Goal: Transaction & Acquisition: Obtain resource

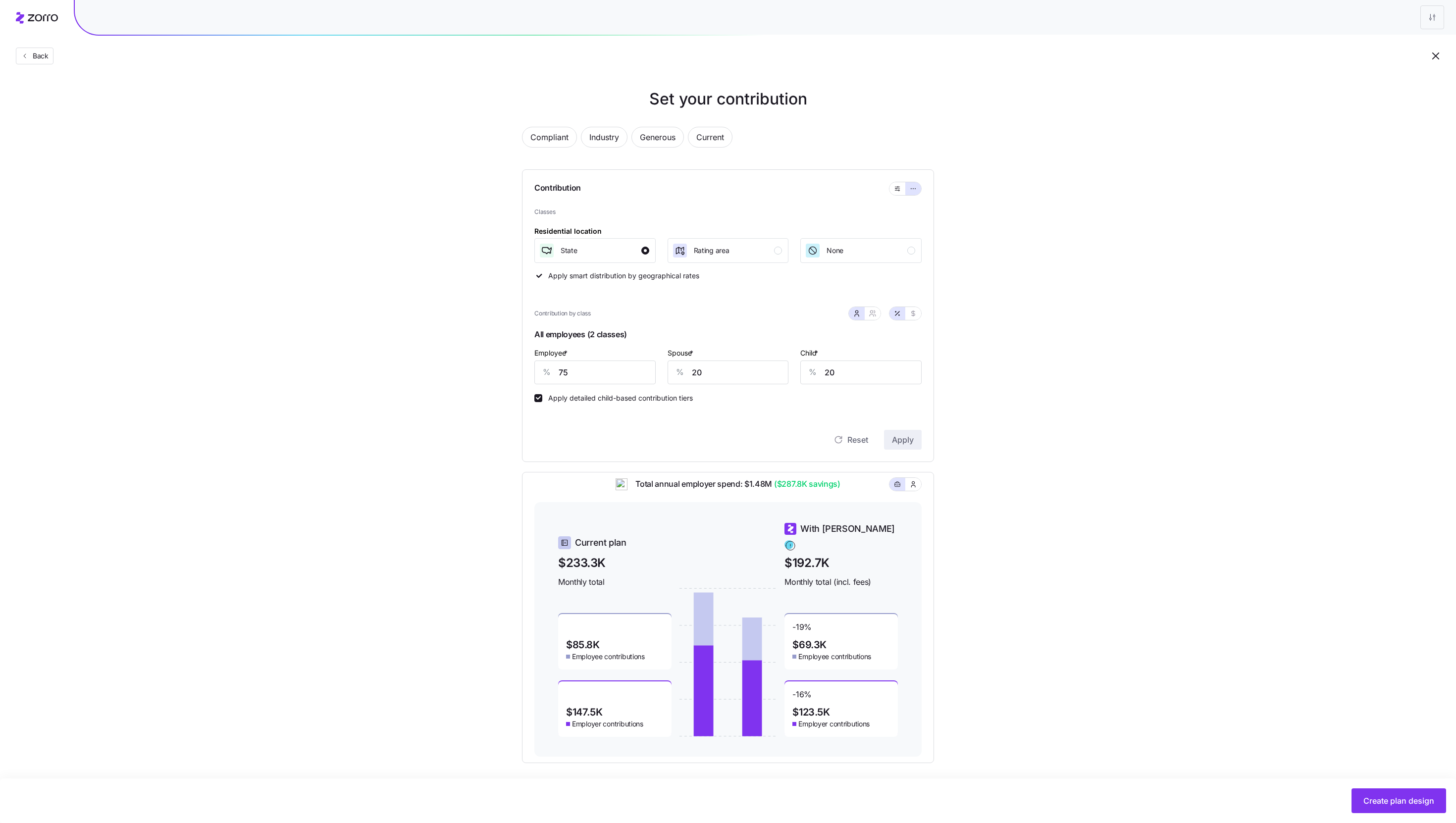
scroll to position [4, 0]
click at [25, 60] on icon "button" at bounding box center [24, 56] width 8 height 8
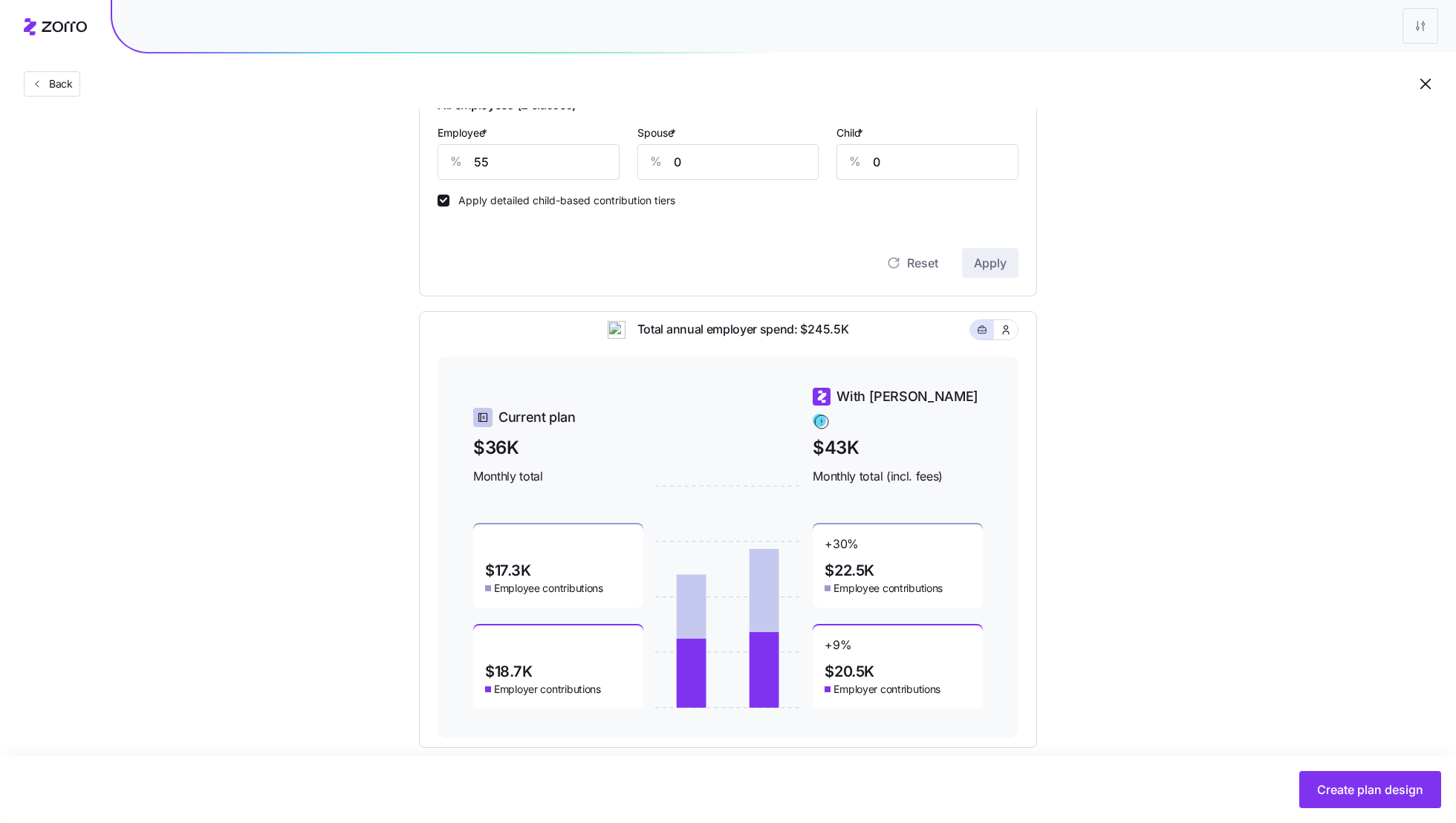
scroll to position [416, 0]
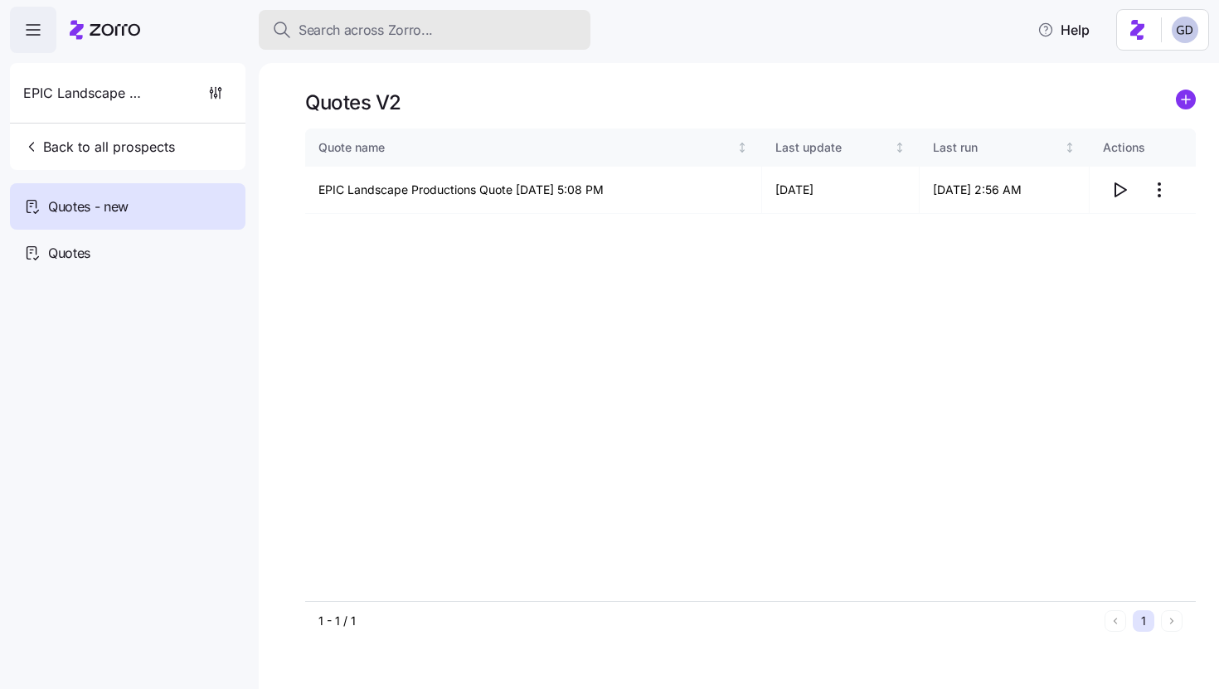
click at [444, 26] on div "Search across Zorro..." at bounding box center [424, 30] width 305 height 21
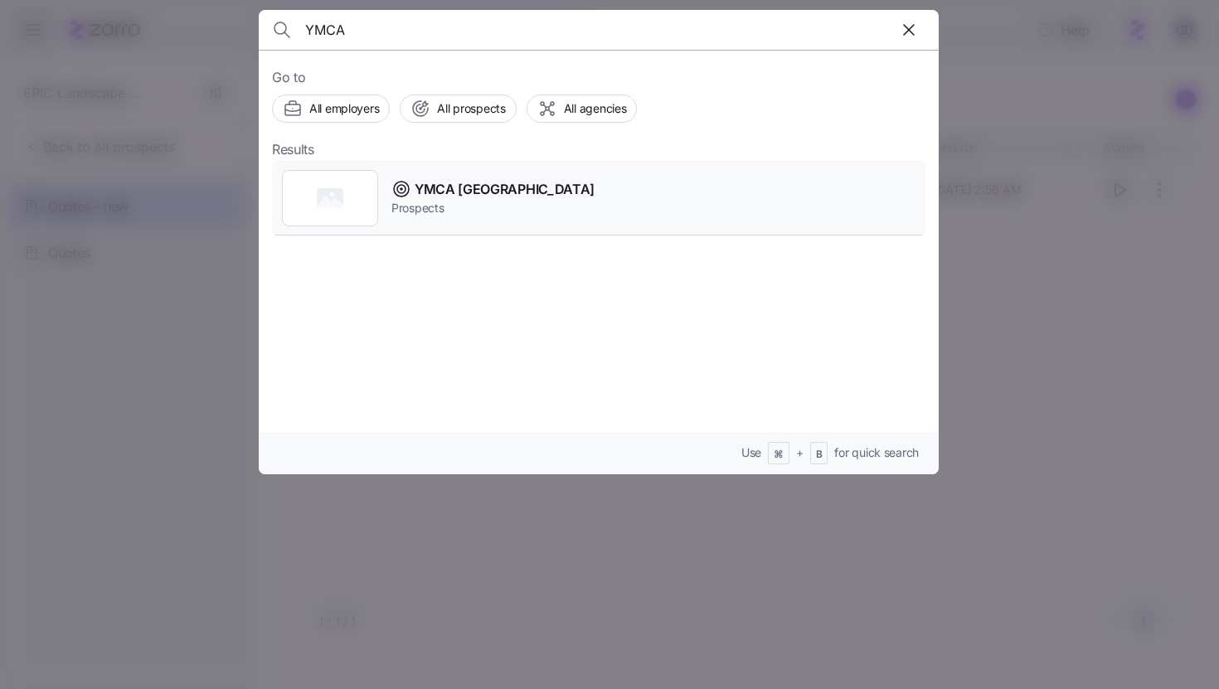
type input "YMCA"
click at [488, 181] on span "YMCA Cincinnati" at bounding box center [505, 189] width 180 height 21
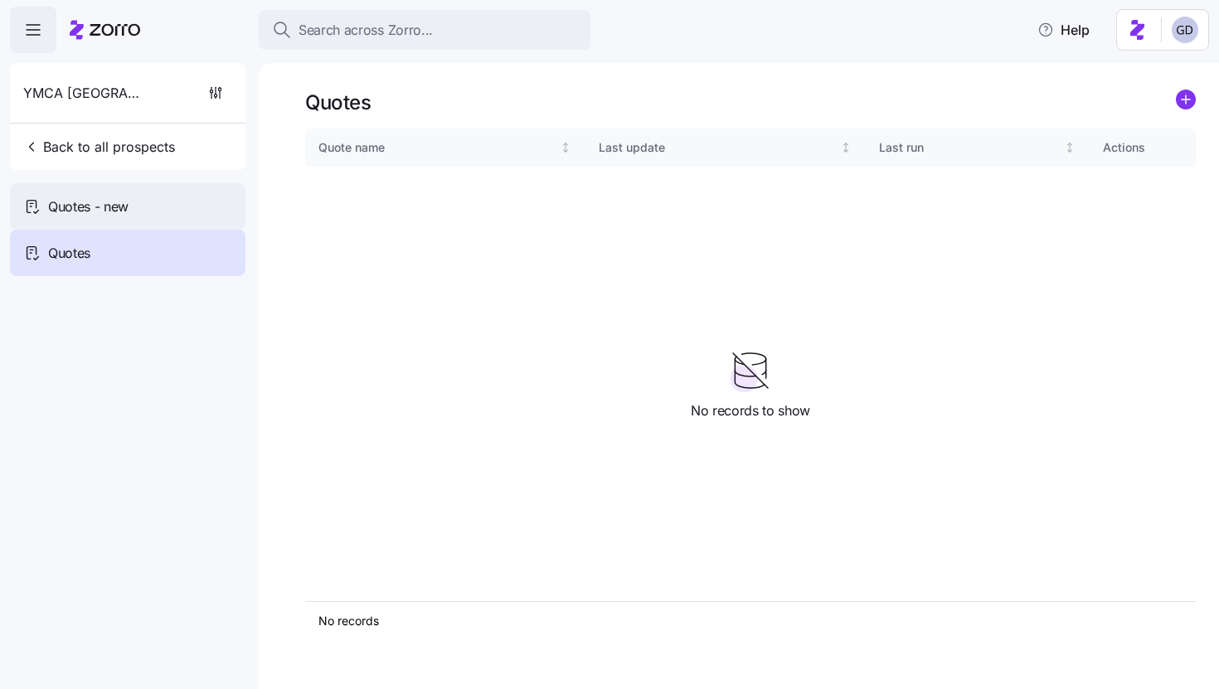
click at [33, 218] on div "Quotes - new" at bounding box center [128, 206] width 236 height 46
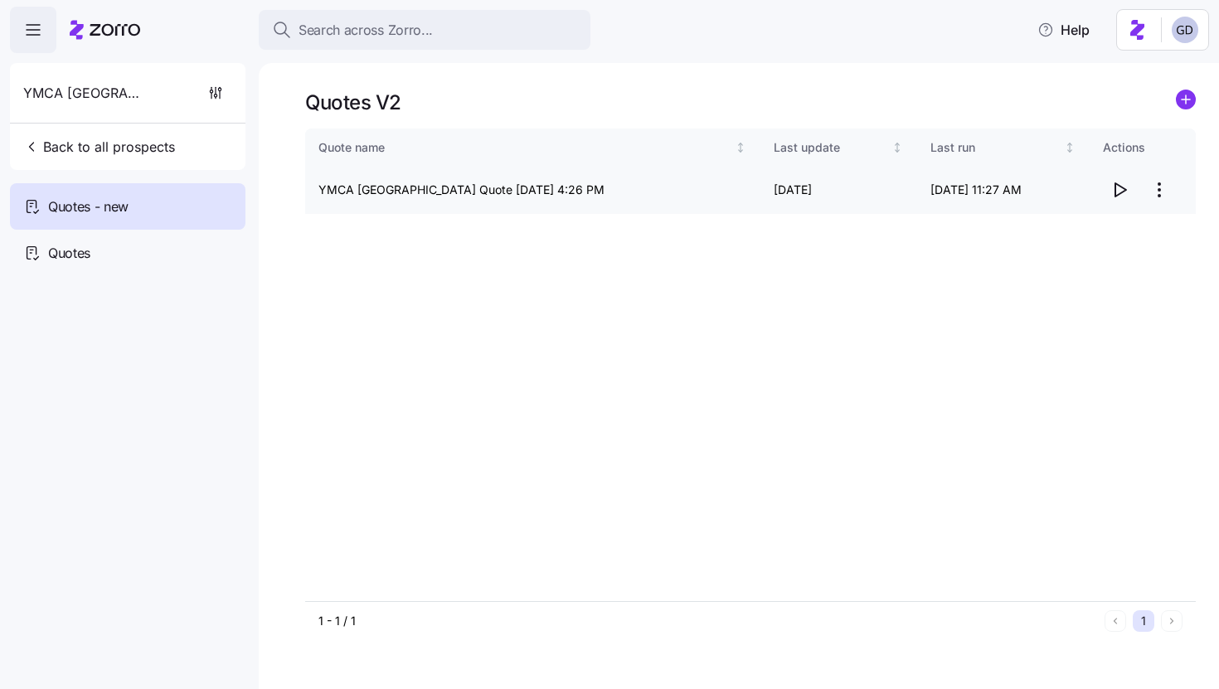
click at [1120, 192] on icon "button" at bounding box center [1120, 190] width 20 height 20
click at [1119, 192] on icon "button" at bounding box center [1120, 190] width 20 height 20
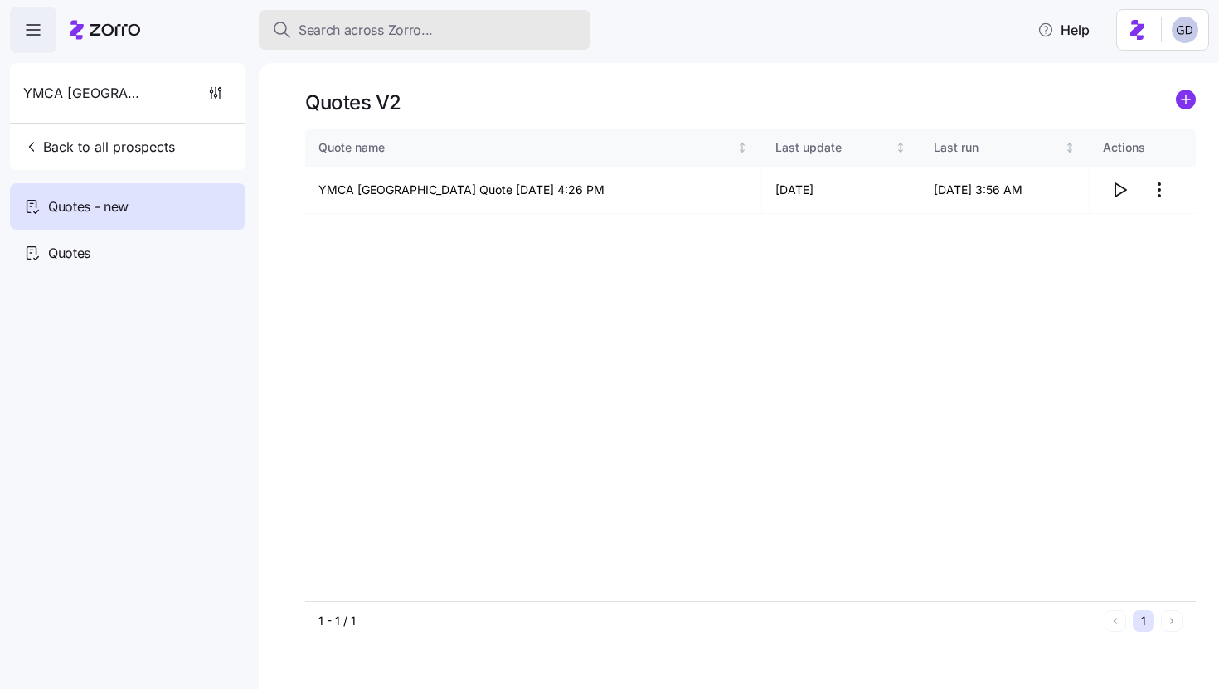
click at [439, 42] on button "Search across Zorro..." at bounding box center [425, 30] width 332 height 40
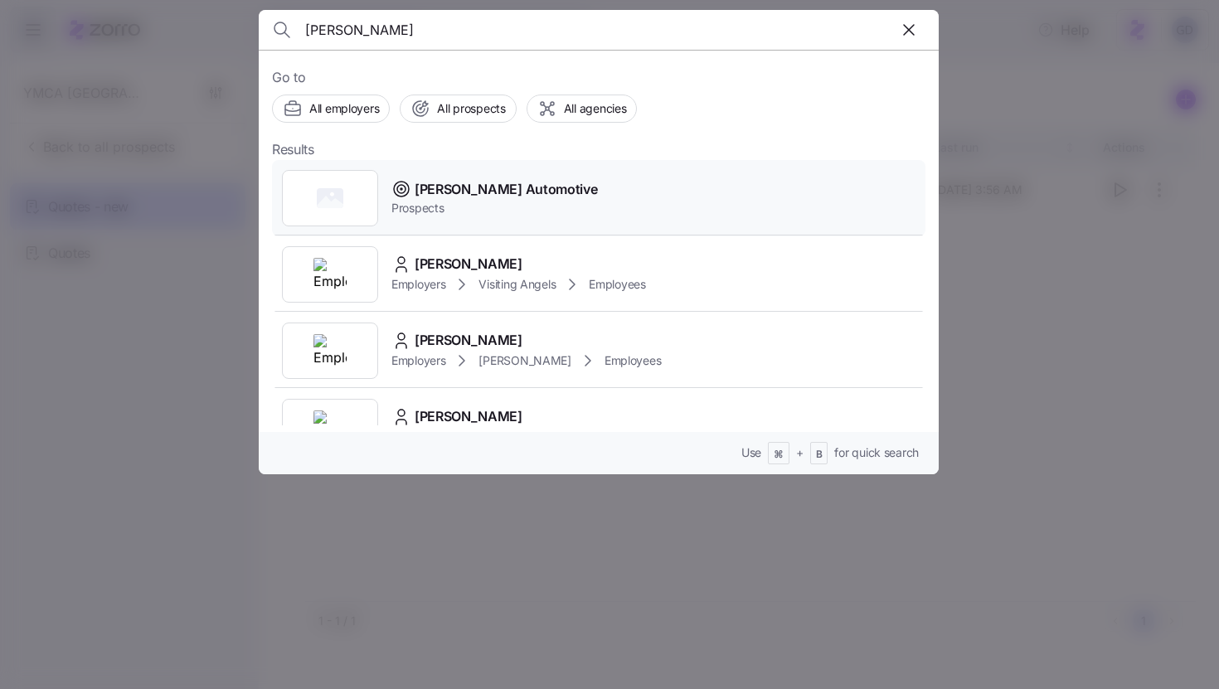
type input "Feldman"
click at [586, 201] on div "Feldman Automotive Prospects" at bounding box center [598, 198] width 653 height 76
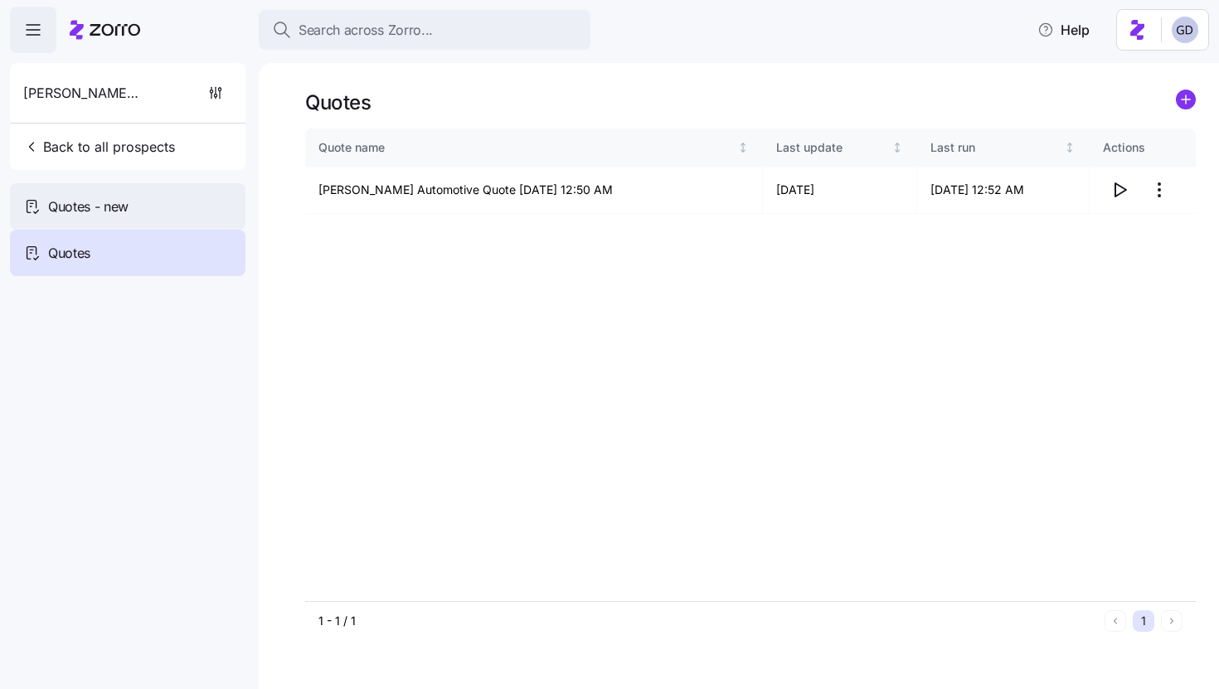
click at [138, 211] on div "Quotes - new" at bounding box center [128, 206] width 236 height 46
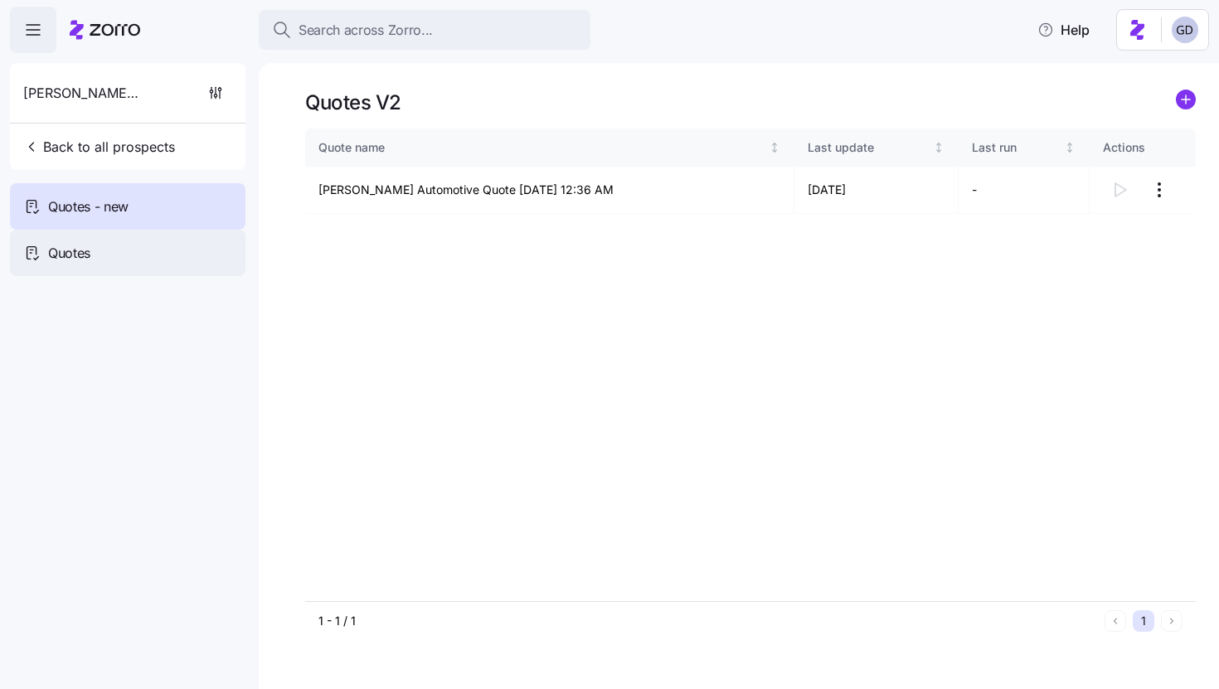
click at [158, 272] on div "Quotes" at bounding box center [128, 253] width 236 height 46
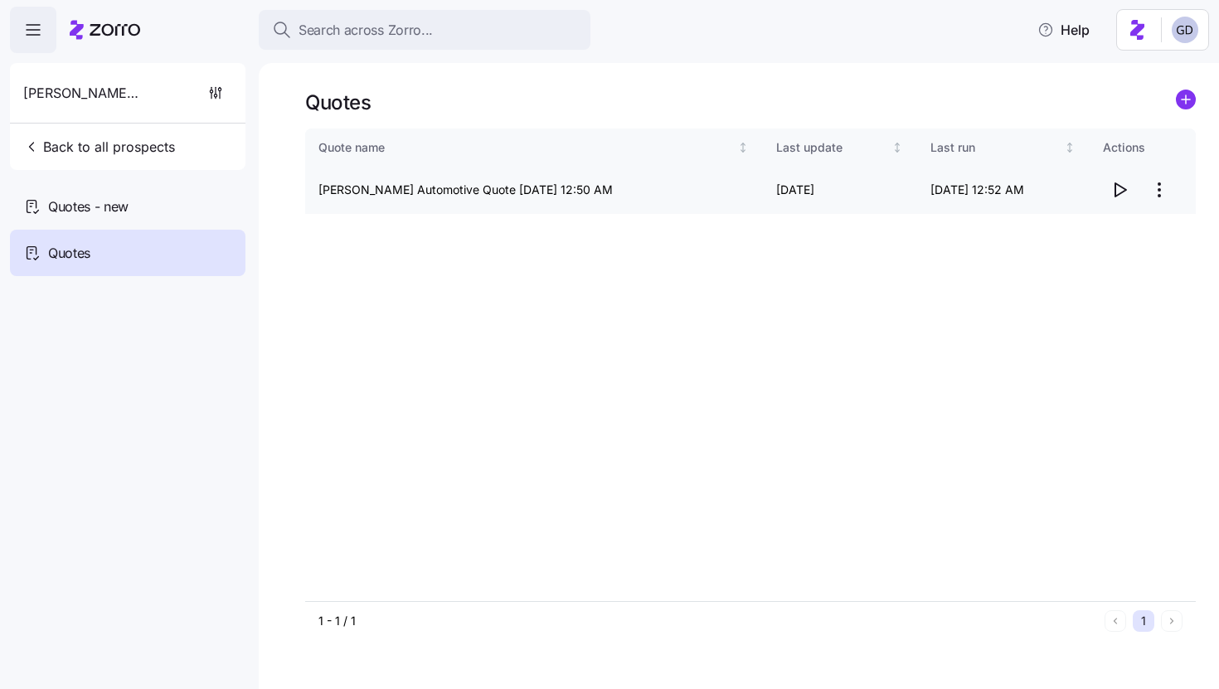
click at [1106, 186] on span "button" at bounding box center [1120, 190] width 32 height 32
click at [148, 217] on div "Quotes - new" at bounding box center [128, 206] width 236 height 46
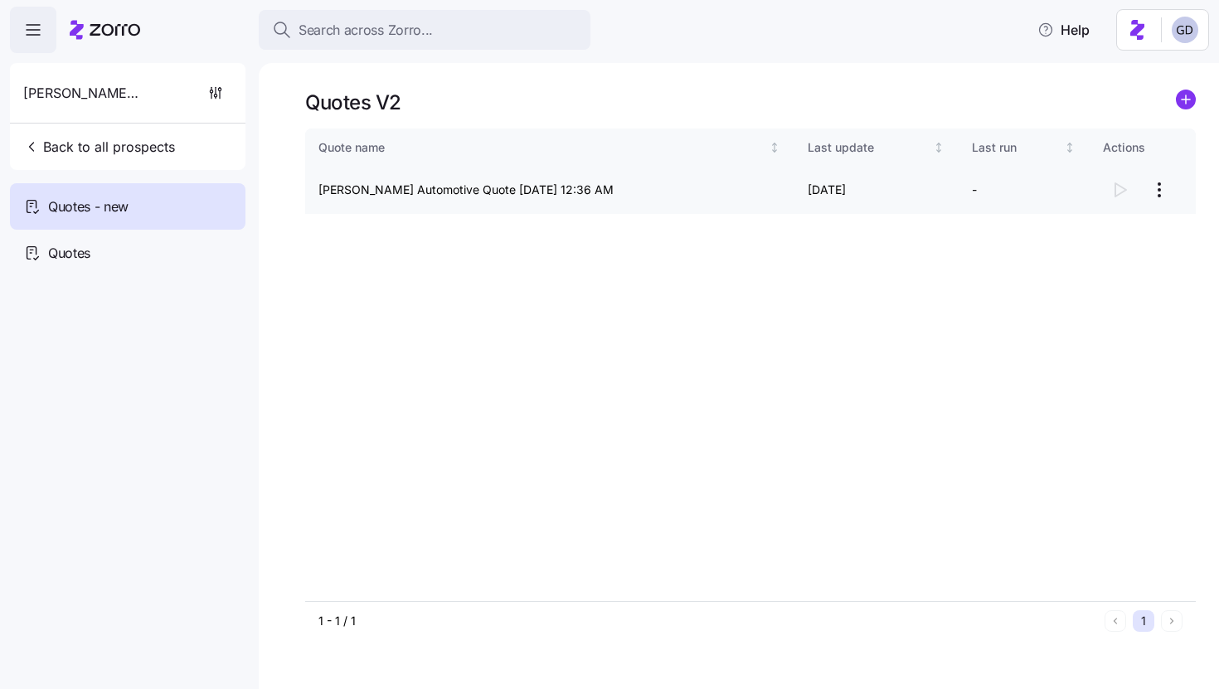
click at [1153, 189] on html "Search across Zorro... Help Feldman Automotive Back to all prospects Quotes - n…" at bounding box center [609, 339] width 1219 height 679
click at [1090, 240] on div "Continue setup" at bounding box center [1093, 230] width 153 height 27
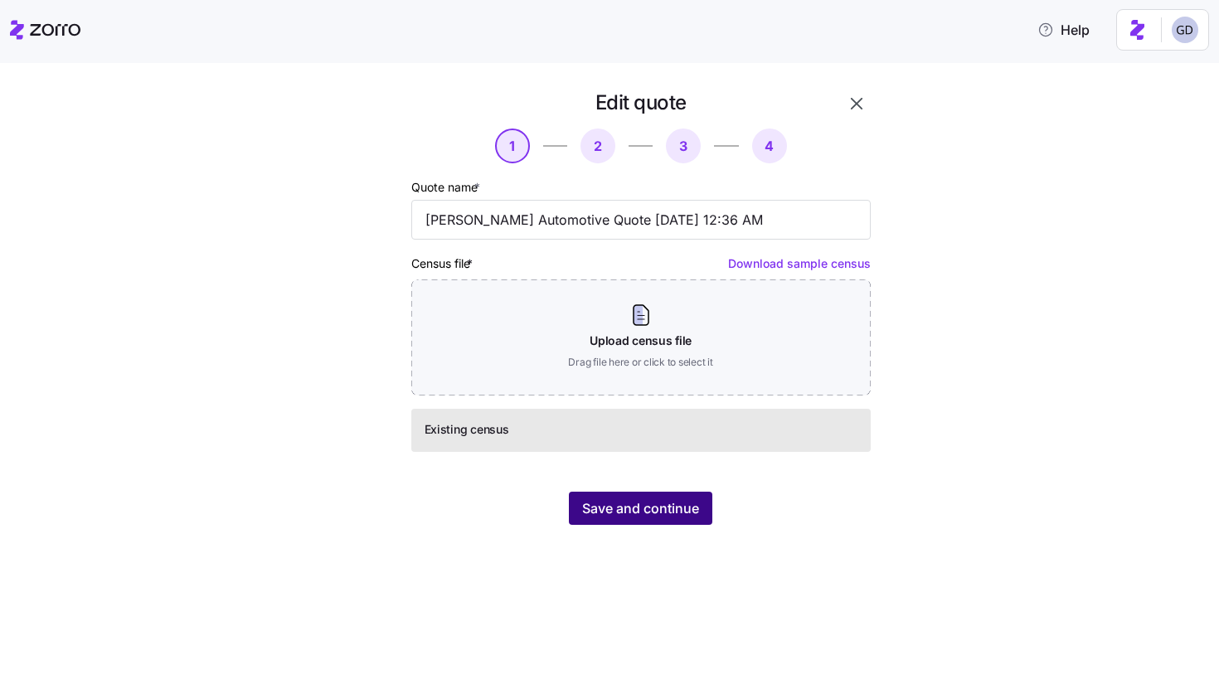
click at [692, 519] on button "Save and continue" at bounding box center [640, 508] width 143 height 33
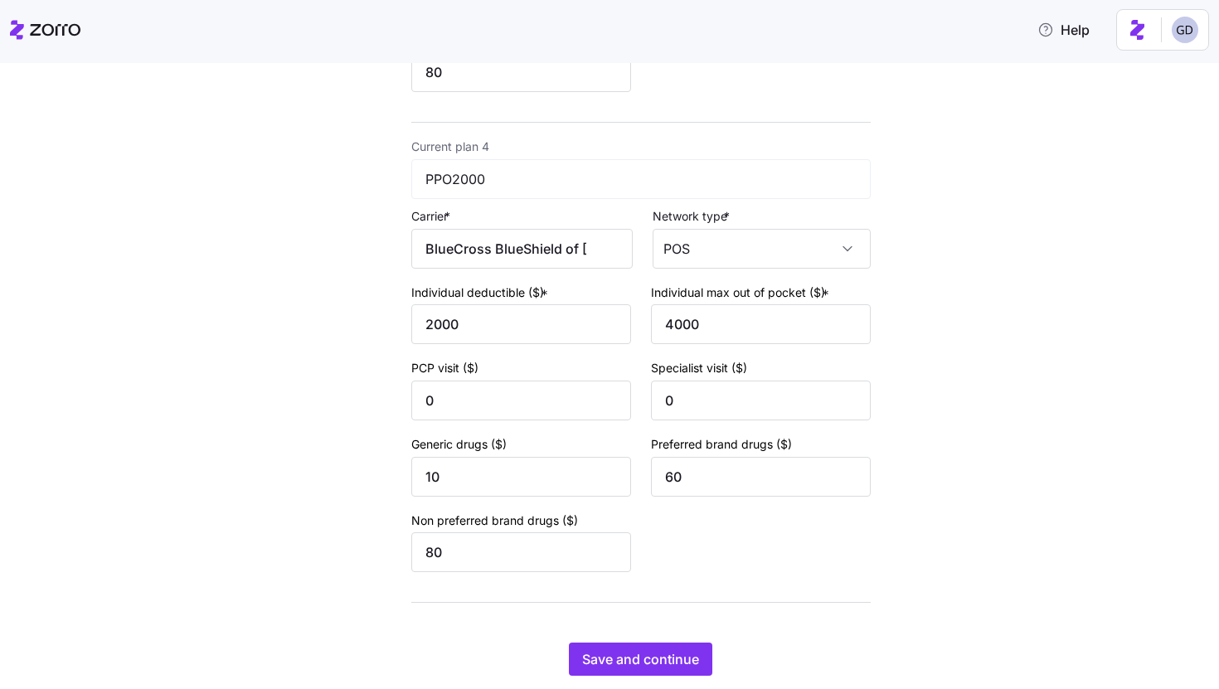
scroll to position [1571, 0]
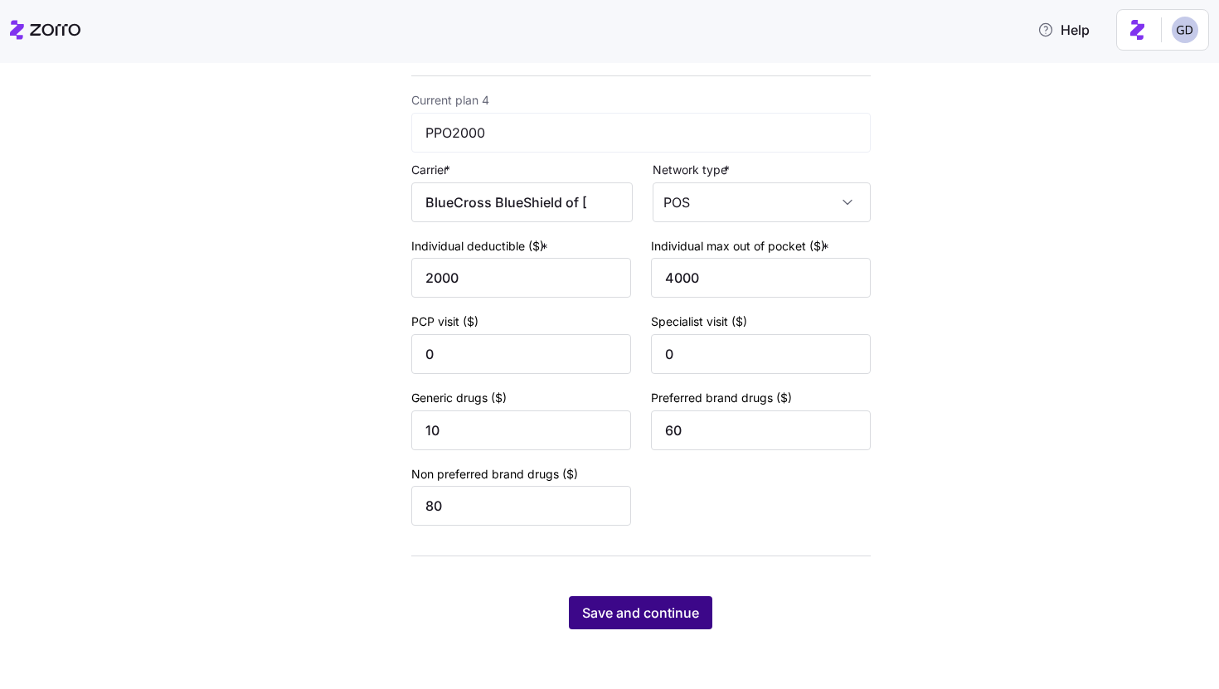
click at [637, 615] on span "Save and continue" at bounding box center [640, 613] width 117 height 20
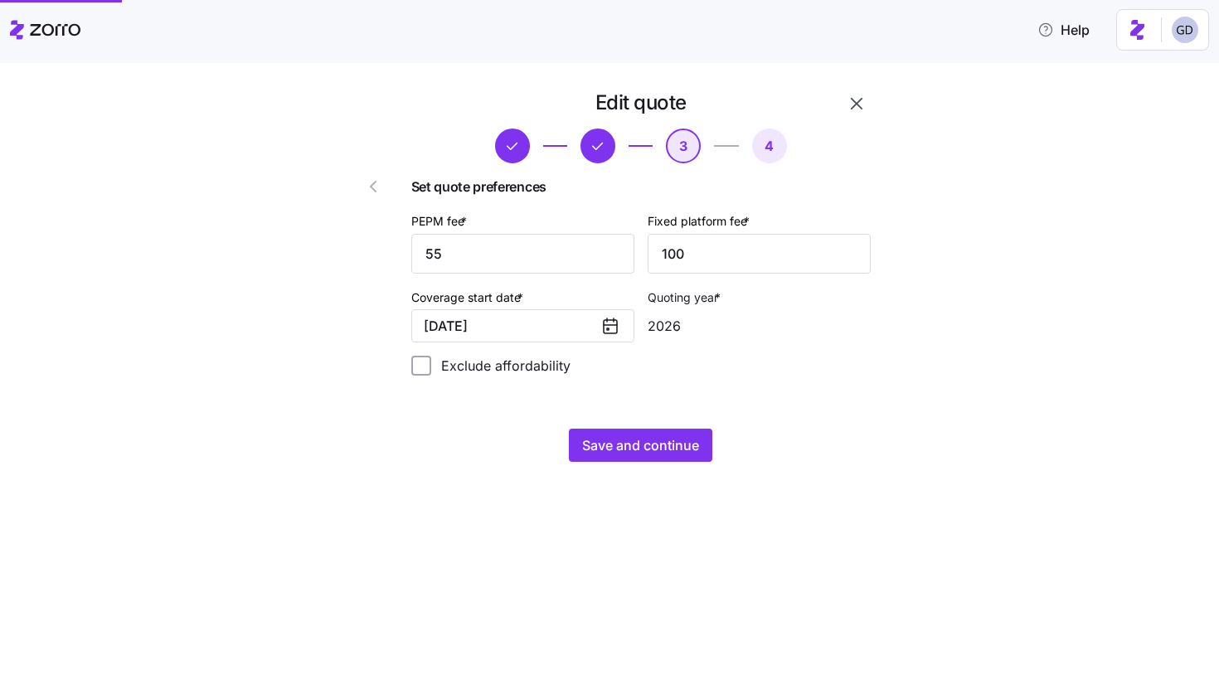
scroll to position [0, 0]
click at [658, 447] on span "Save and continue" at bounding box center [640, 445] width 117 height 20
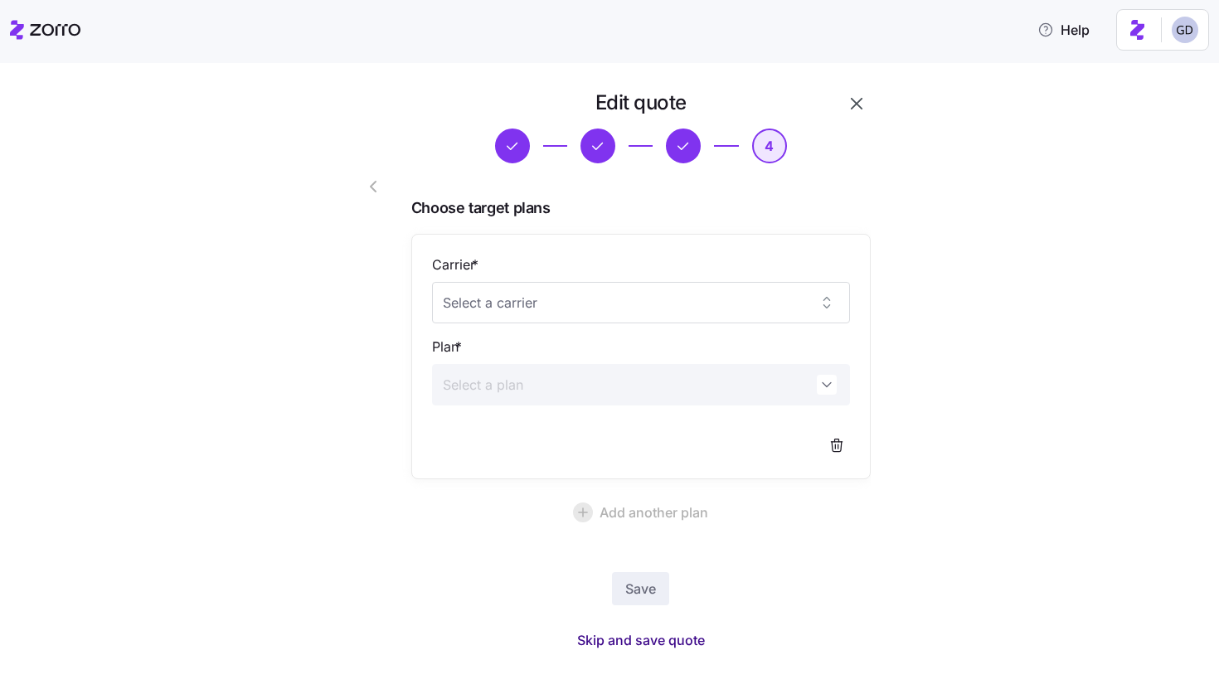
click at [614, 648] on span "Skip and save quote" at bounding box center [641, 640] width 128 height 20
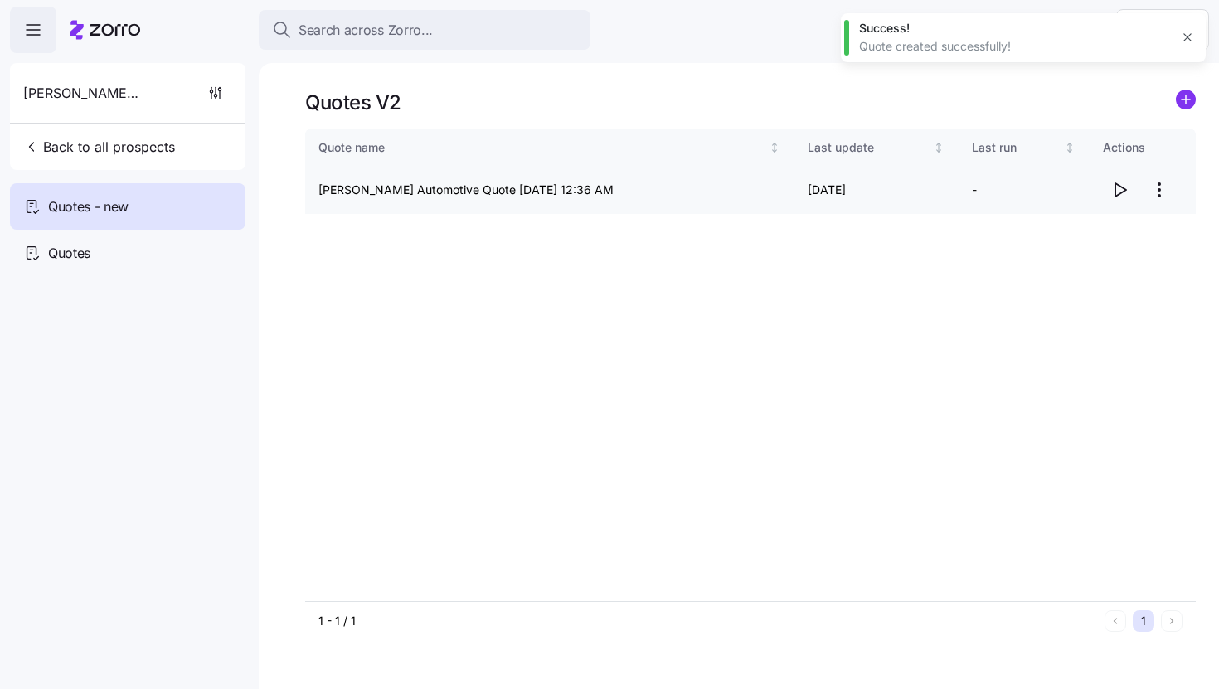
click at [1117, 192] on icon "button" at bounding box center [1120, 190] width 20 height 20
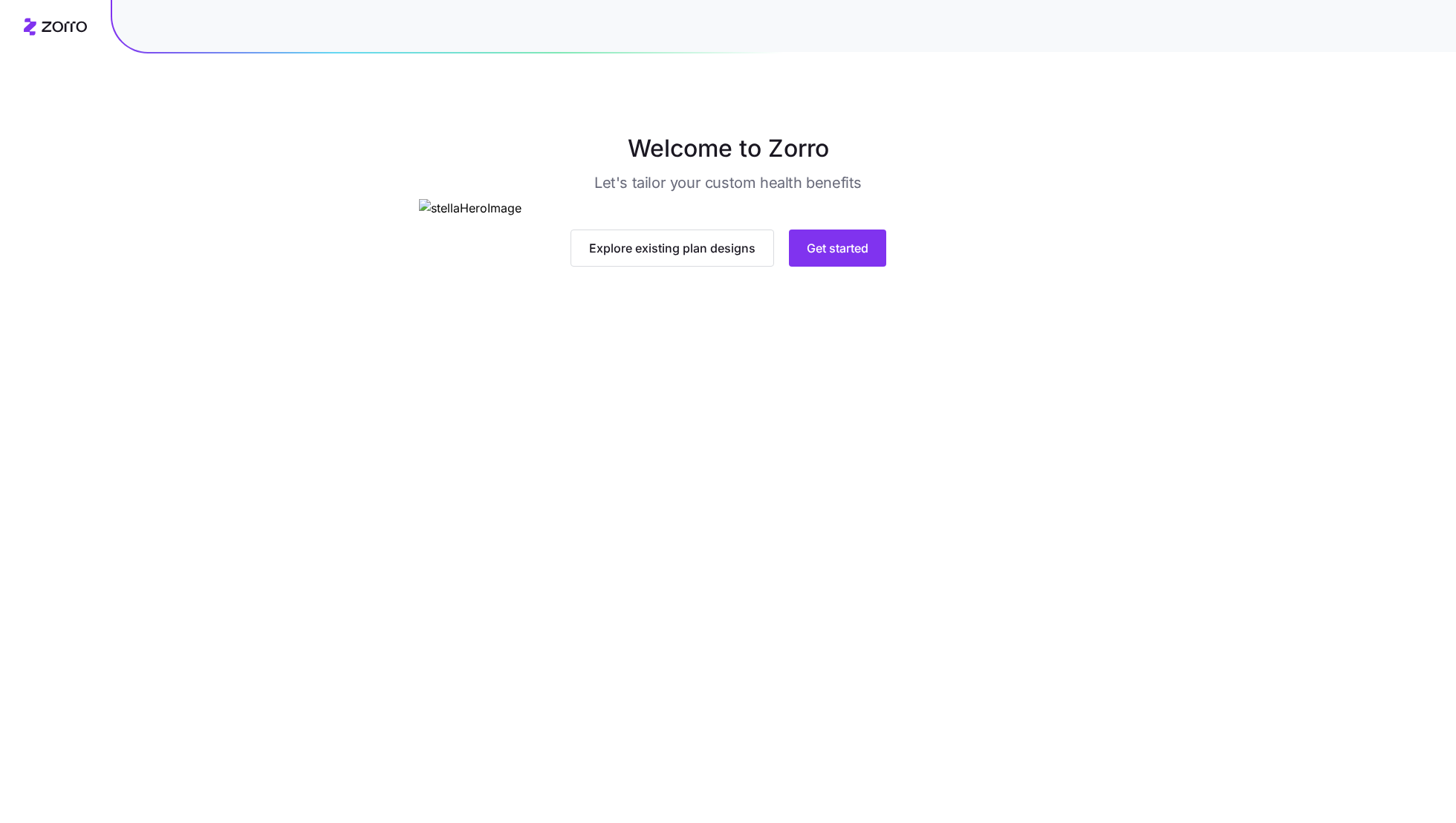
click at [814, 546] on main "Welcome to Zorro Let's tailor your custom health benefits Explore existing plan…" at bounding box center [728, 411] width 1456 height 823
click at [821, 257] on span "Get started" at bounding box center [838, 248] width 62 height 18
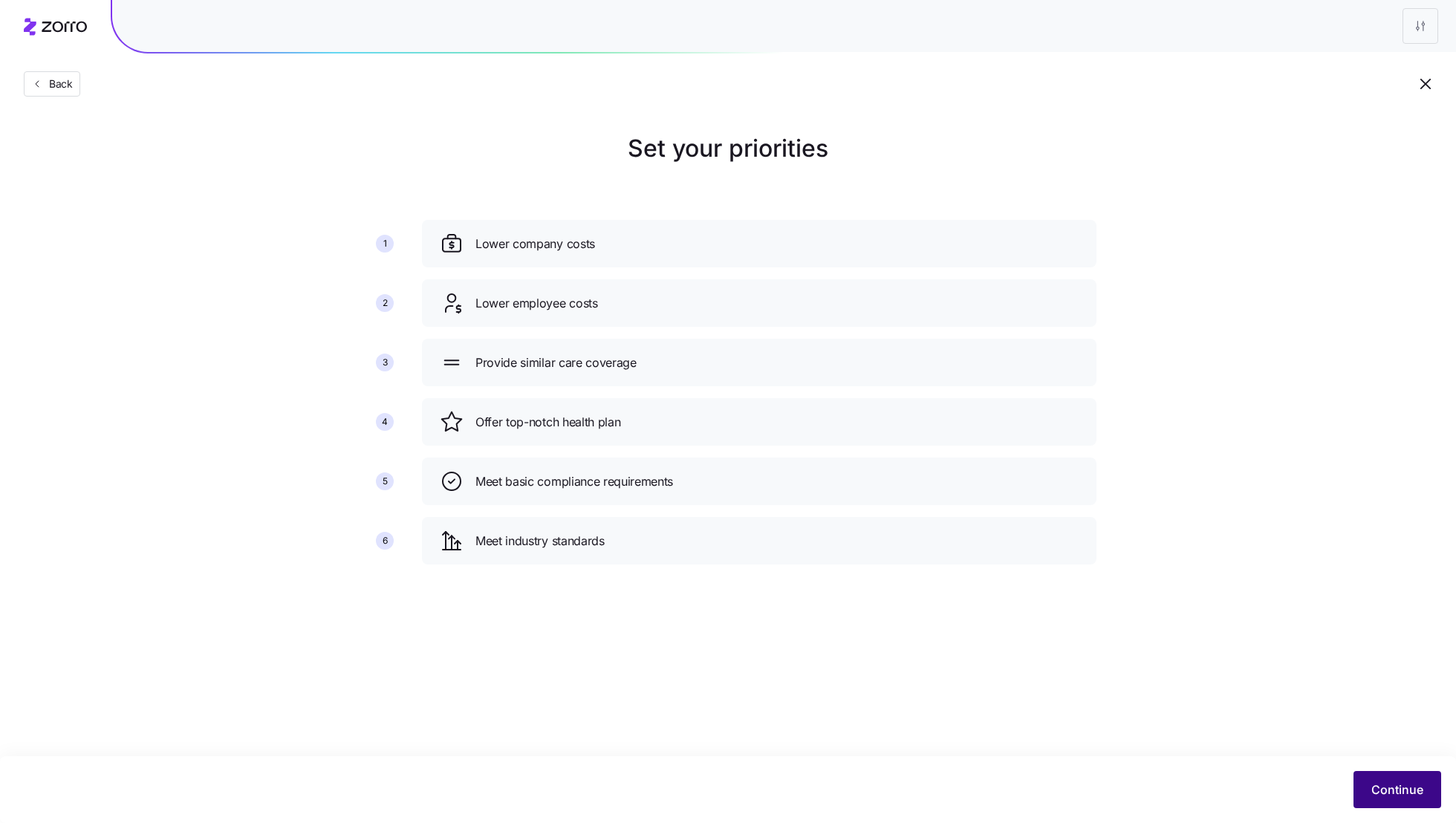
click at [1409, 793] on span "Continue" at bounding box center [1398, 790] width 52 height 18
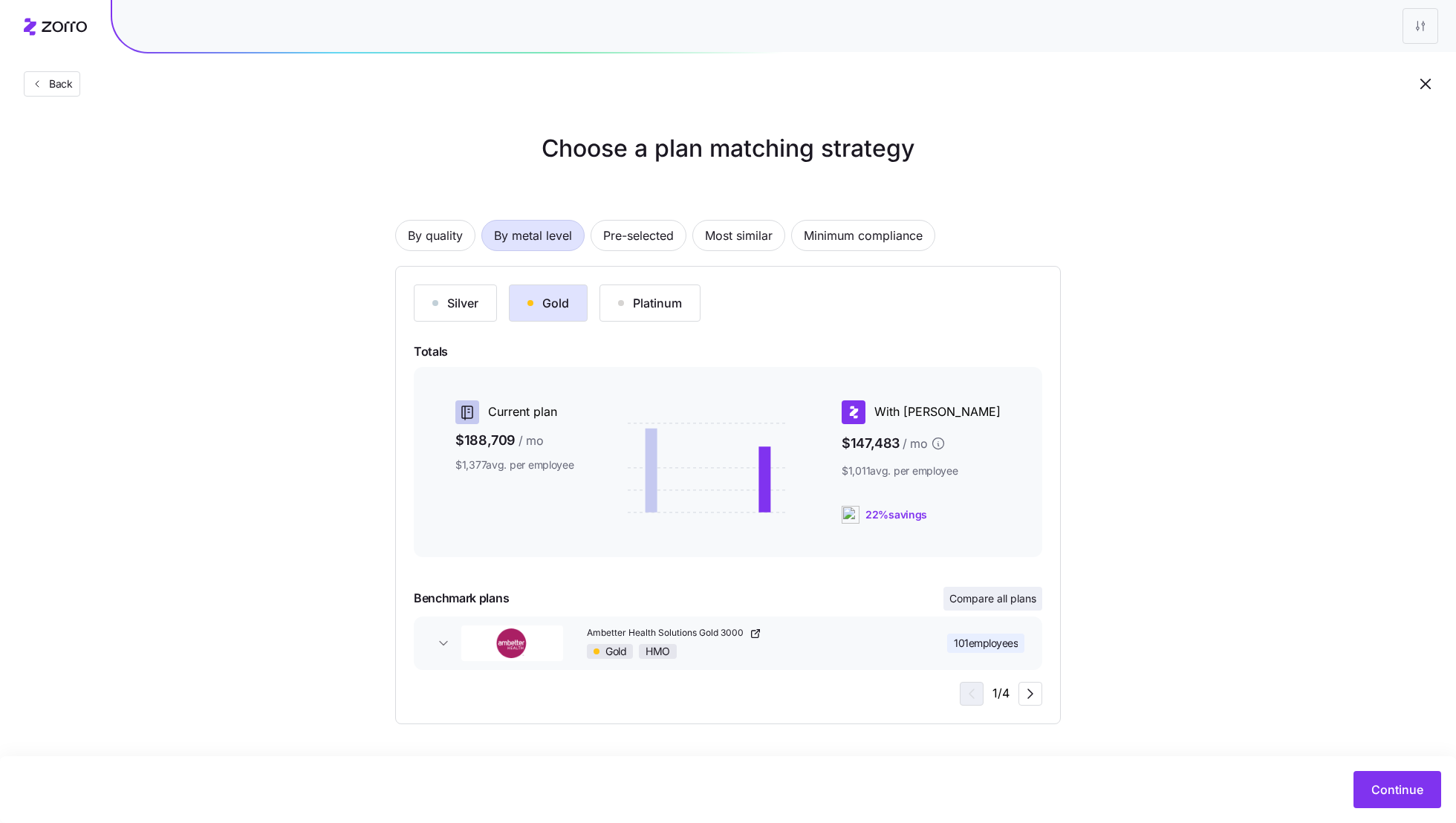
click at [1016, 594] on span "Compare all plans" at bounding box center [993, 598] width 87 height 15
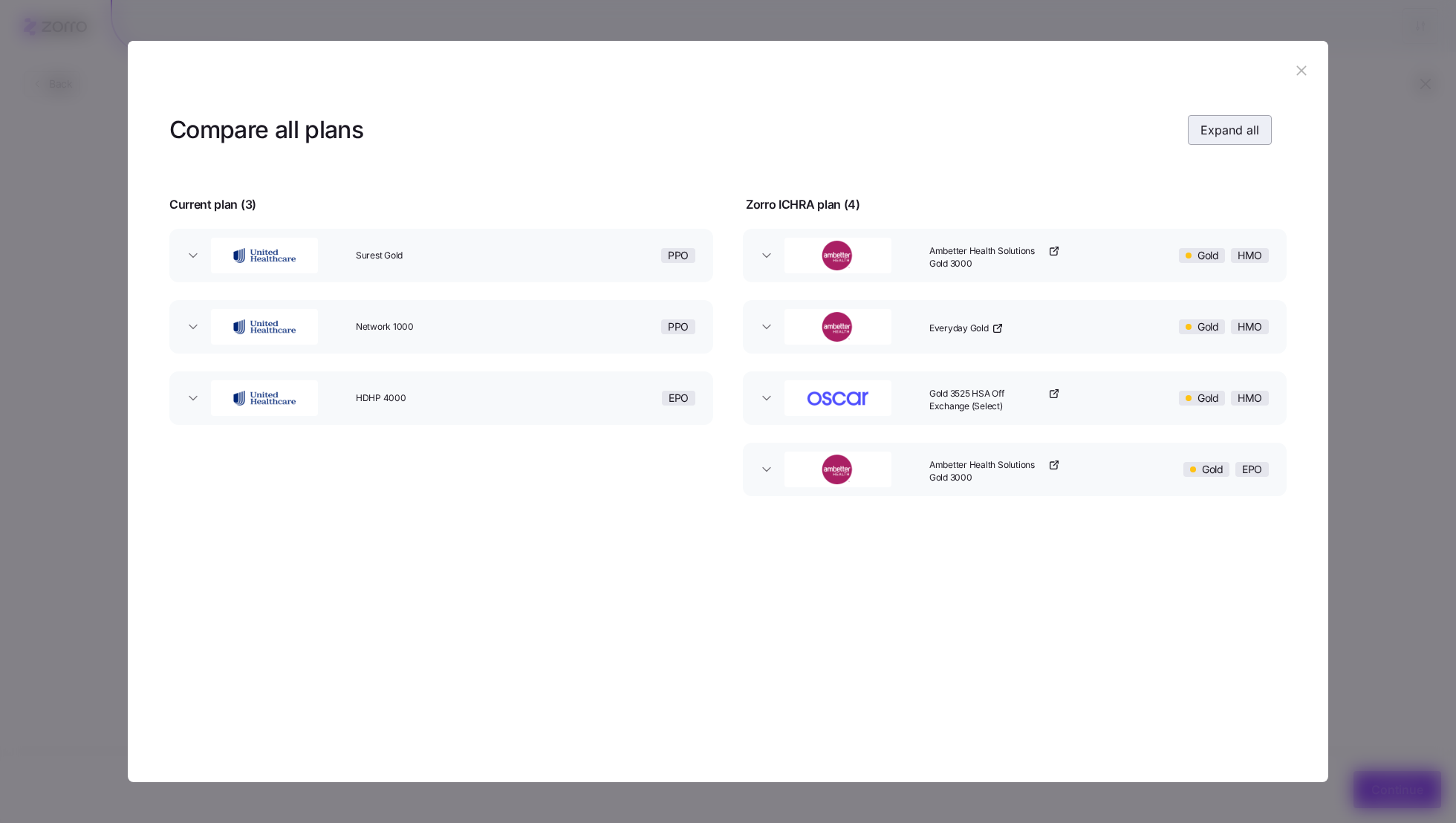
click at [1227, 137] on span "Expand all" at bounding box center [1230, 130] width 59 height 18
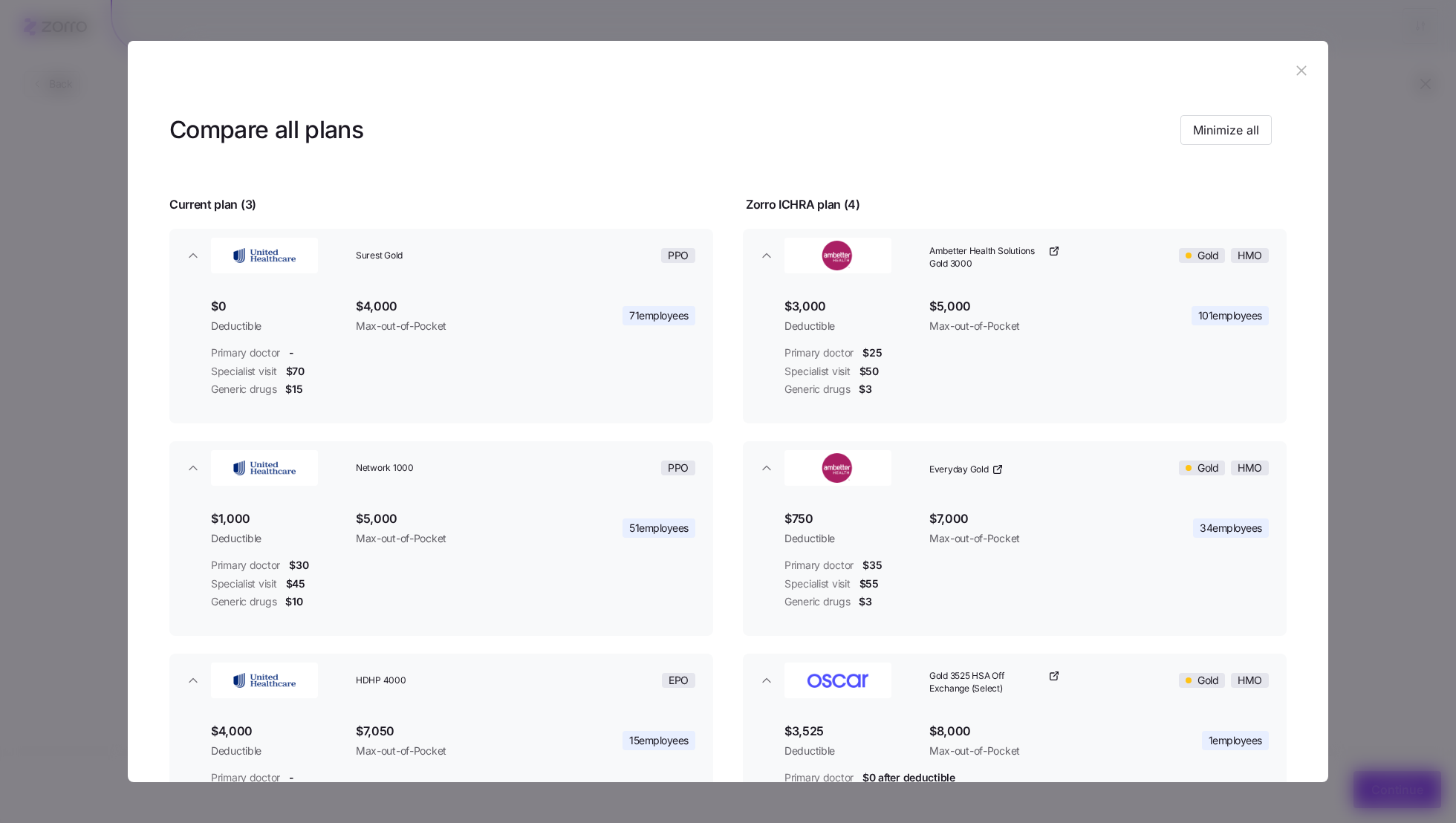
click at [1307, 71] on header at bounding box center [728, 71] width 1201 height 59
click at [1297, 71] on icon "button" at bounding box center [1302, 71] width 16 height 16
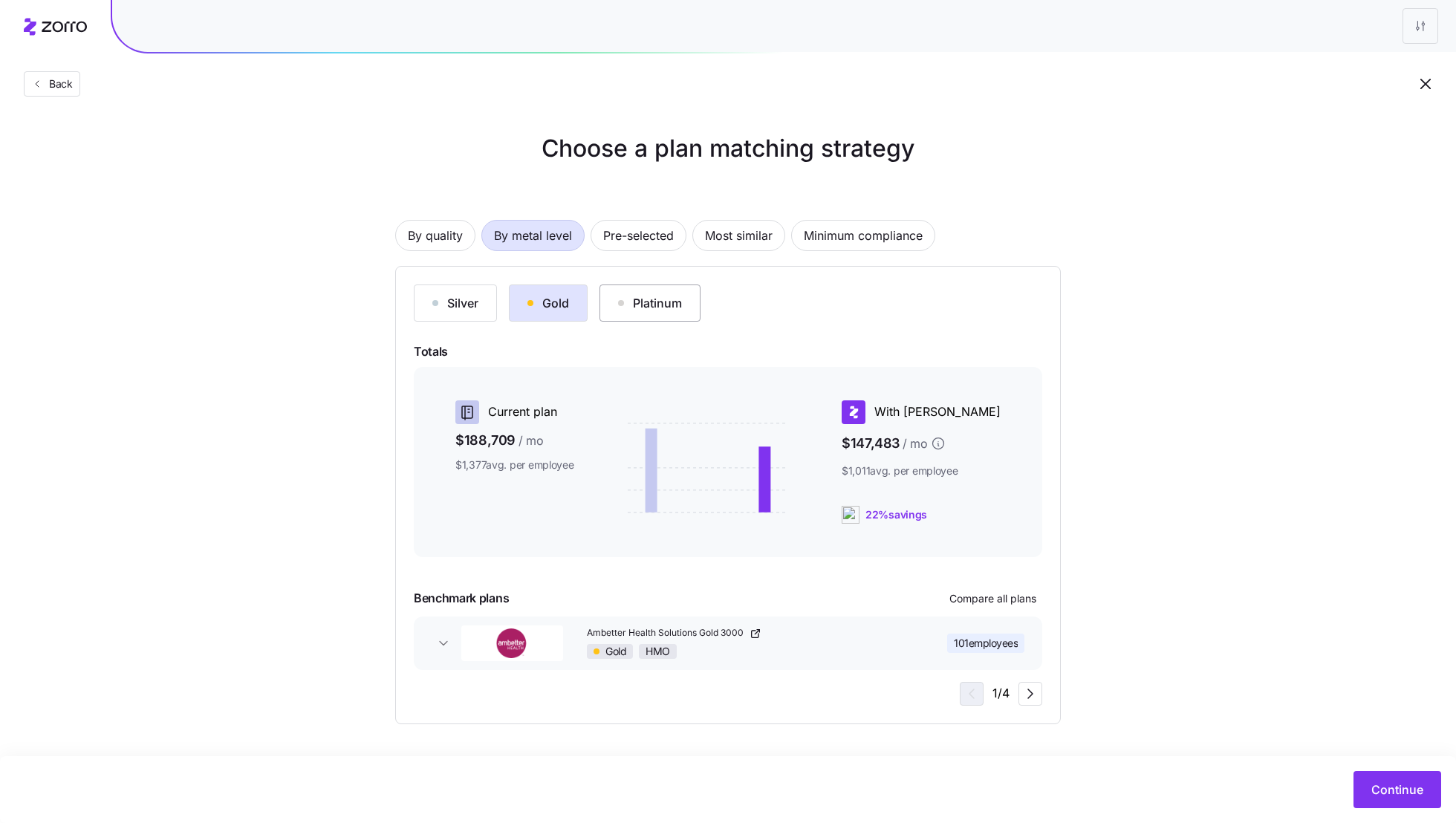
click at [641, 318] on button "Platinum" at bounding box center [650, 303] width 101 height 37
click at [1017, 596] on span "Compare all plans" at bounding box center [993, 598] width 87 height 15
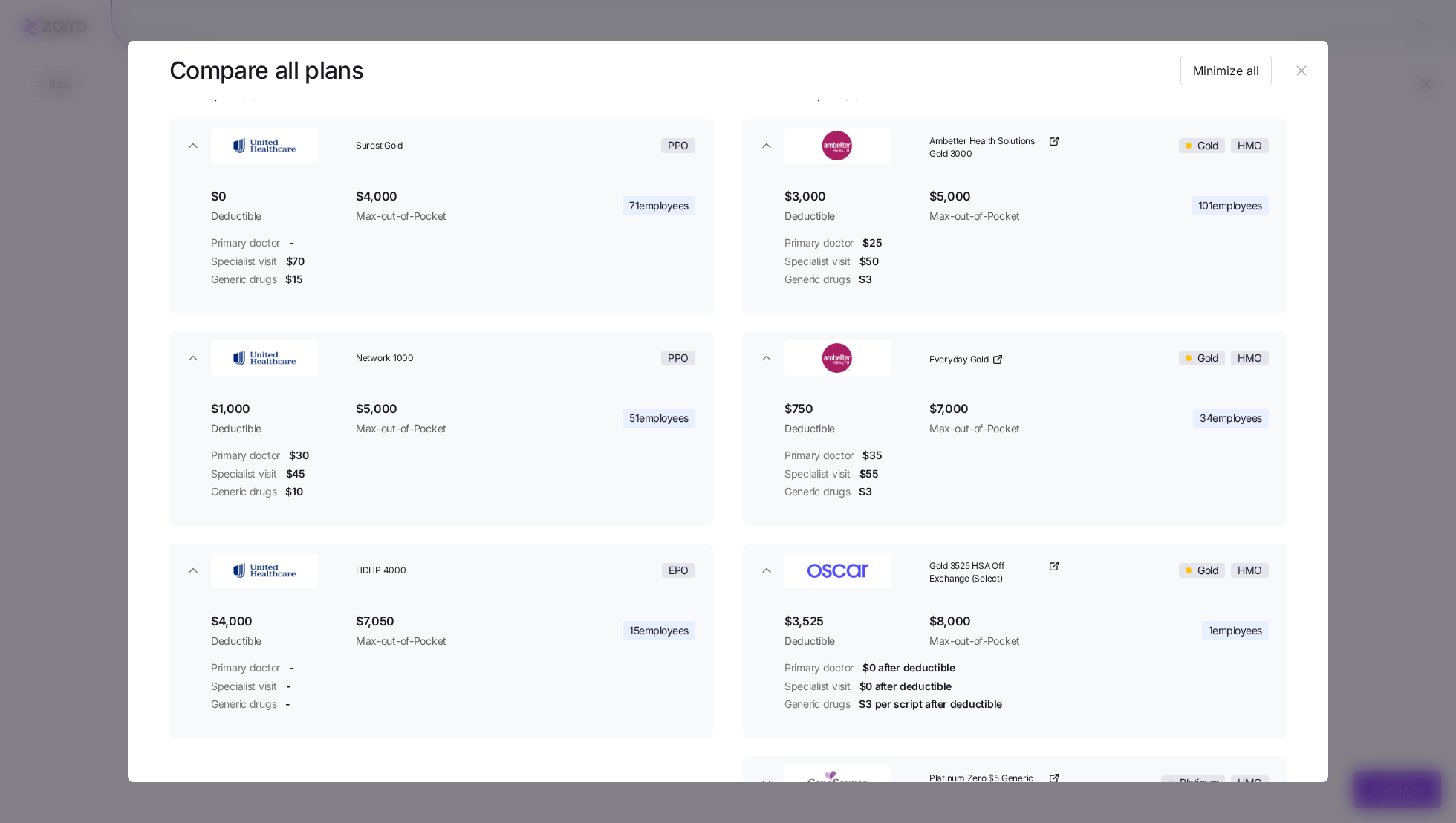
scroll to position [229, 0]
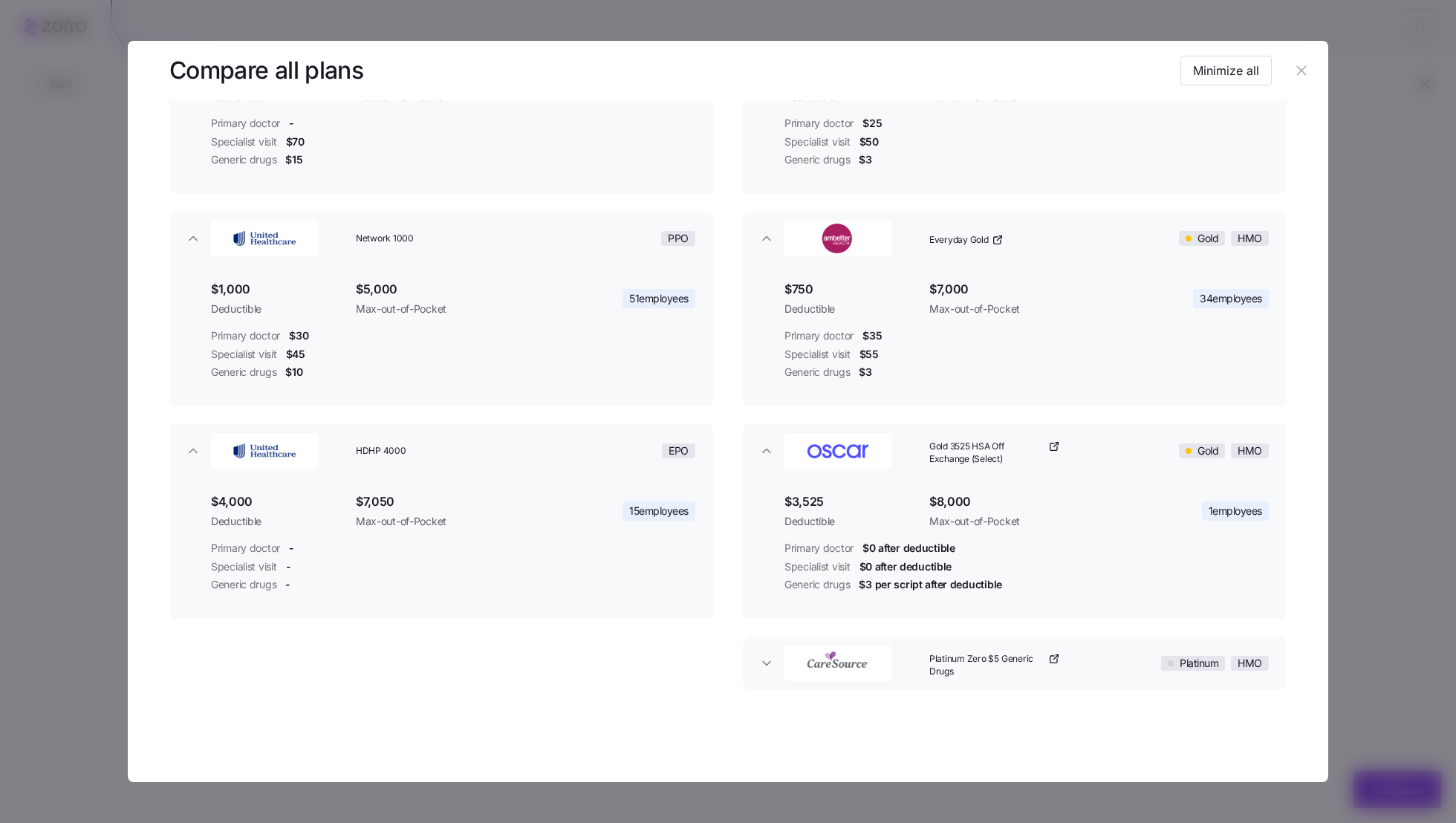
click at [1113, 656] on div "Platinum Zero $5 Generic Drugs" at bounding box center [1027, 663] width 207 height 47
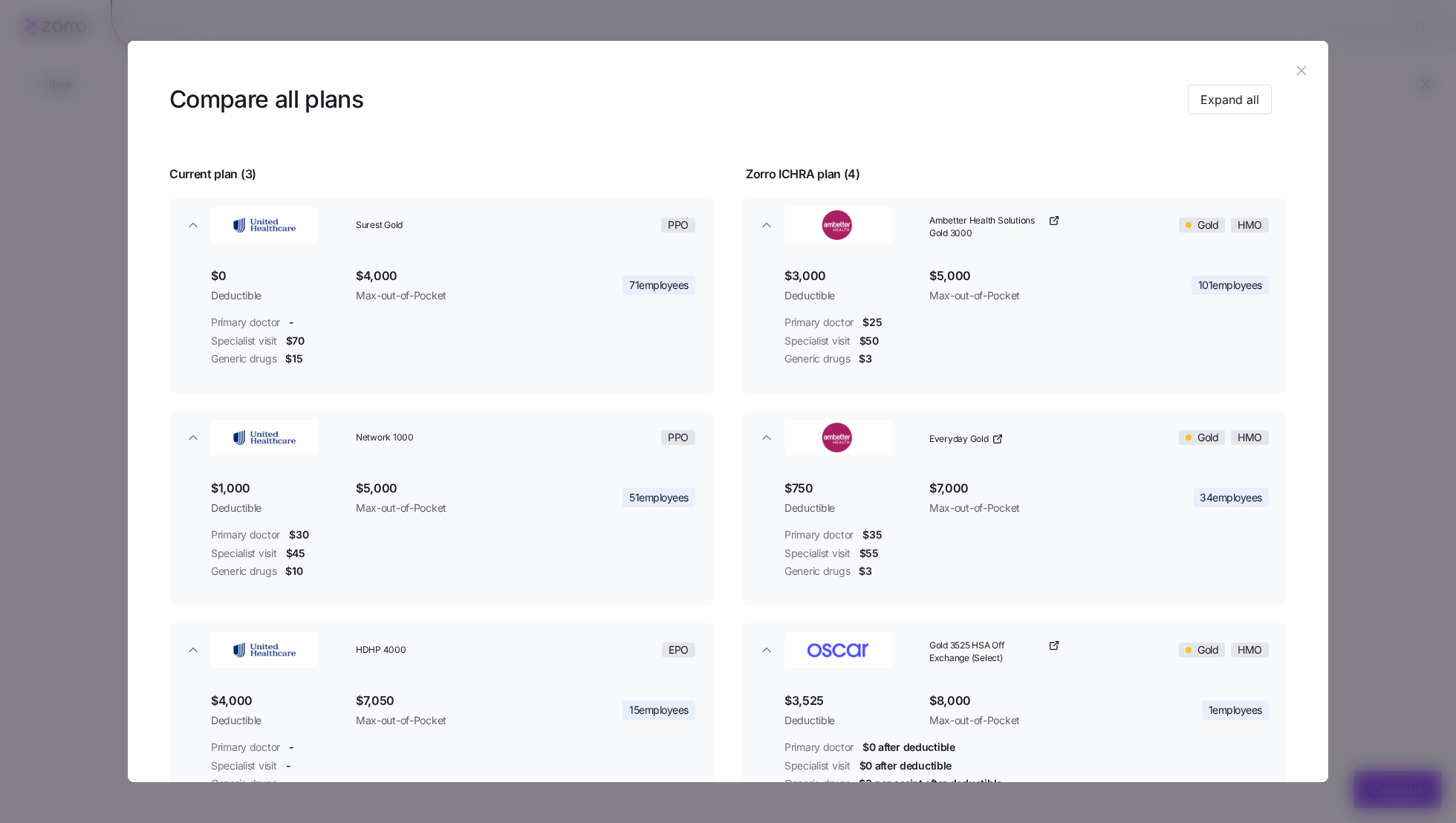
scroll to position [0, 0]
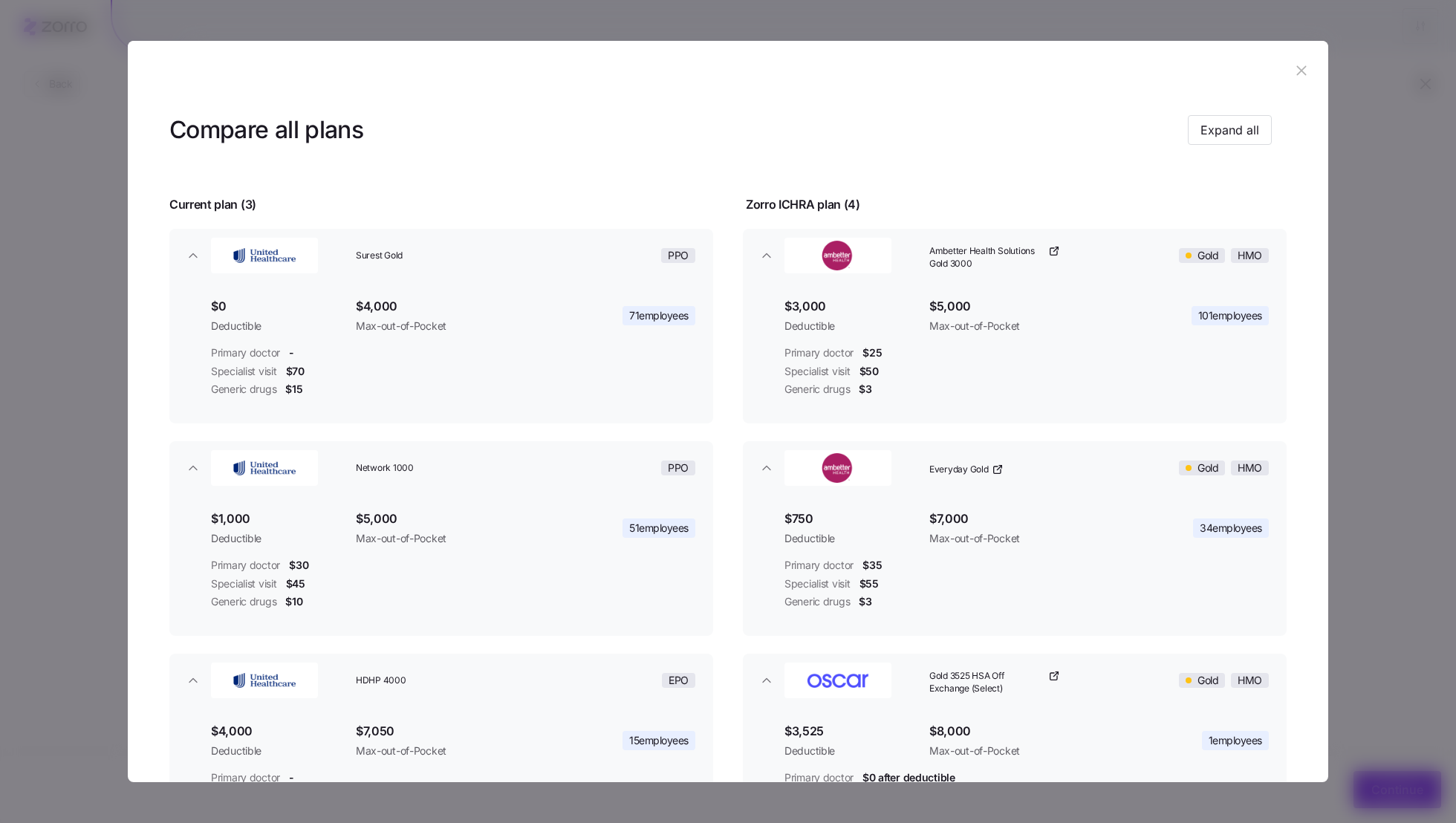
click at [1292, 82] on header at bounding box center [728, 71] width 1201 height 59
click at [1294, 77] on icon "button" at bounding box center [1302, 71] width 16 height 16
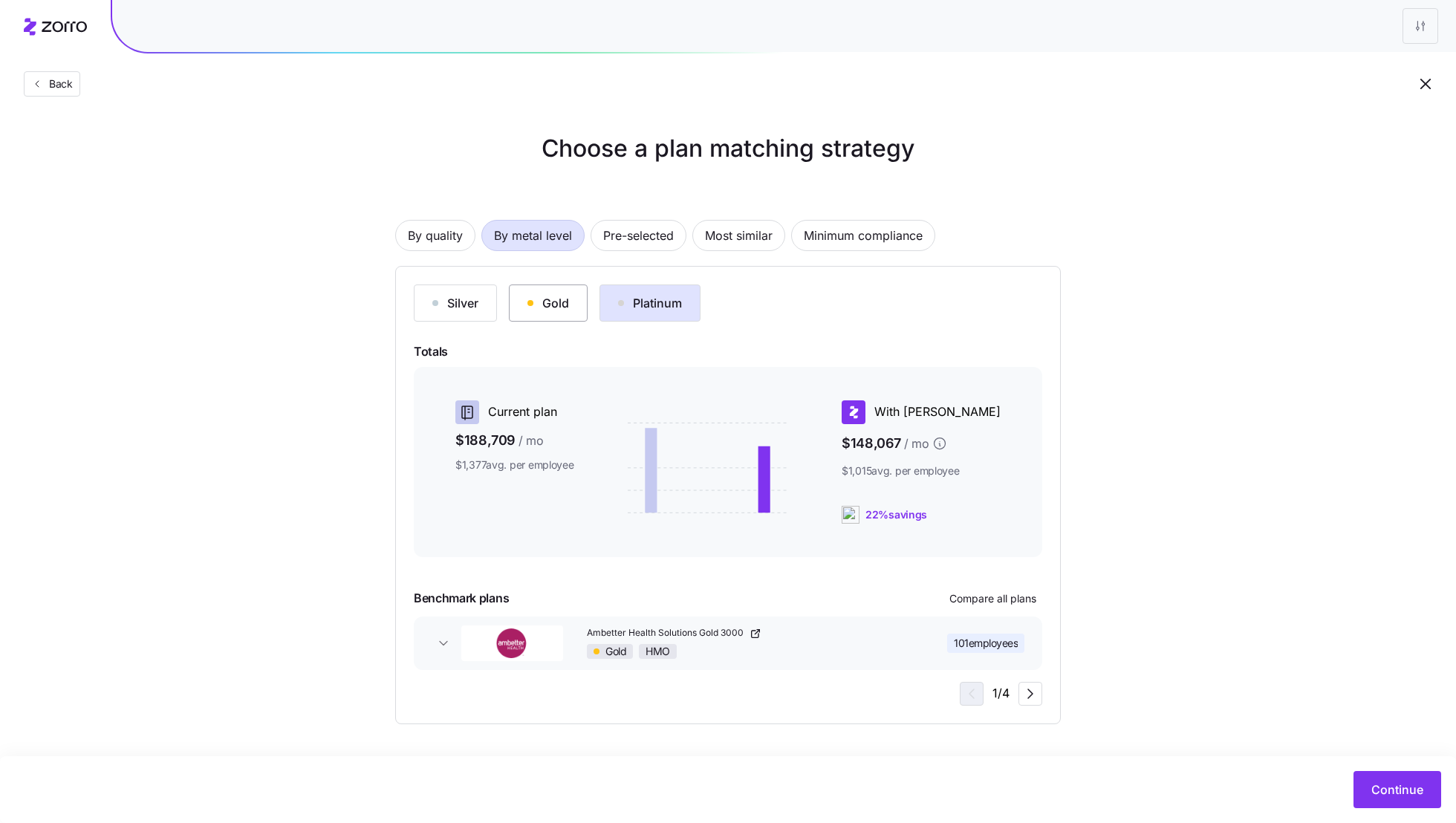
click at [564, 295] on div "Gold" at bounding box center [548, 303] width 41 height 18
click at [1032, 687] on icon "button" at bounding box center [1030, 694] width 18 height 18
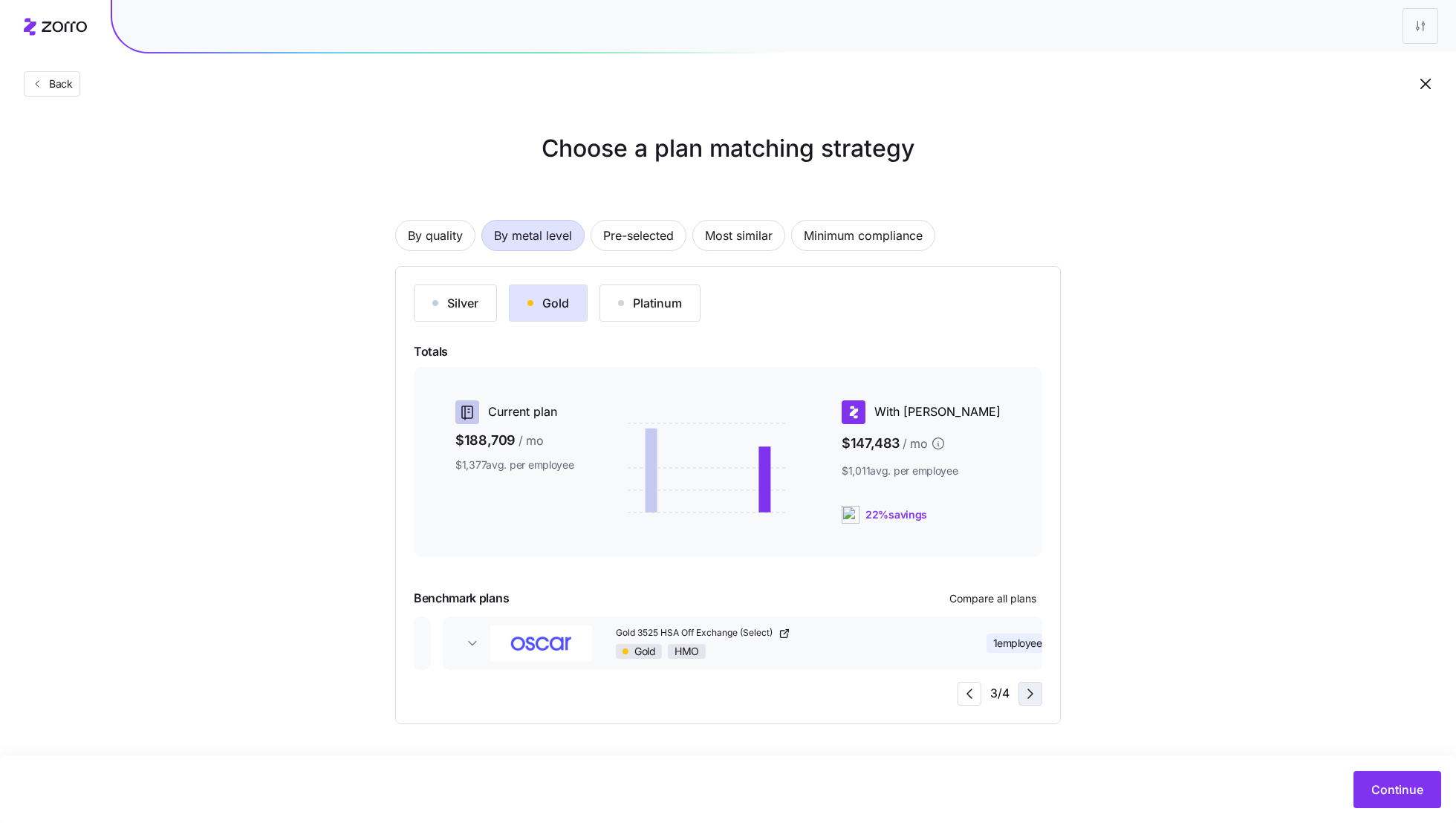
click at [1032, 687] on icon "button" at bounding box center [1030, 694] width 18 height 18
click at [1405, 784] on span "Continue" at bounding box center [1398, 790] width 52 height 18
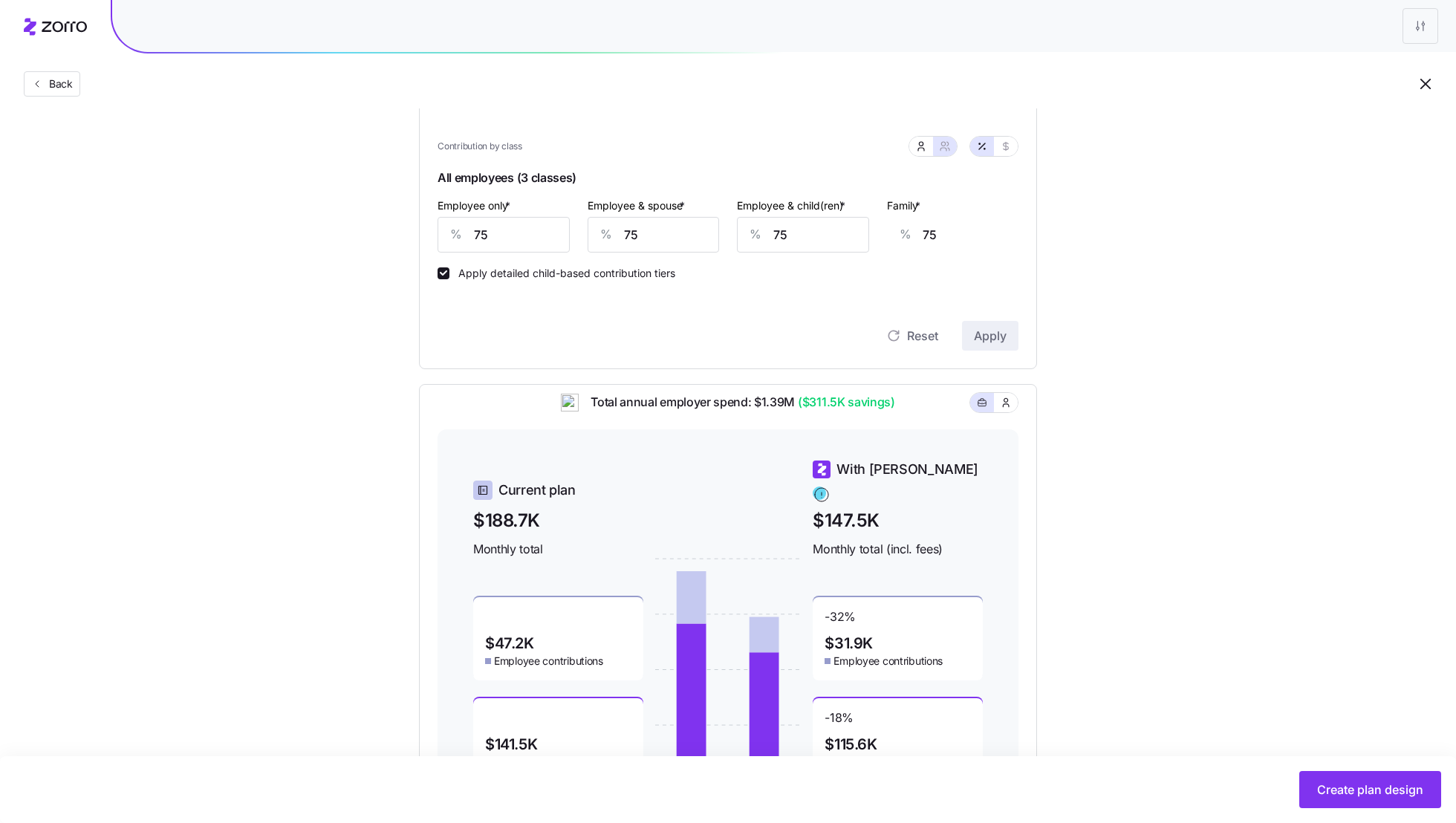
scroll to position [350, 0]
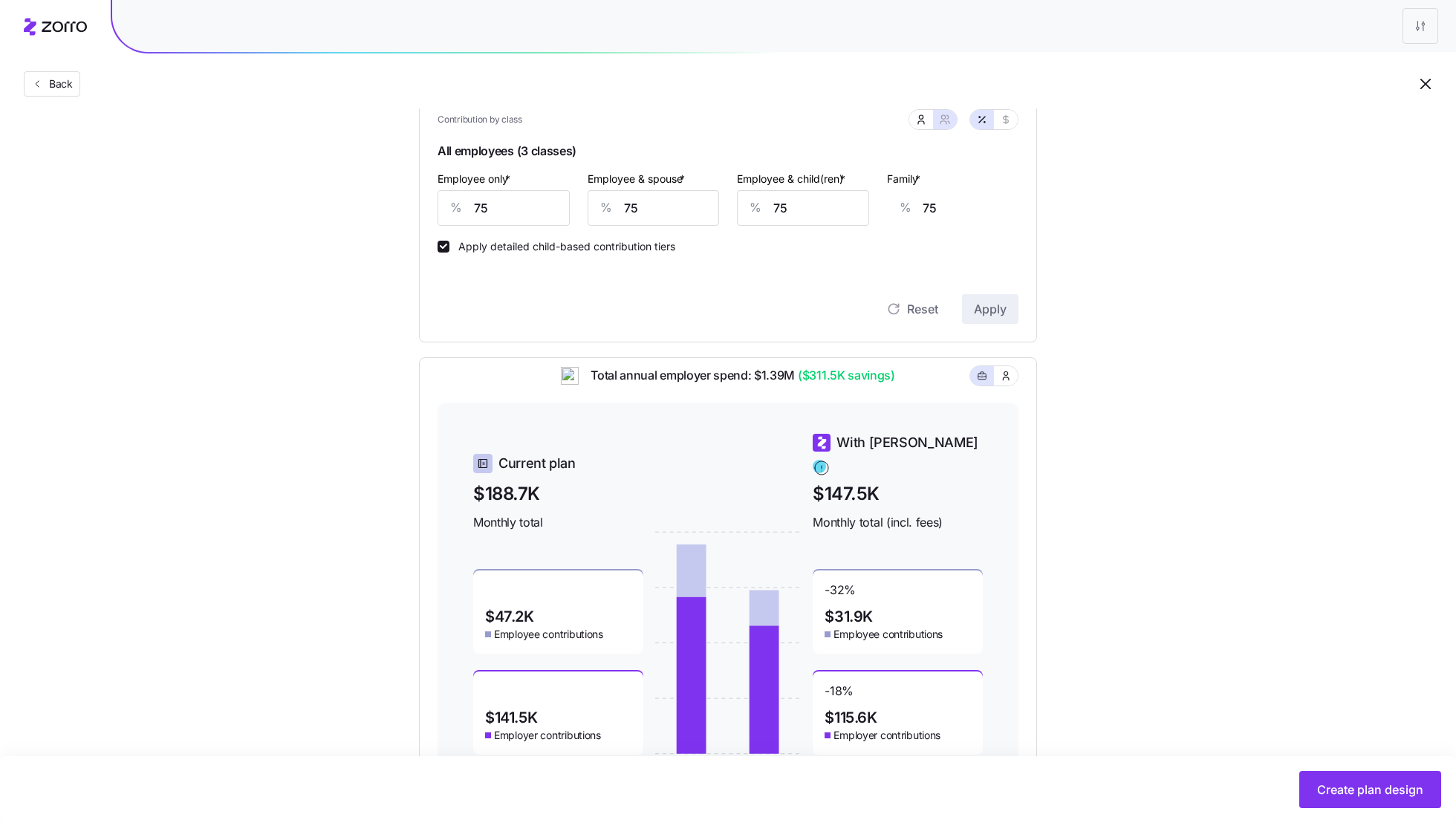
click at [1236, 64] on div "Back" at bounding box center [728, 54] width 1456 height 108
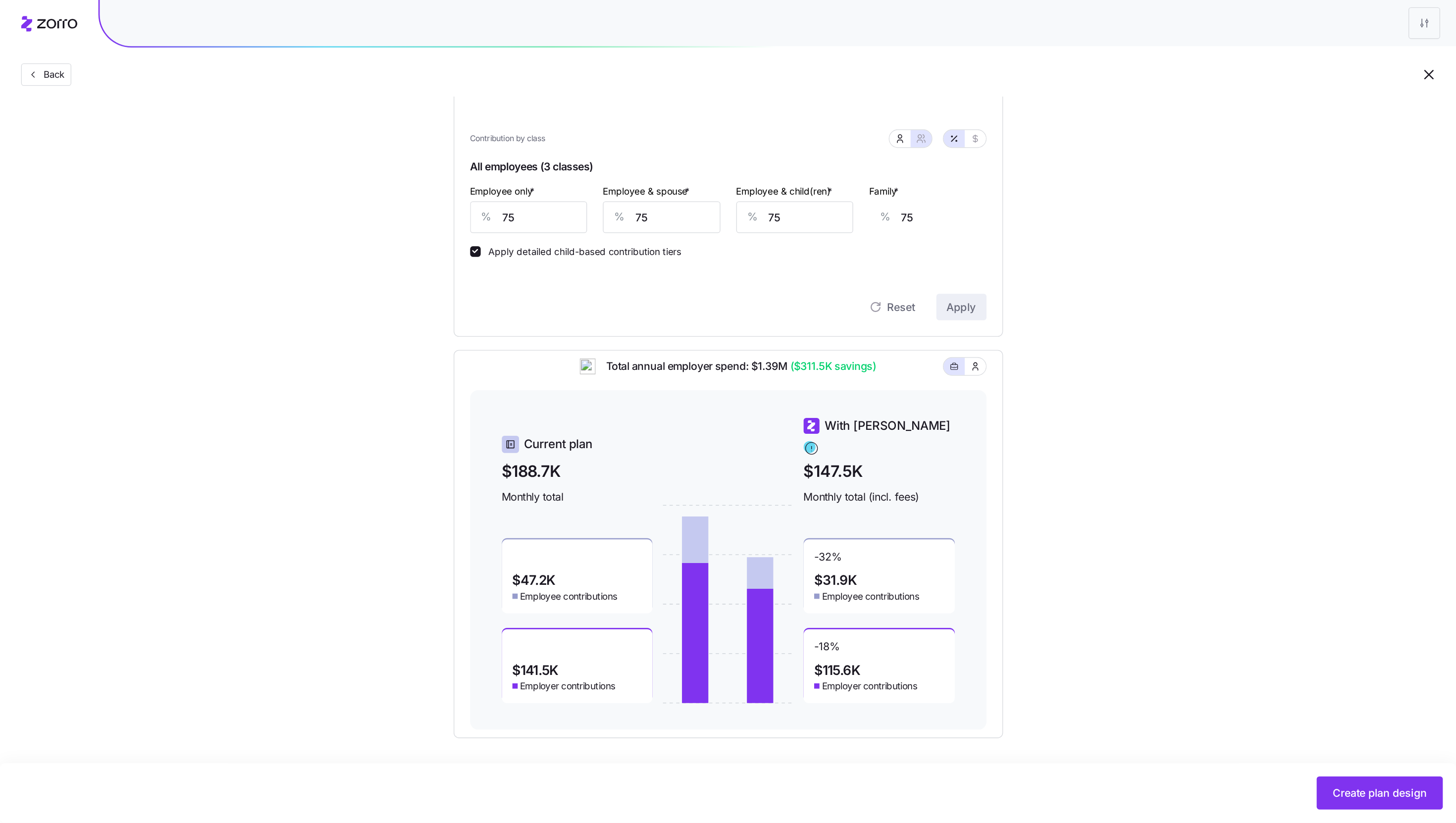
scroll to position [4, 0]
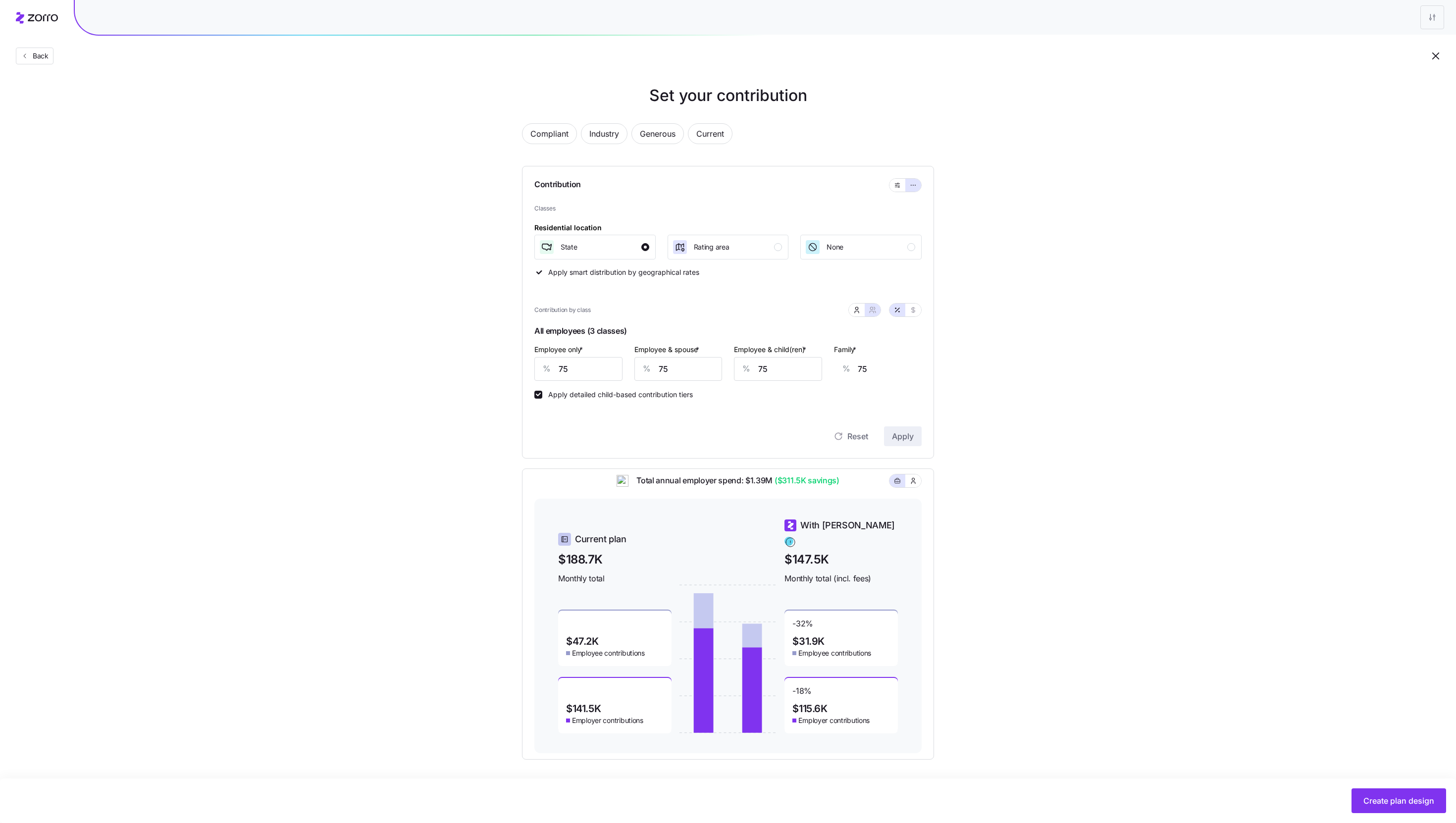
click at [970, 308] on div "Set your contribution Compliant Industry Generous Current Contribution Classes …" at bounding box center [728, 422] width 1456 height 676
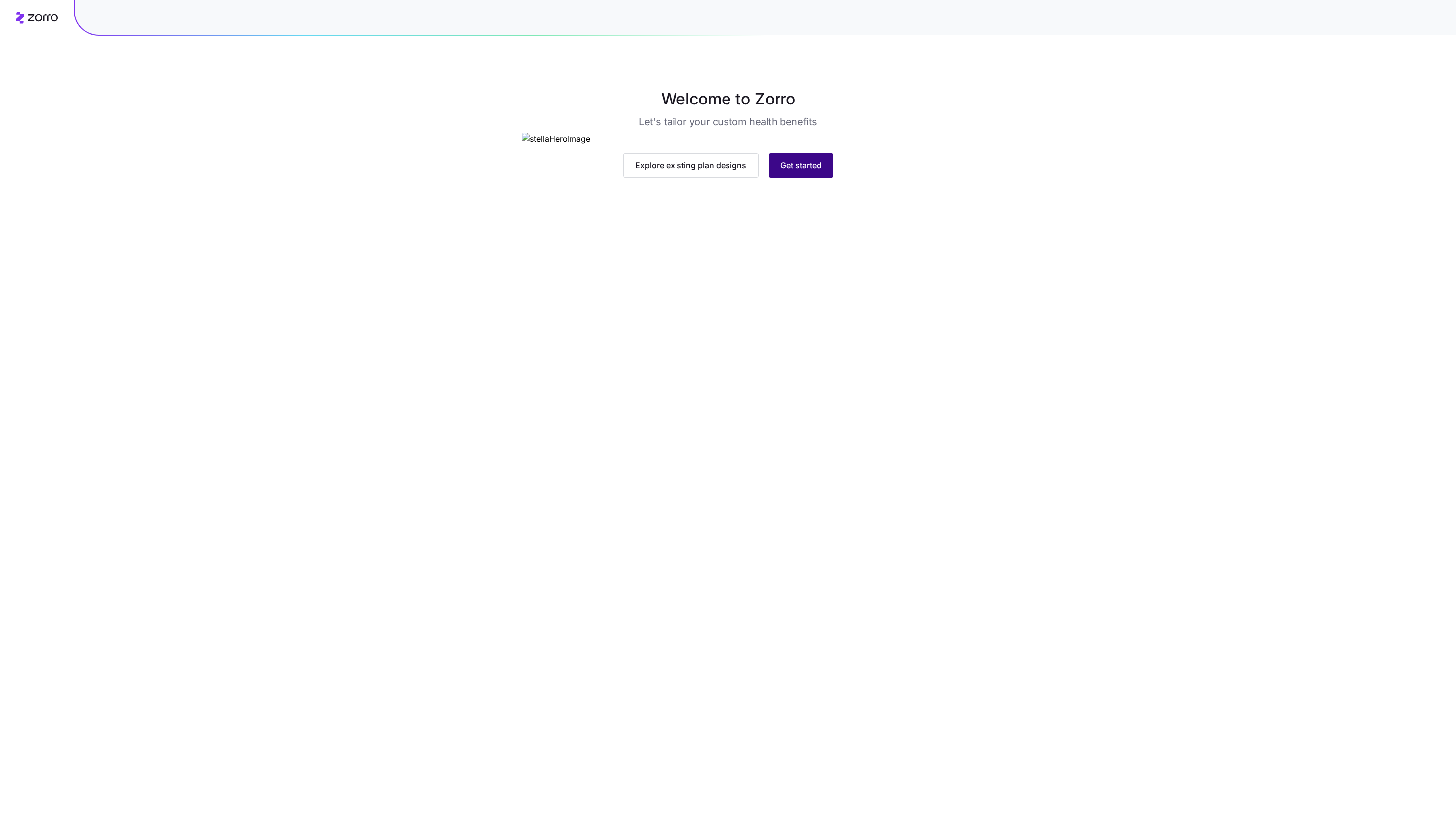
click at [792, 171] on span "Get started" at bounding box center [801, 165] width 41 height 12
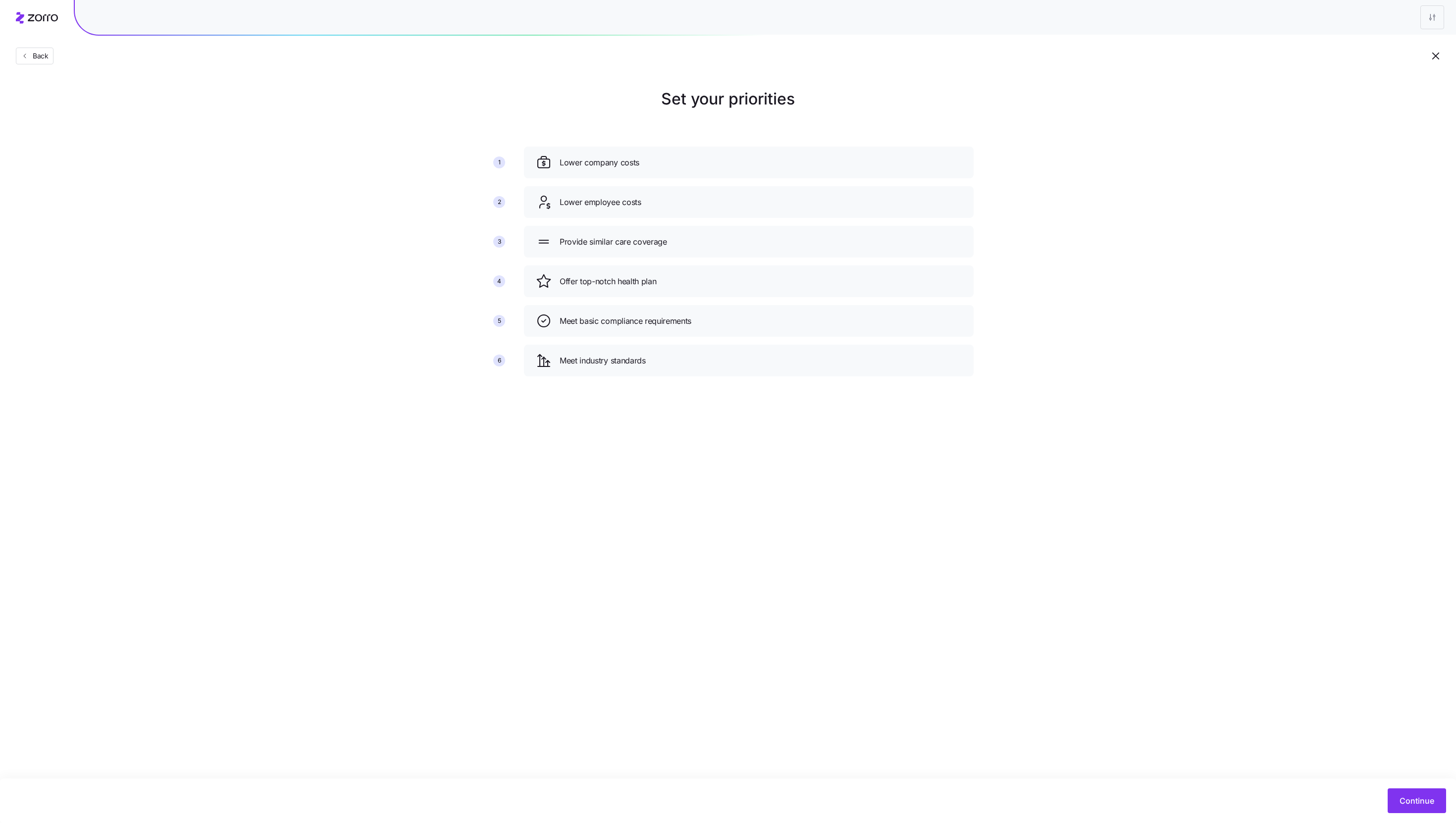
click at [1384, 811] on div "Continue" at bounding box center [728, 800] width 1436 height 24
click at [1397, 811] on button "Continue" at bounding box center [1417, 800] width 59 height 24
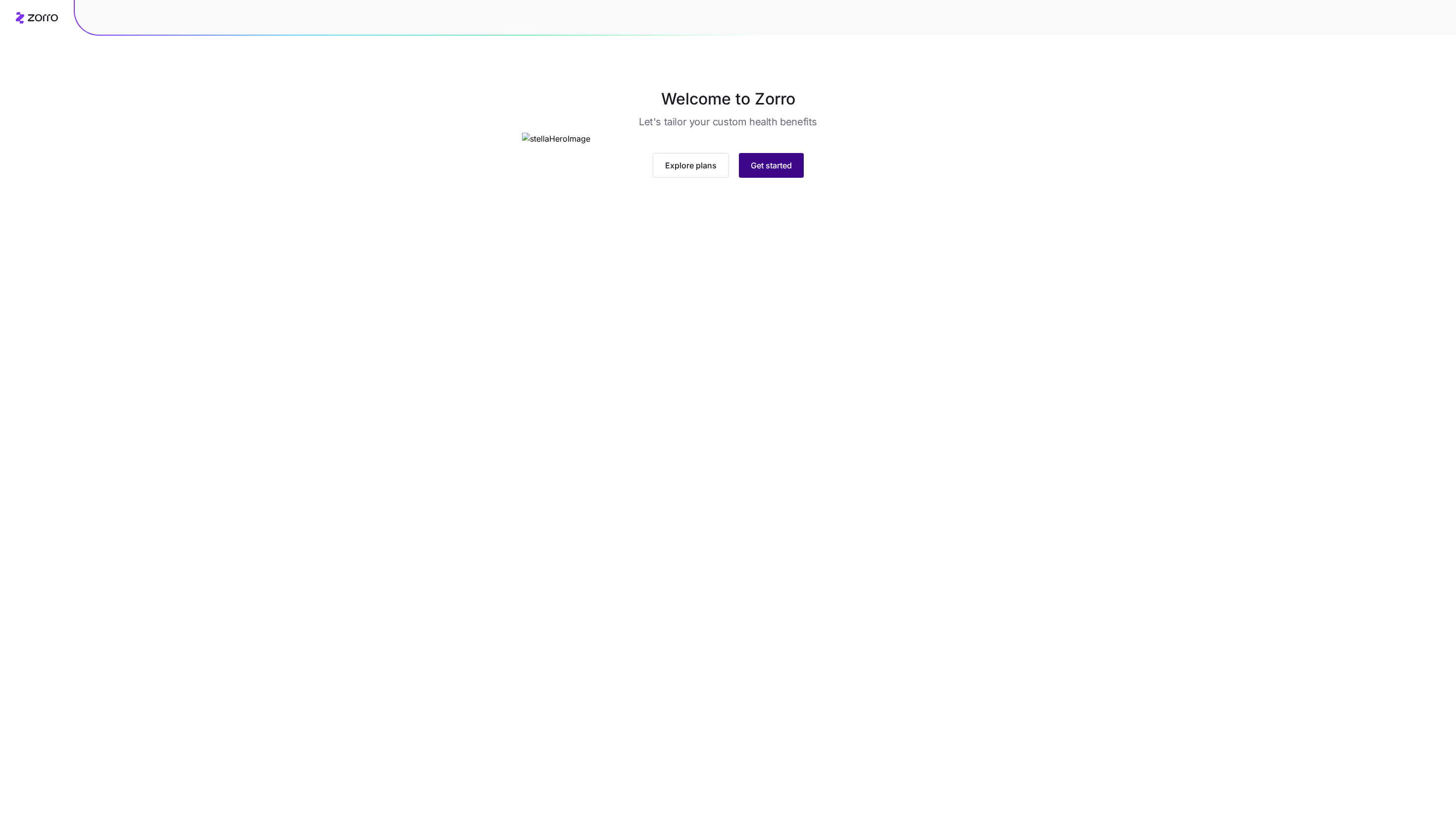
click at [765, 171] on span "Get started" at bounding box center [771, 165] width 41 height 12
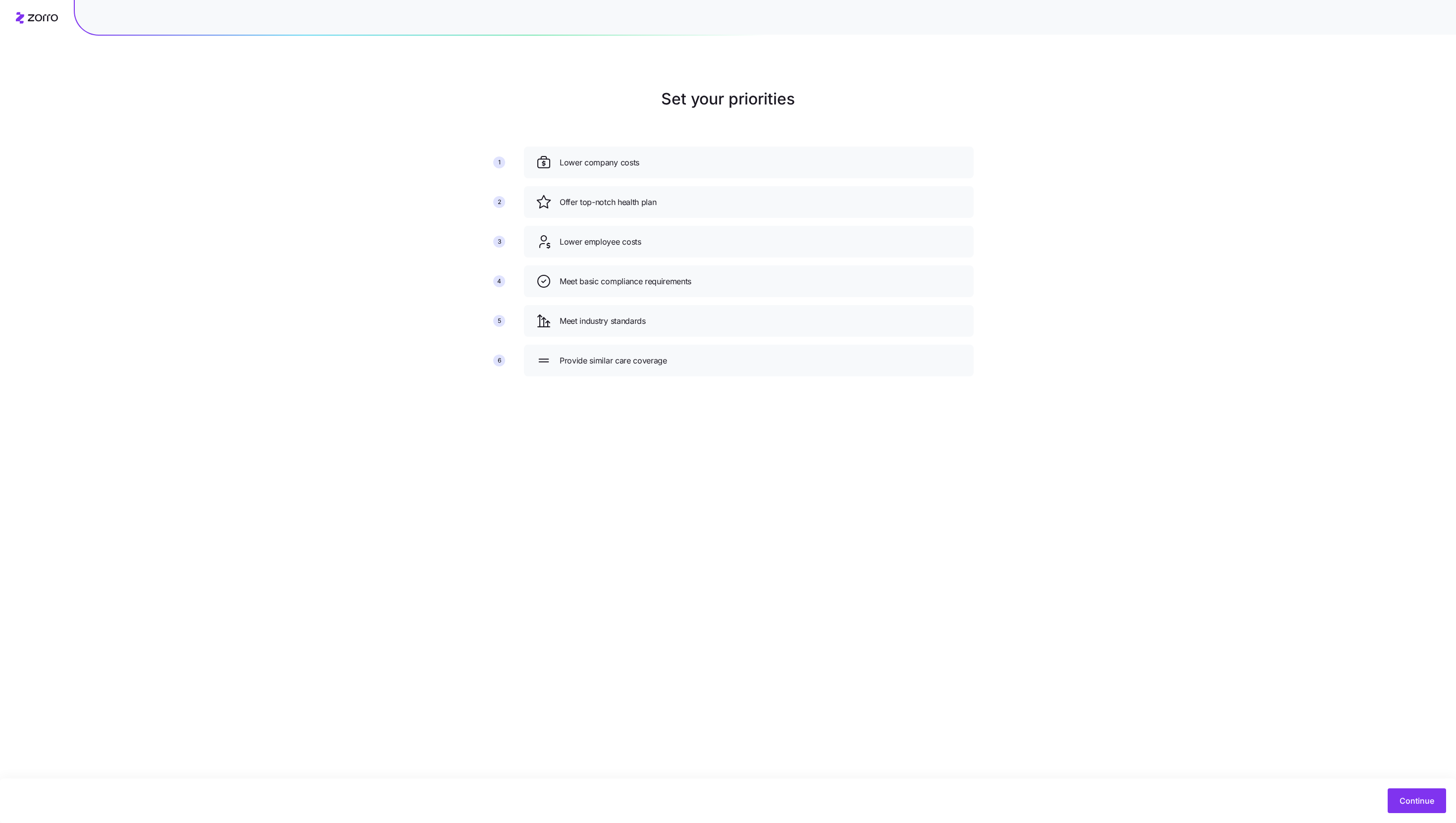
click at [1411, 785] on div "Continue" at bounding box center [728, 801] width 1456 height 45
click at [1411, 803] on span "Continue" at bounding box center [1417, 801] width 35 height 12
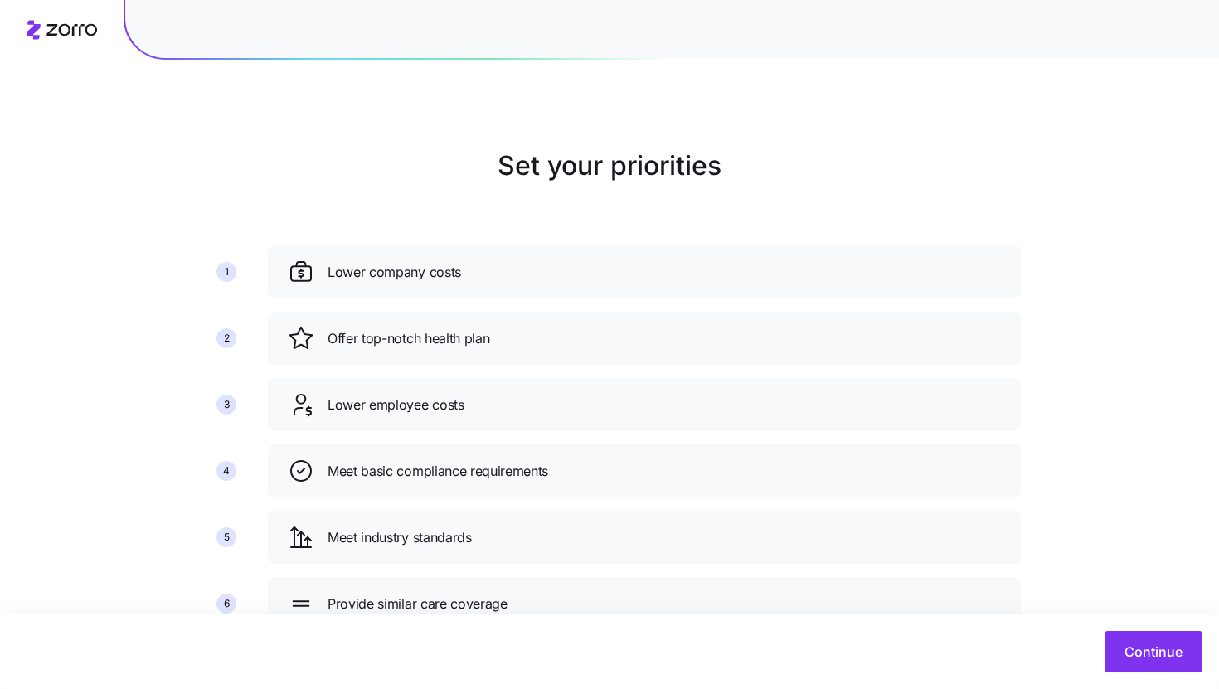
click at [859, 96] on main "Set your priorities 1 2 3 4 5 6 Lower company costs Offer top-notch health plan…" at bounding box center [609, 375] width 1219 height 750
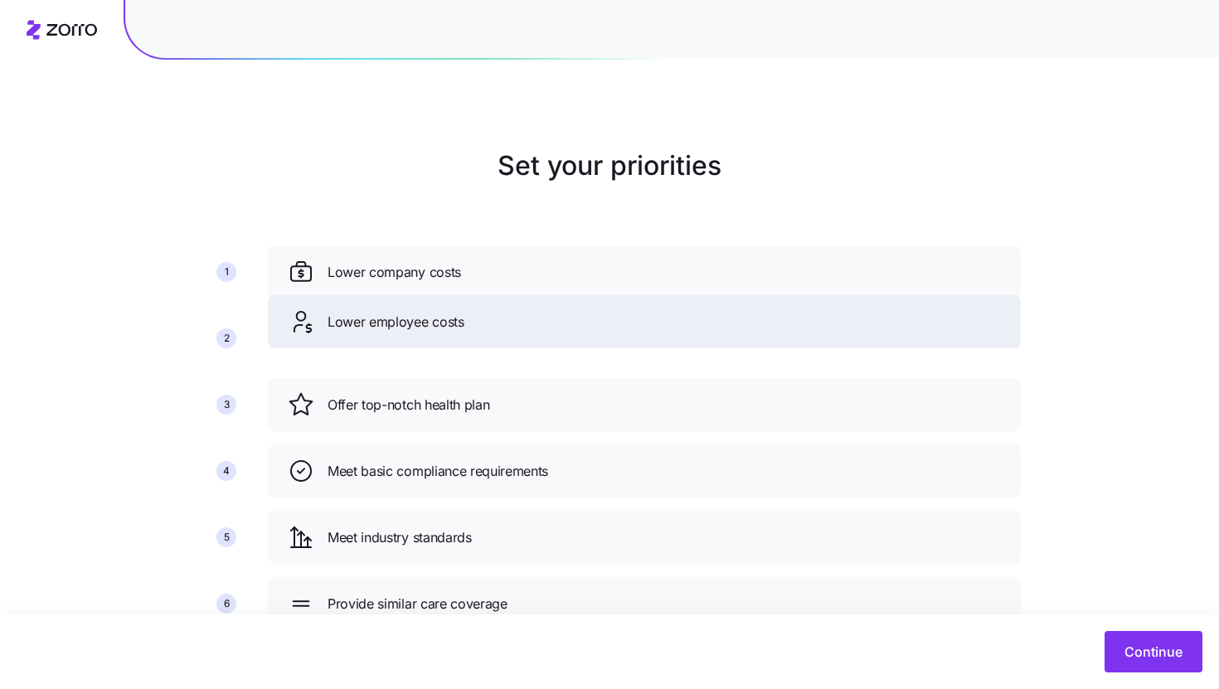
drag, startPoint x: 649, startPoint y: 405, endPoint x: 649, endPoint y: 322, distance: 83.8
click at [649, 322] on div "Lower employee costs" at bounding box center [644, 321] width 713 height 27
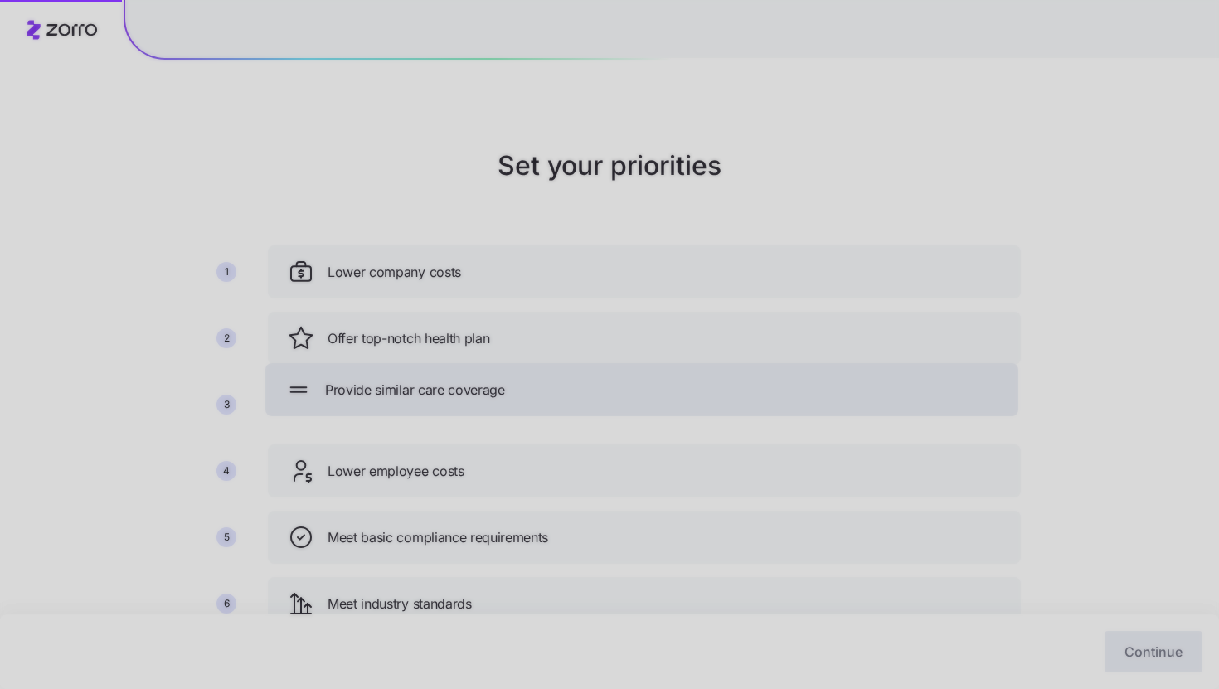
drag, startPoint x: 600, startPoint y: 589, endPoint x: 596, endPoint y: 367, distance: 222.3
click at [596, 367] on div "Set your priorities 1 2 3 4 5 6 Lower company costs Offer top-notch health plan…" at bounding box center [609, 375] width 1219 height 750
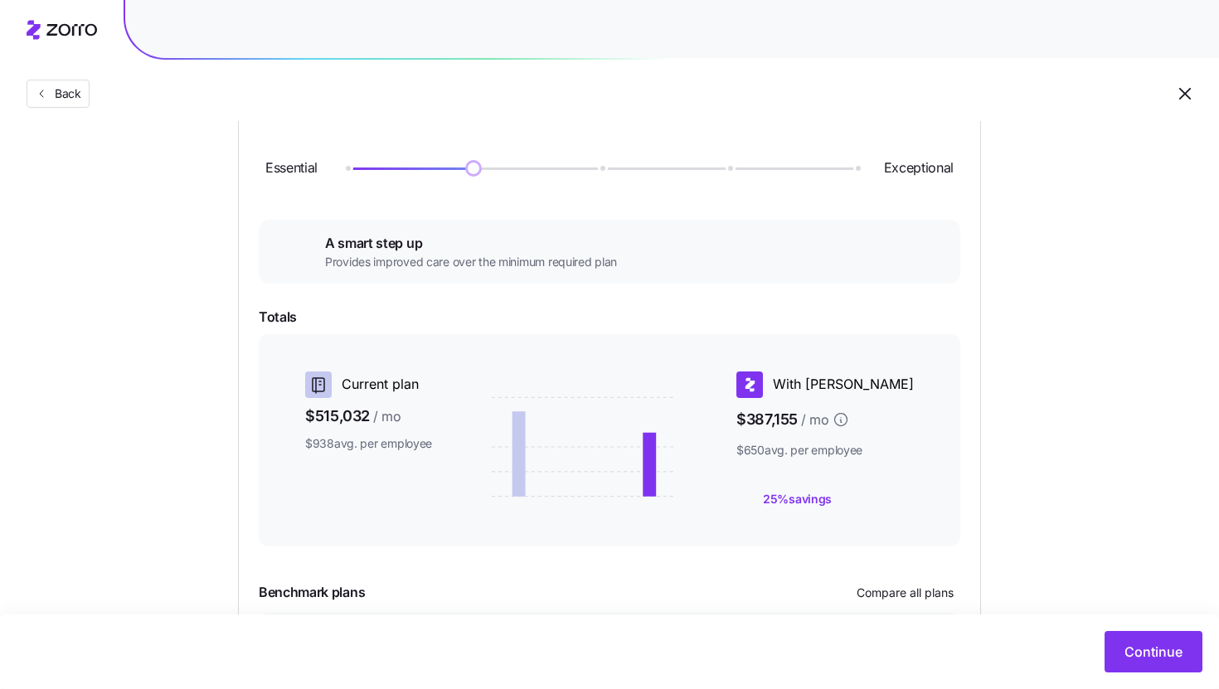
scroll to position [193, 0]
click at [1032, 56] on div at bounding box center [672, 29] width 1094 height 58
click at [944, 28] on div at bounding box center [672, 29] width 1094 height 58
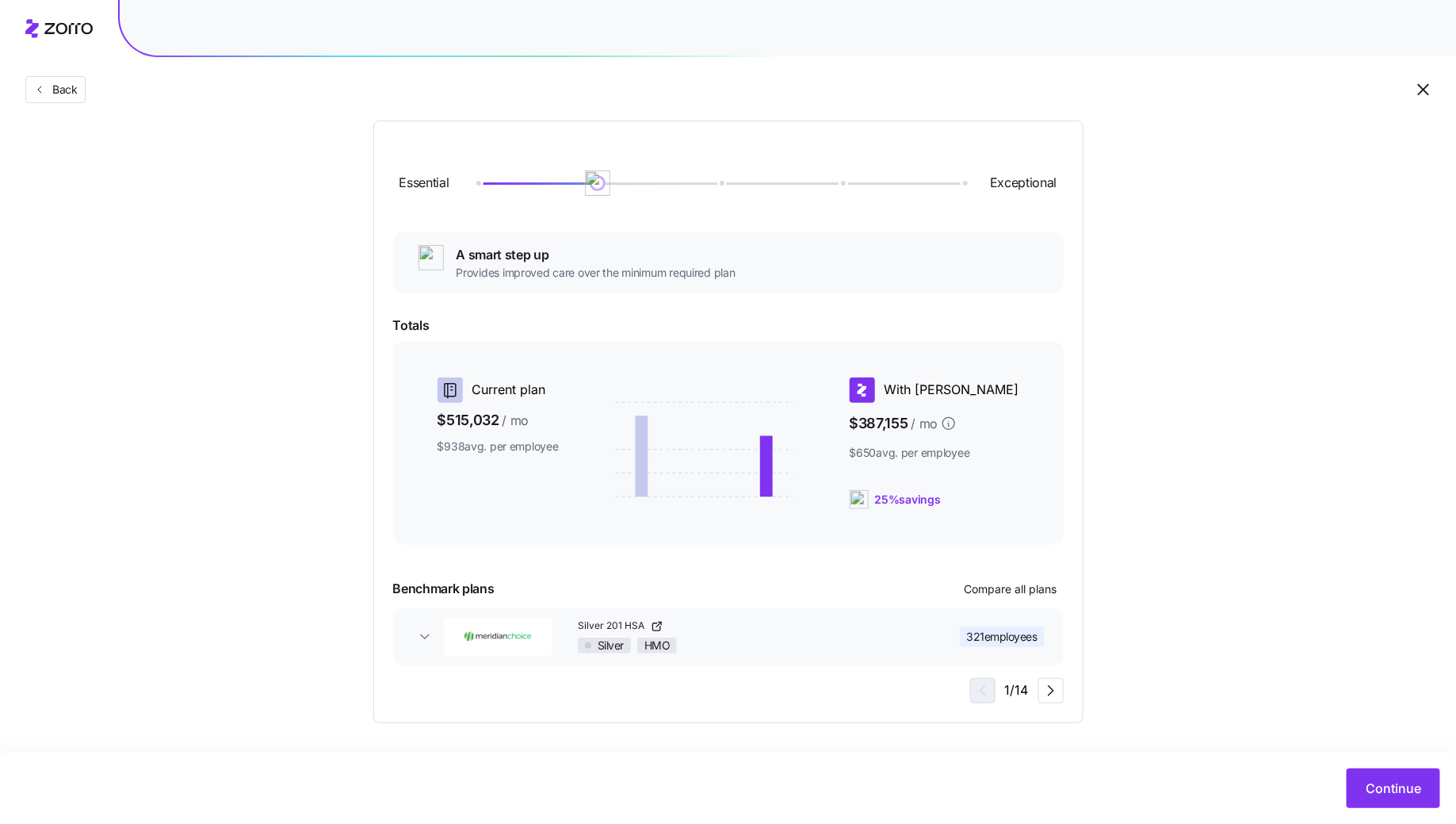
scroll to position [0, 0]
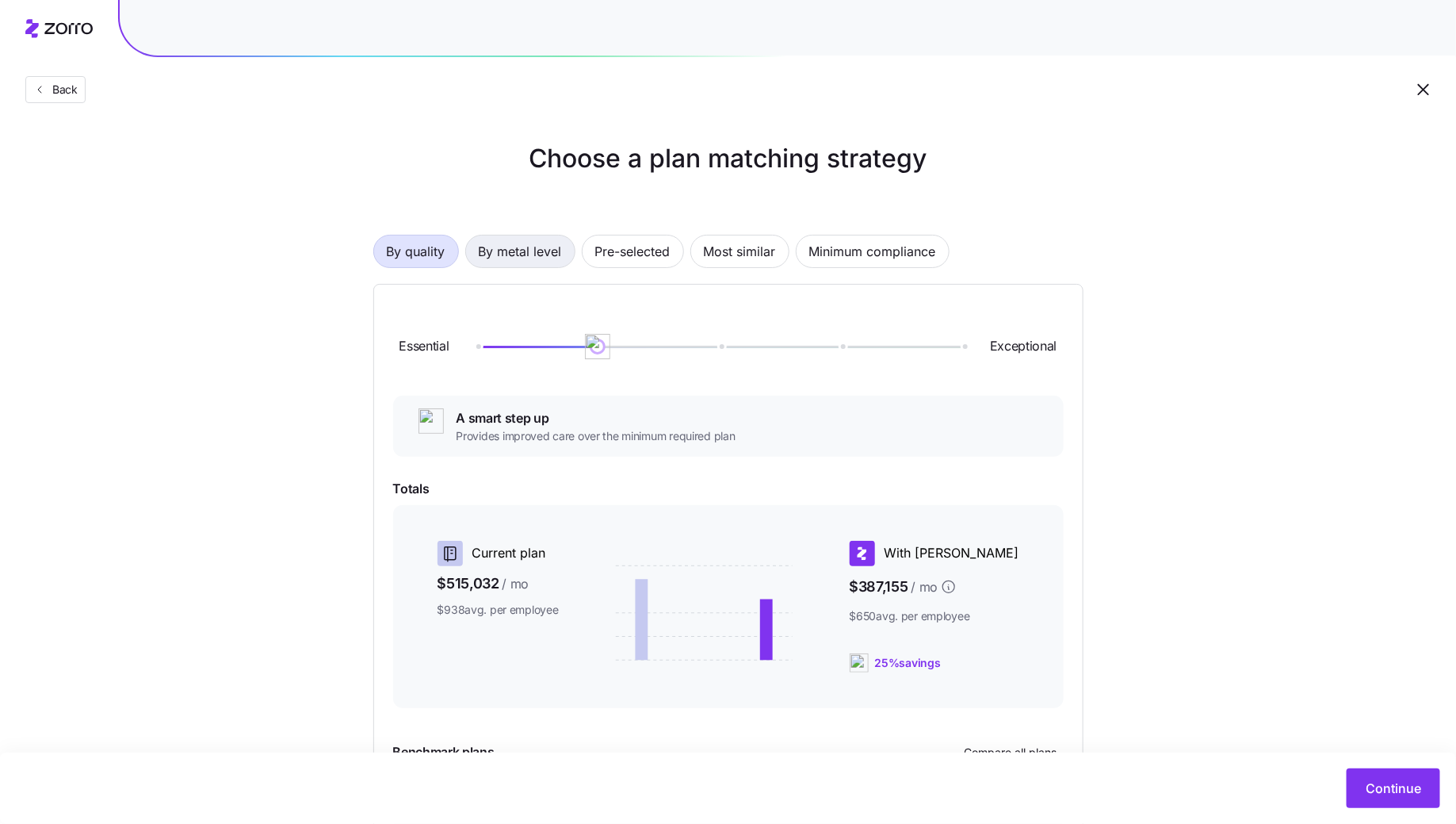
click at [527, 243] on span "By metal level" at bounding box center [520, 250] width 83 height 32
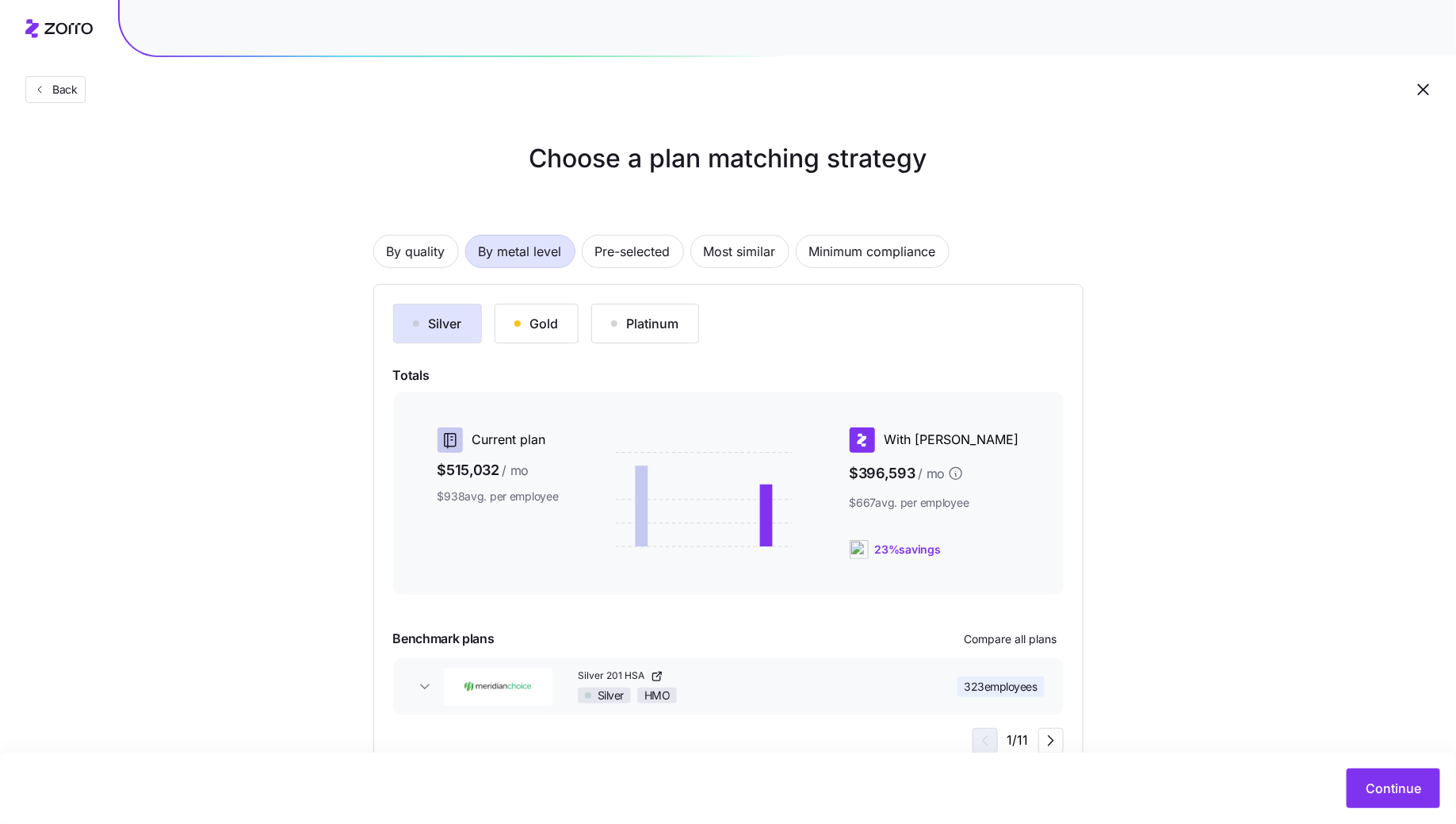
scroll to position [18, 0]
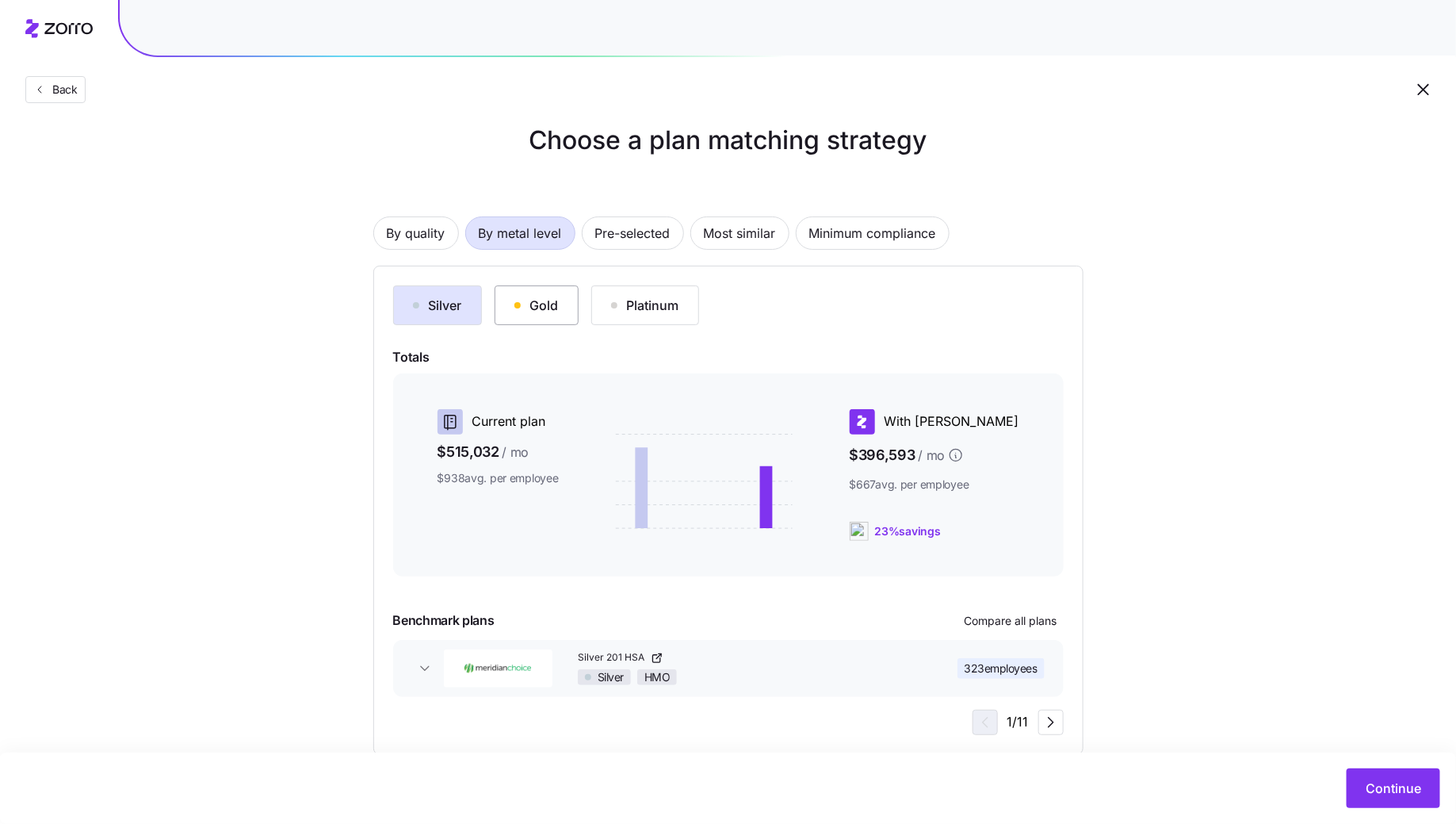
click at [542, 307] on div "Gold" at bounding box center [536, 305] width 44 height 19
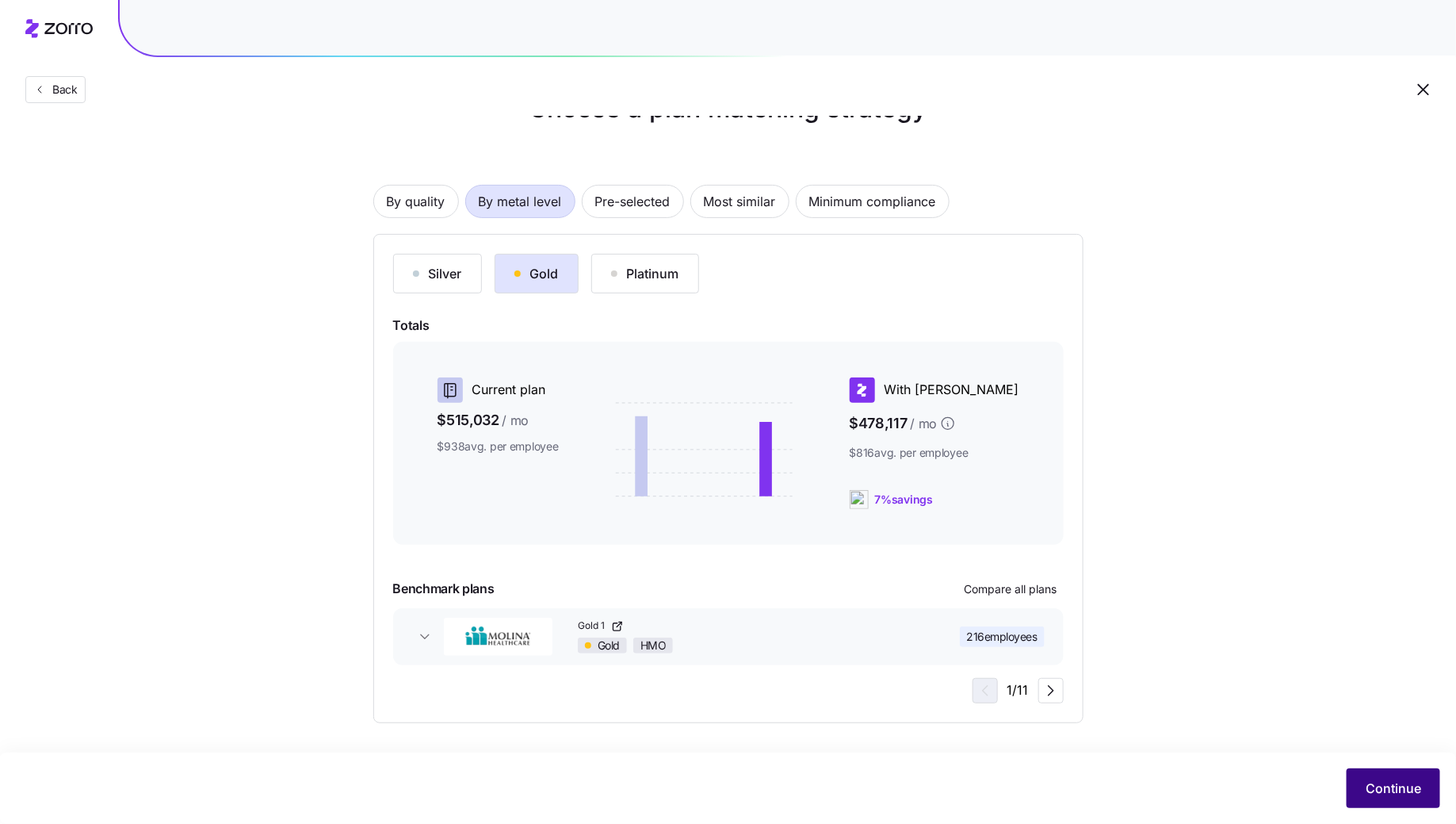
click at [1408, 784] on span "Continue" at bounding box center [1394, 788] width 55 height 19
click at [1380, 789] on span "Continue" at bounding box center [1394, 788] width 55 height 19
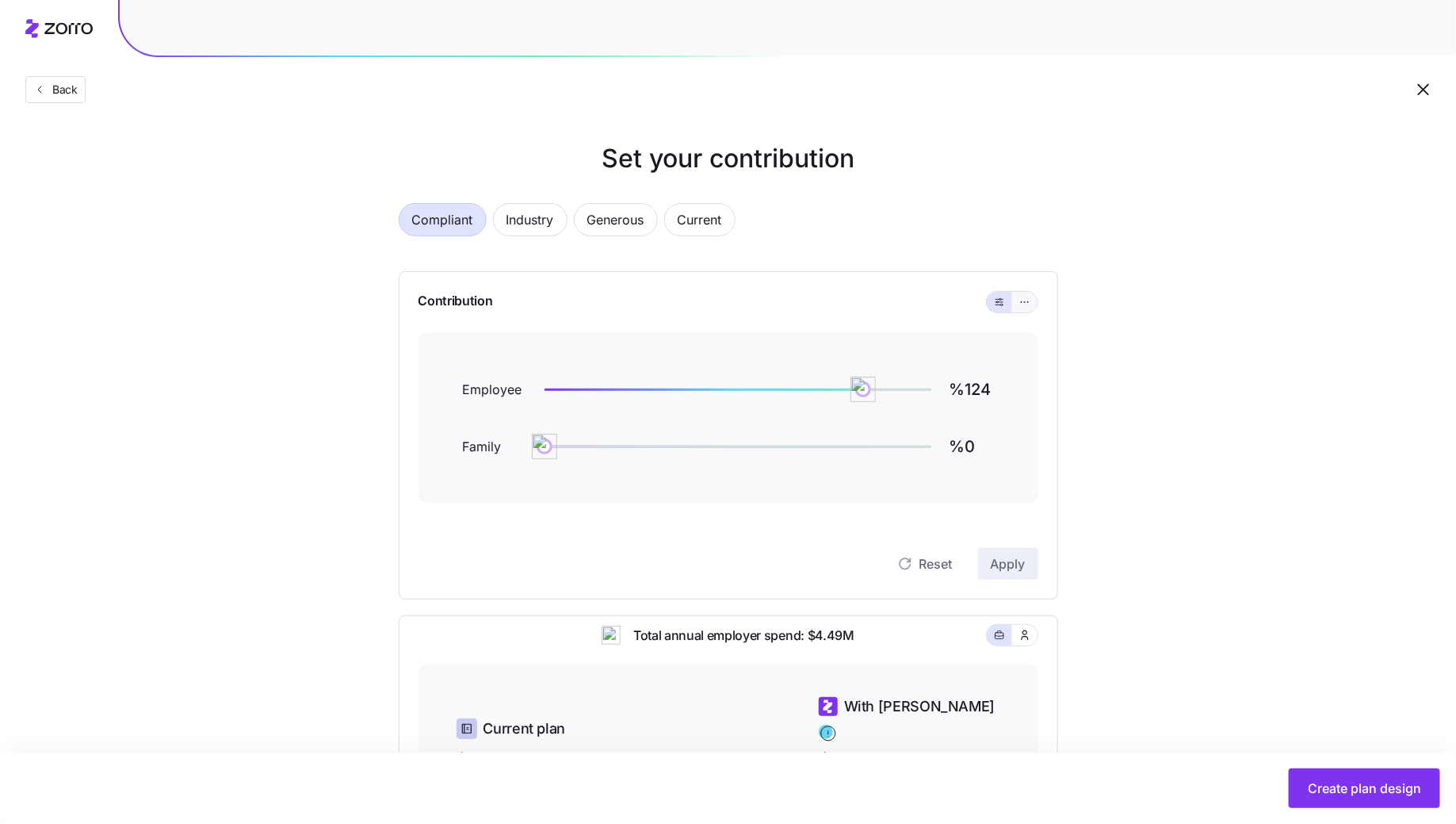
click at [1025, 299] on icon "button" at bounding box center [1025, 302] width 11 height 19
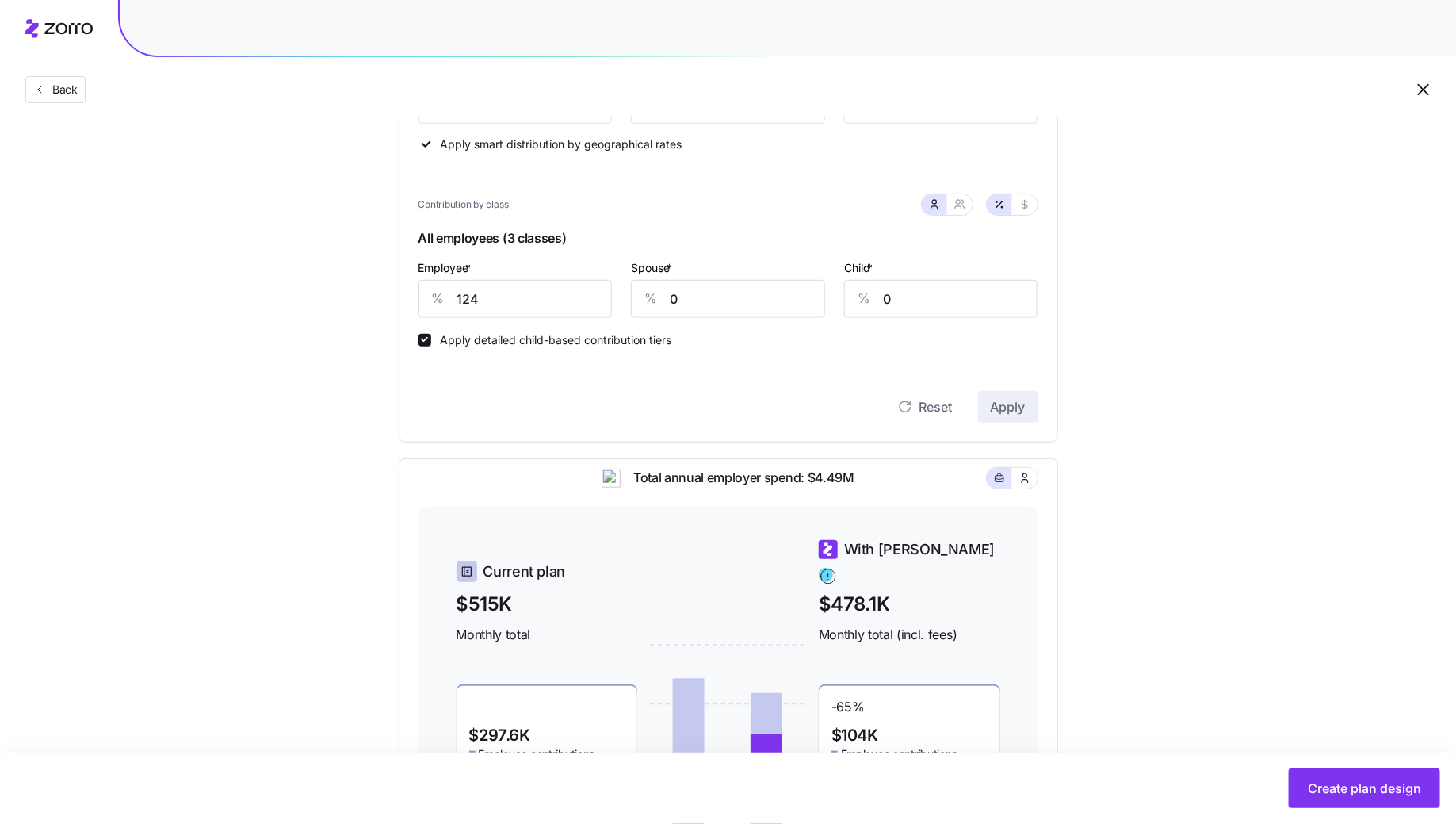
scroll to position [299, 0]
click at [546, 307] on input "124" at bounding box center [515, 297] width 194 height 38
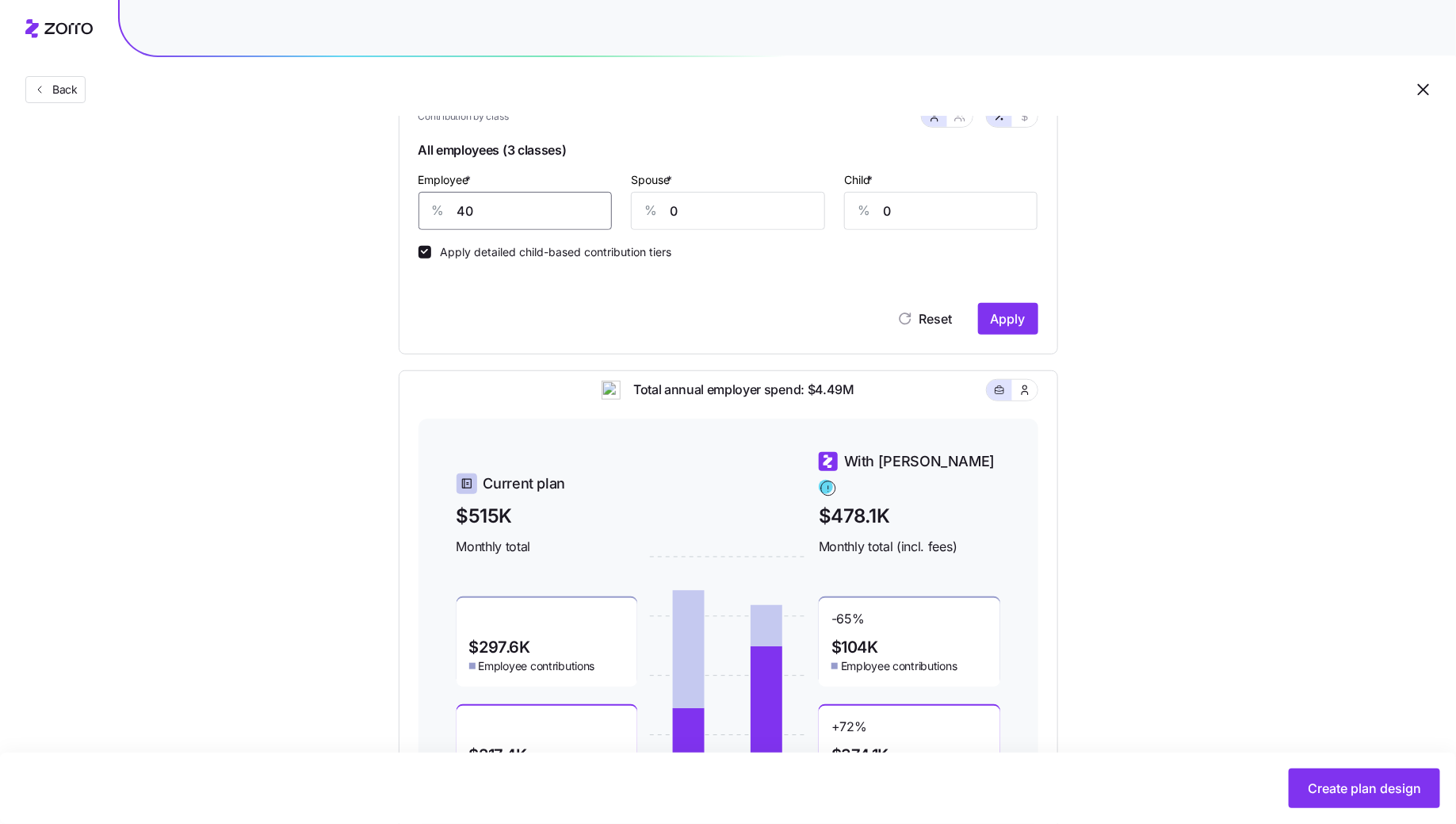
scroll to position [359, 0]
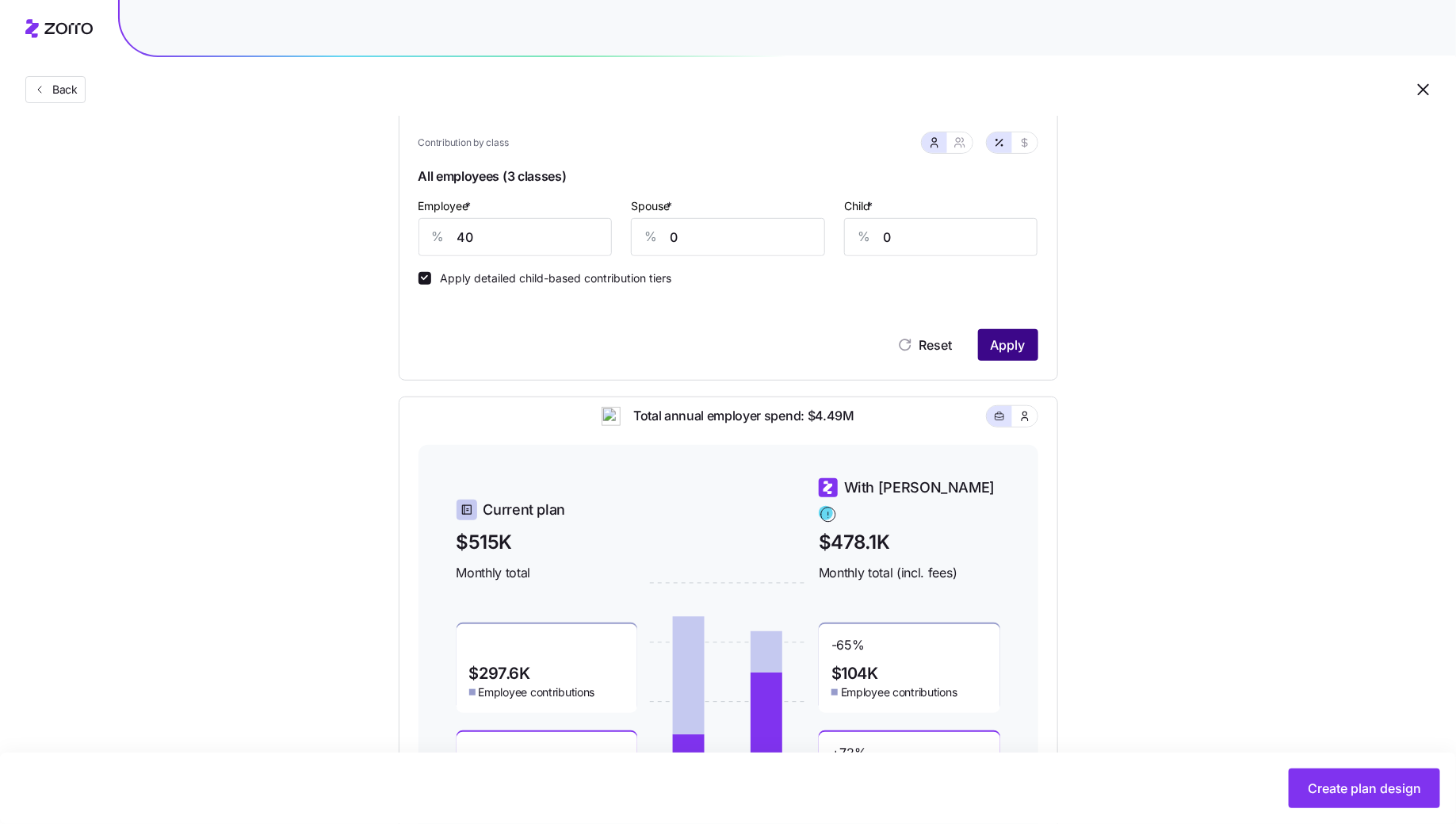
click at [1010, 358] on button "Apply" at bounding box center [1008, 344] width 60 height 32
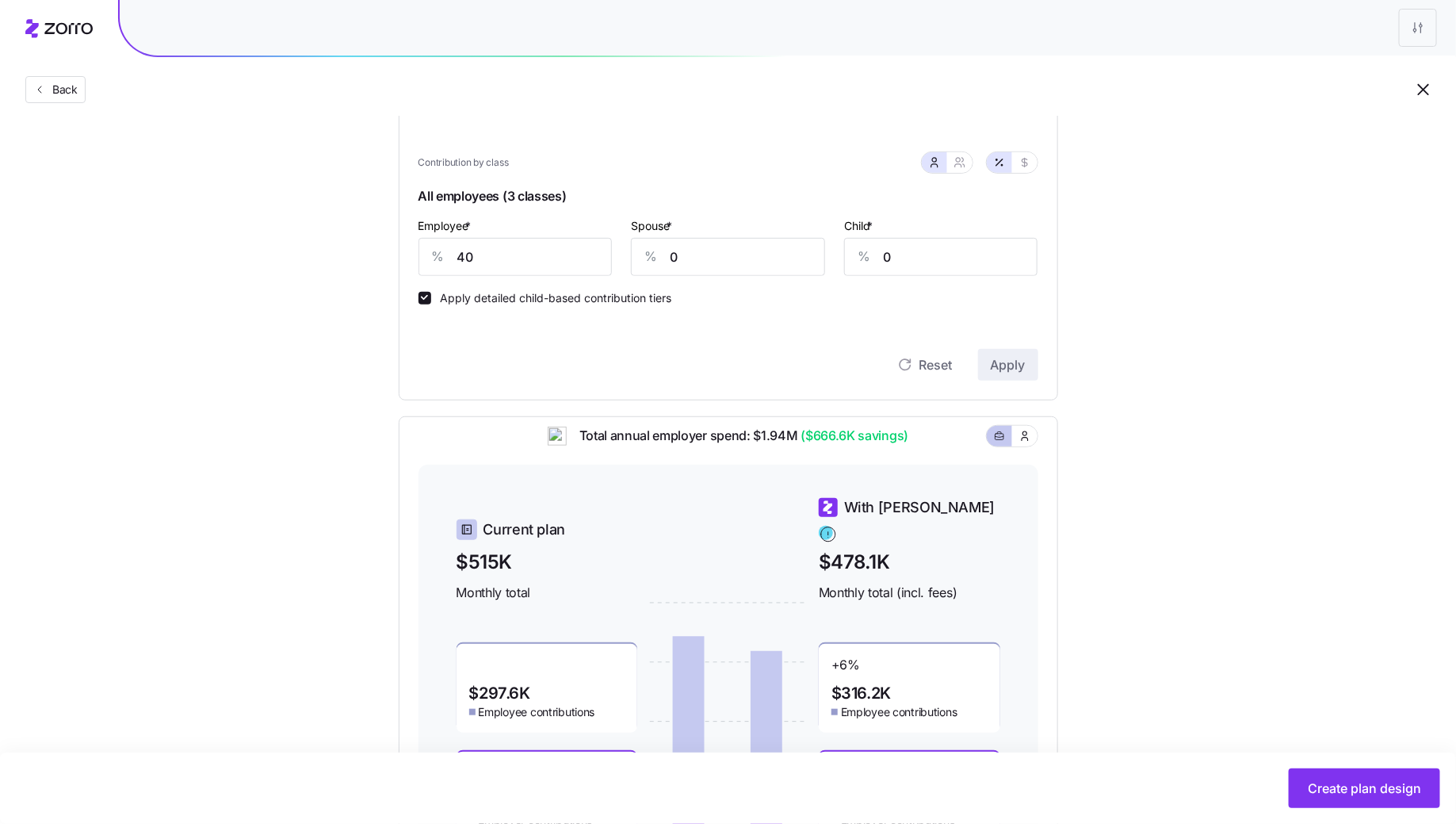
scroll to position [317, 0]
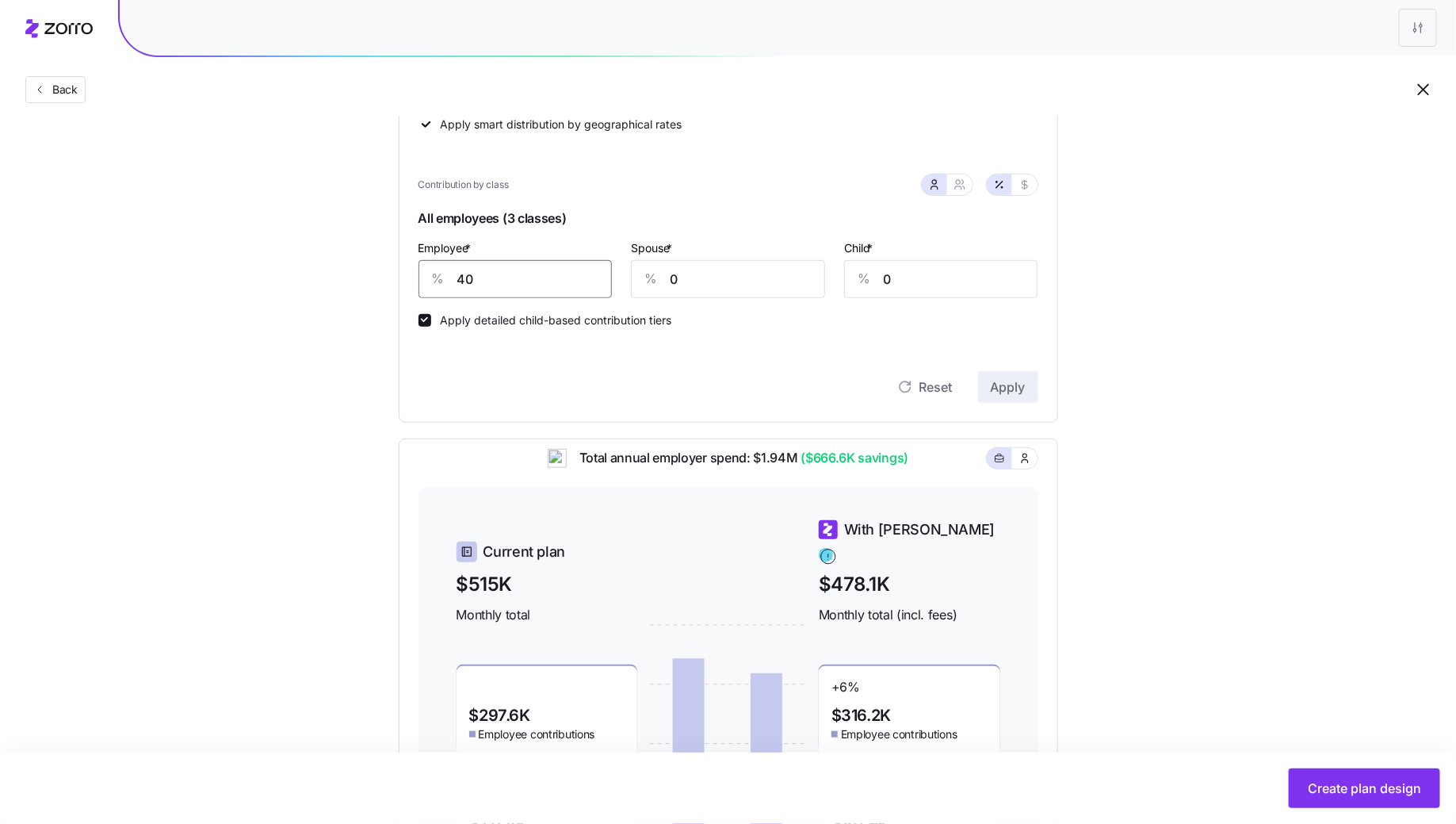
click at [479, 285] on input "40" at bounding box center [515, 279] width 194 height 38
type input "50"
click at [1029, 396] on button "Apply" at bounding box center [1008, 386] width 60 height 32
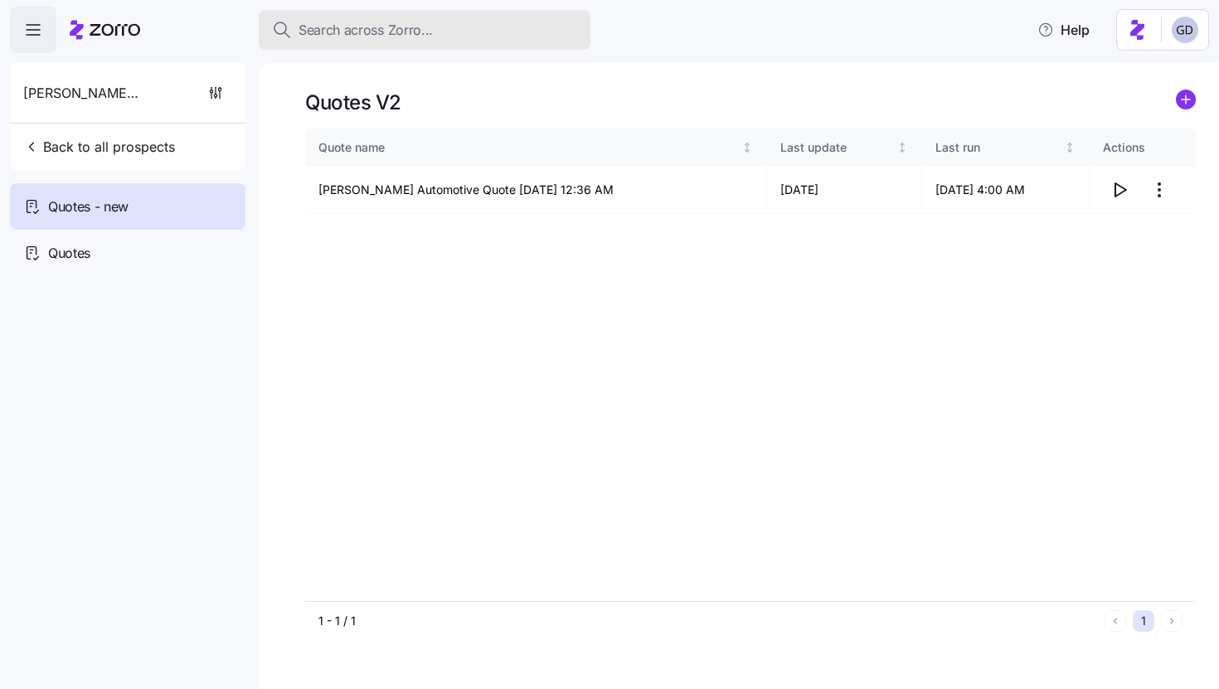
click at [421, 45] on button "Search across Zorro..." at bounding box center [425, 30] width 332 height 40
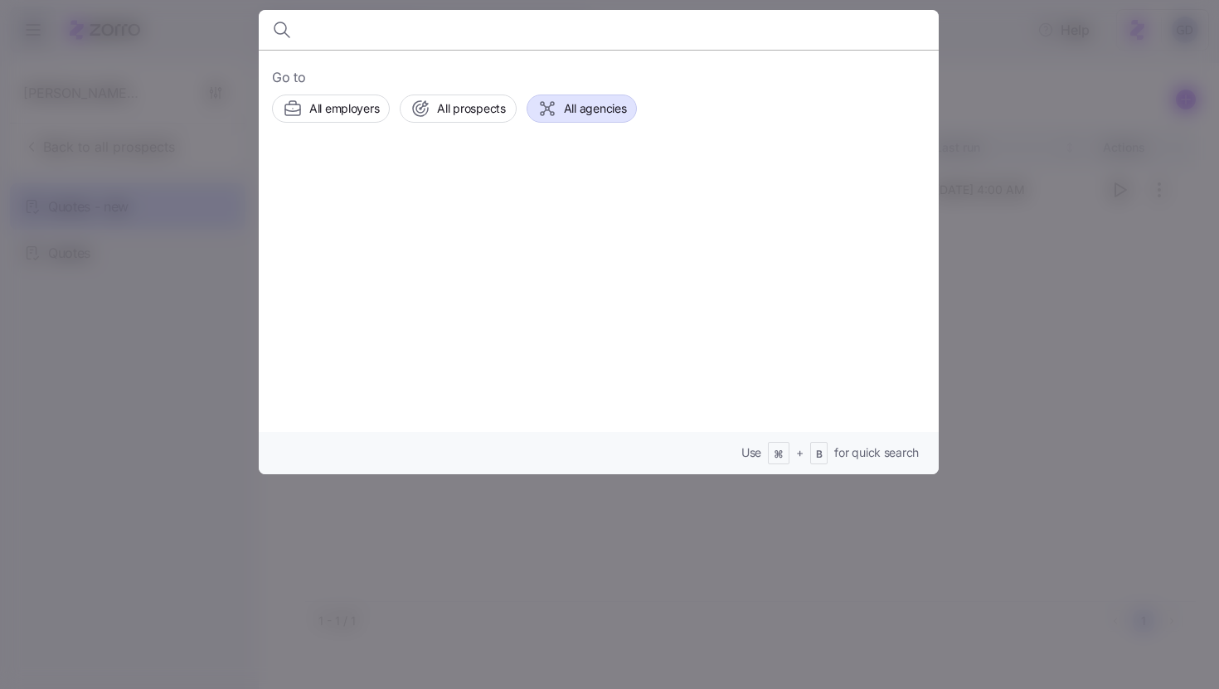
type input "s"
type input "soave"
click at [481, 205] on span "Prospects" at bounding box center [479, 208] width 177 height 17
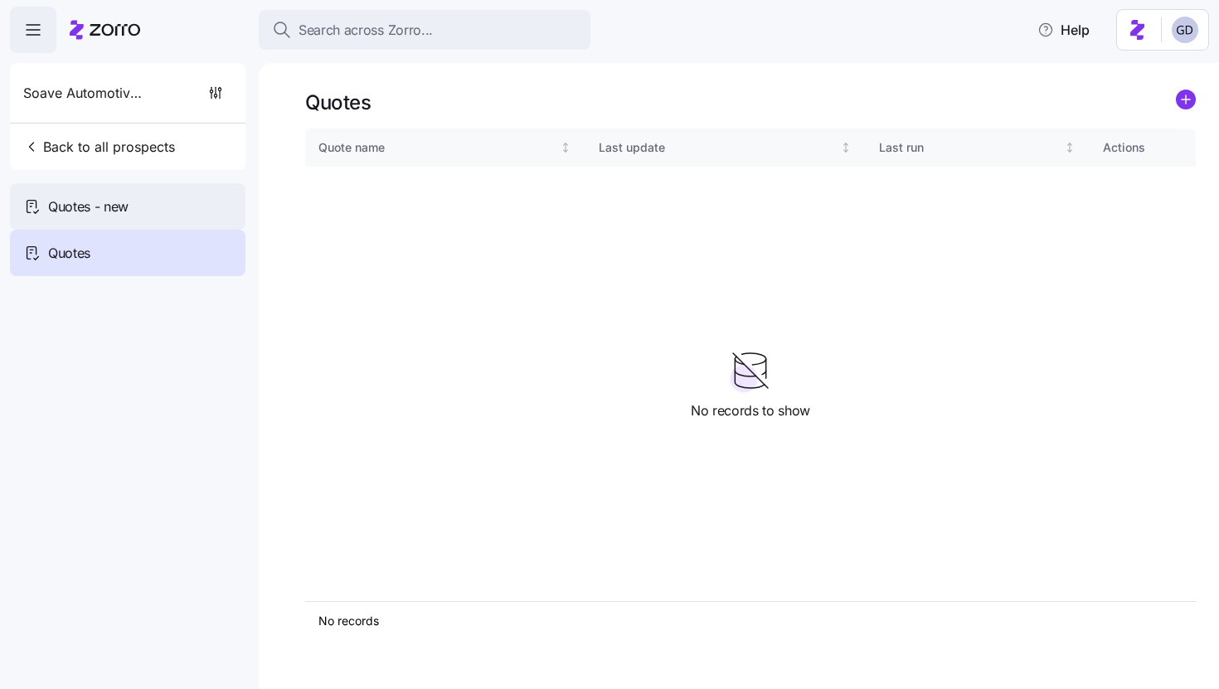
click at [145, 211] on div "Quotes - new" at bounding box center [128, 206] width 236 height 46
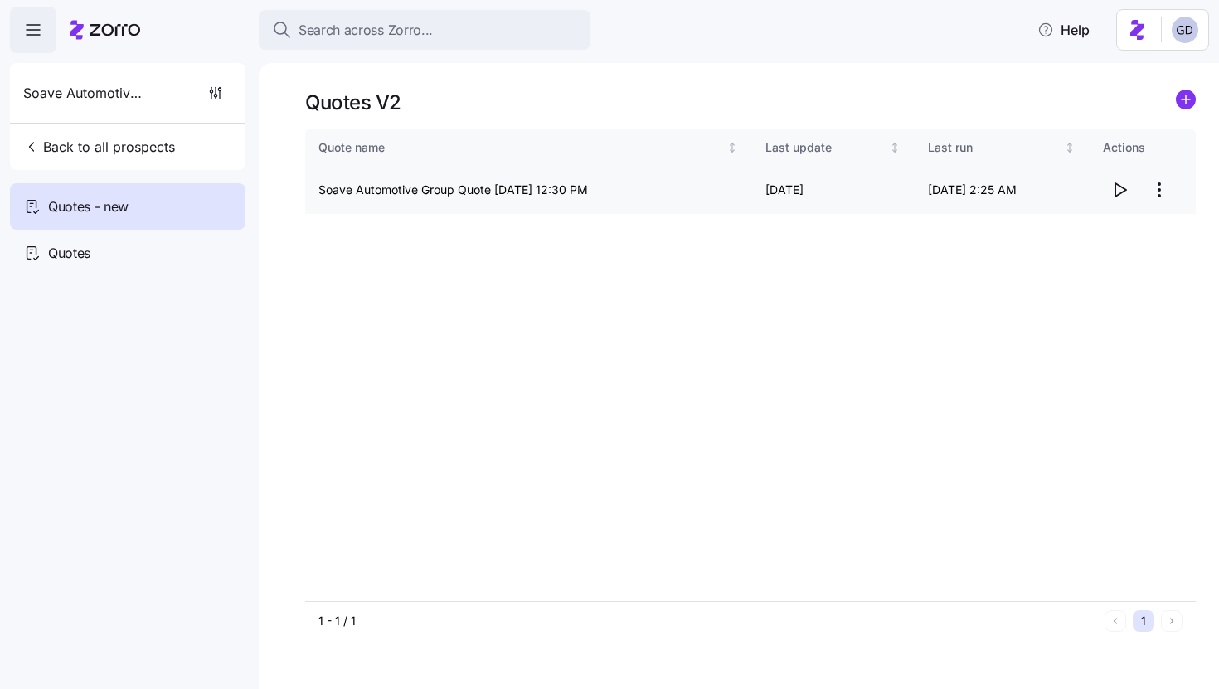
click at [1116, 189] on icon "button" at bounding box center [1120, 190] width 20 height 20
click at [384, 49] on button "Search across Zorro..." at bounding box center [425, 30] width 332 height 40
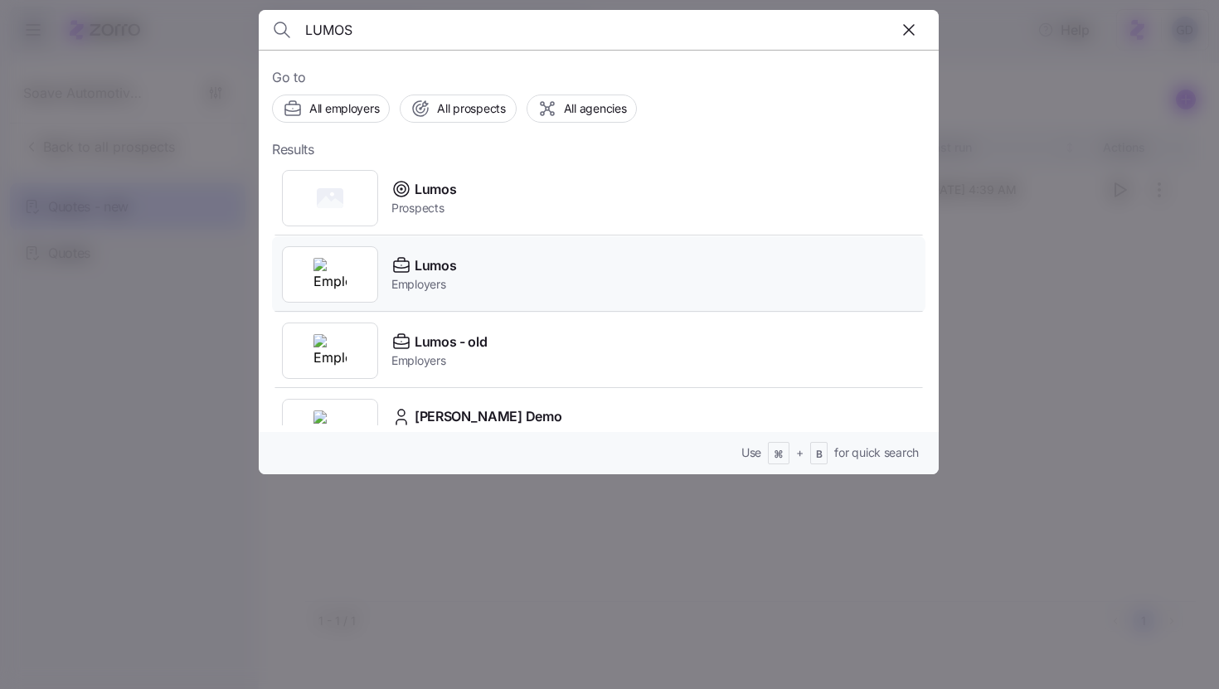
type input "LUMOS"
click at [431, 260] on span "Lumos" at bounding box center [435, 265] width 41 height 21
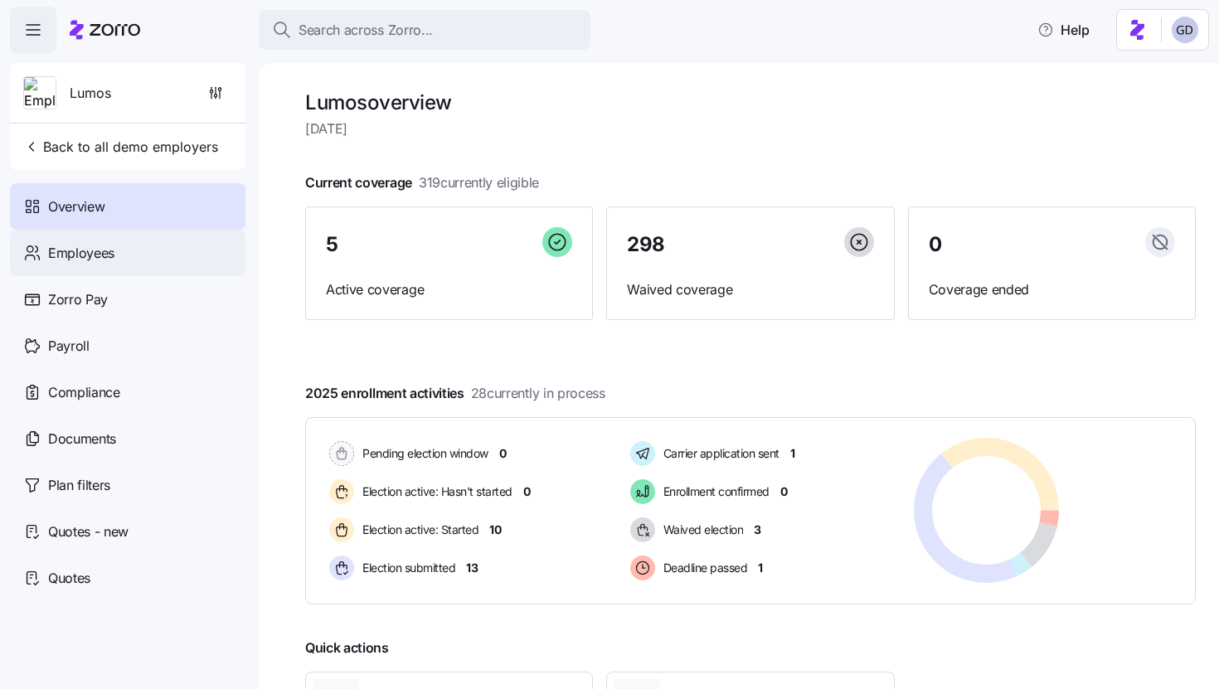
click at [79, 255] on span "Employees" at bounding box center [81, 253] width 66 height 21
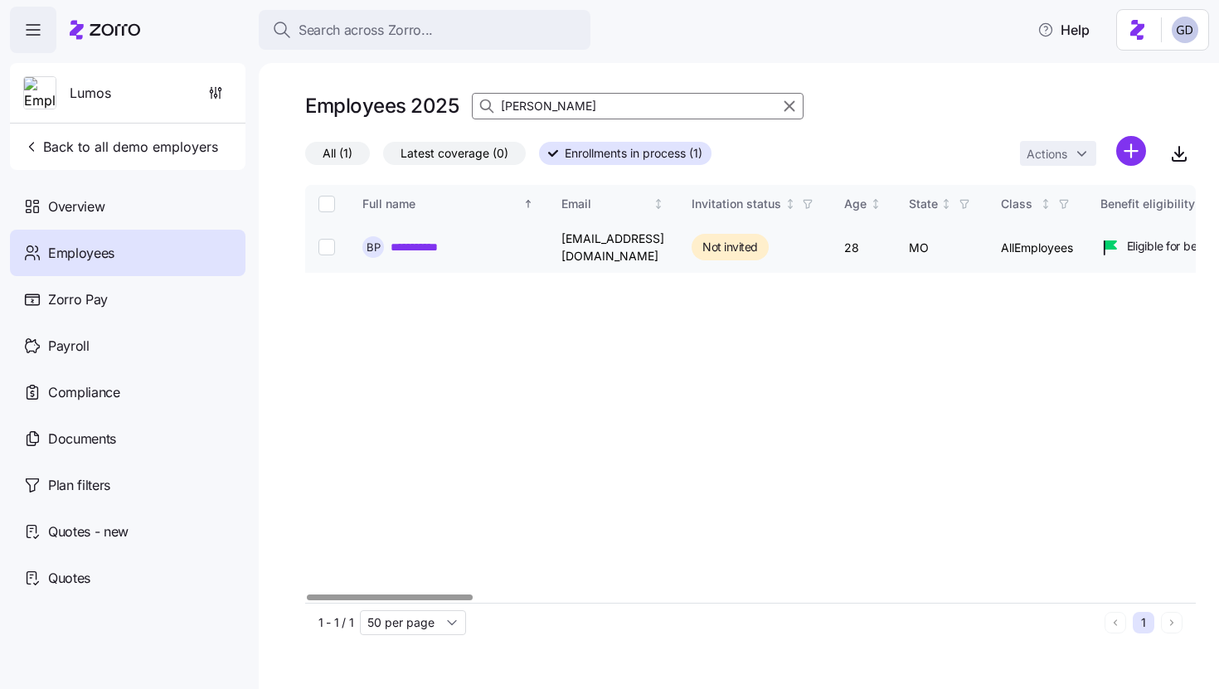
click at [395, 247] on link "**********" at bounding box center [424, 247] width 67 height 17
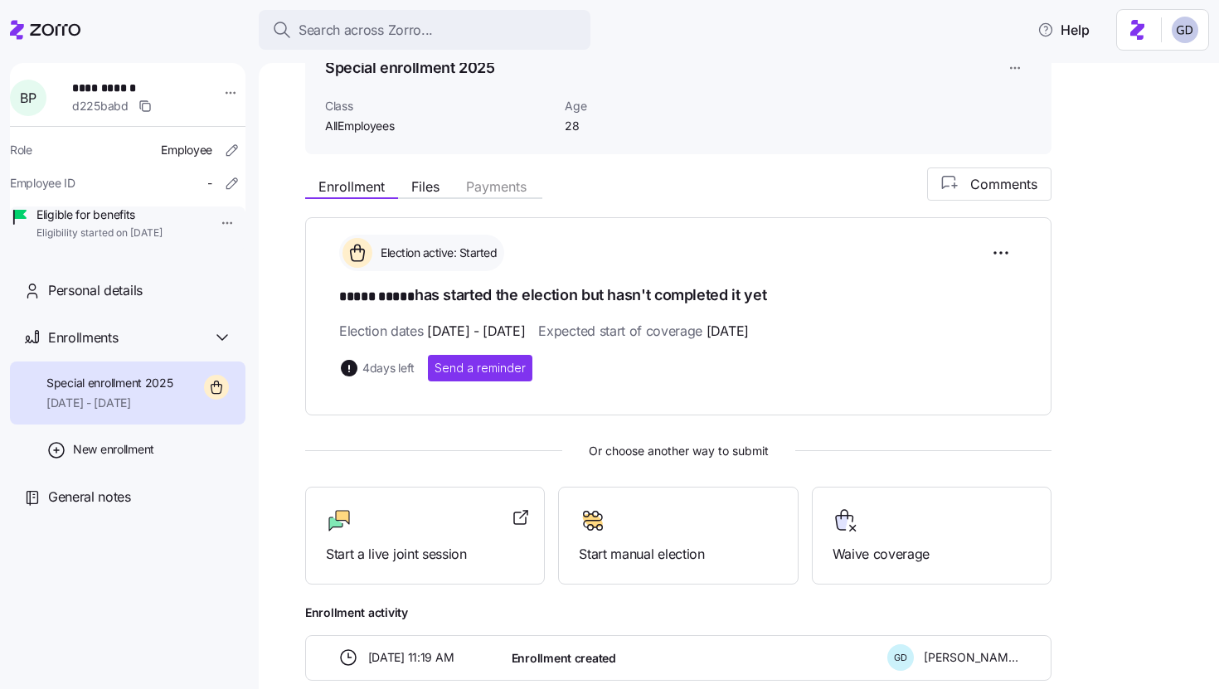
scroll to position [110, 0]
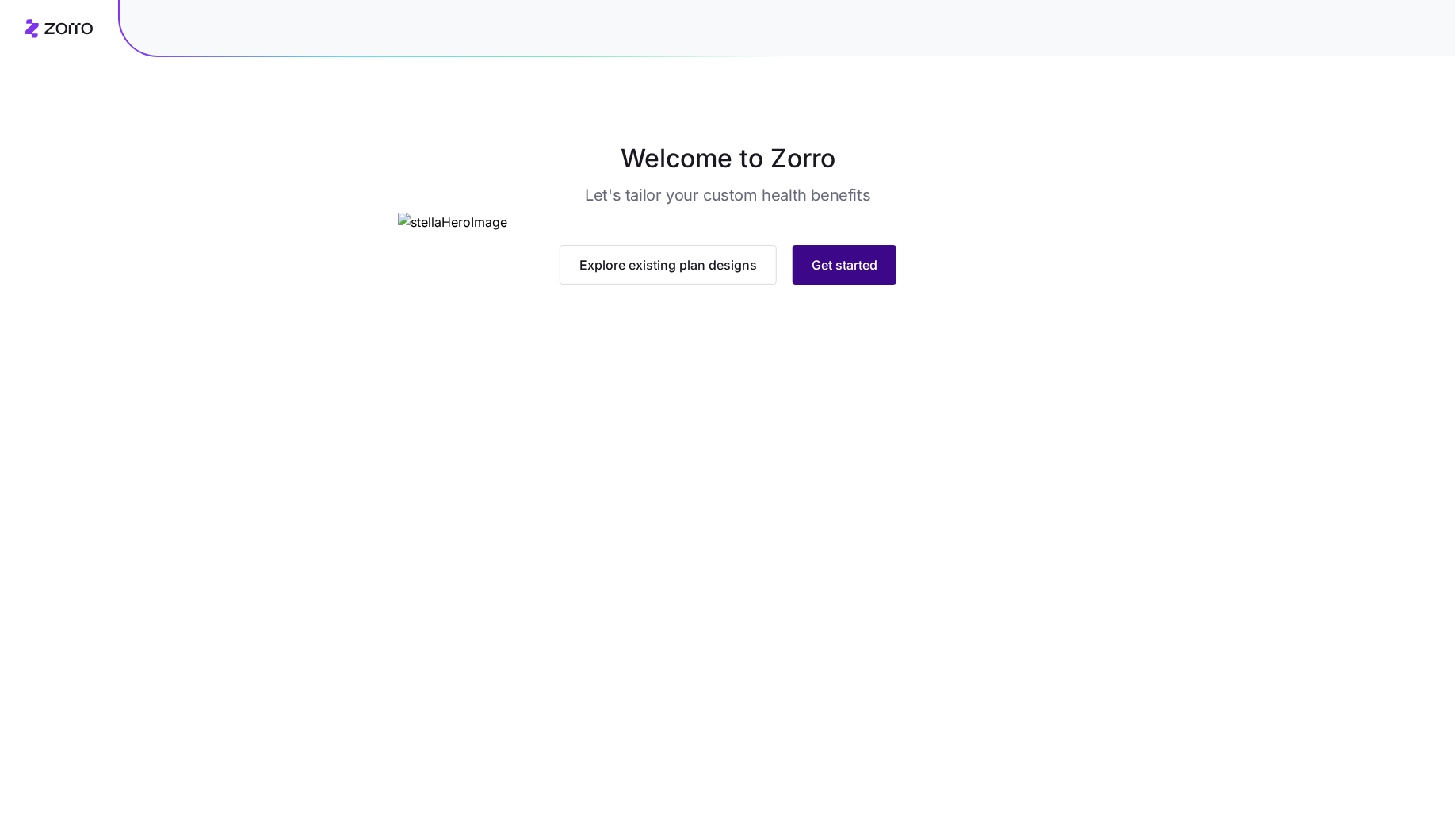
click at [842, 274] on span "Get started" at bounding box center [844, 265] width 66 height 19
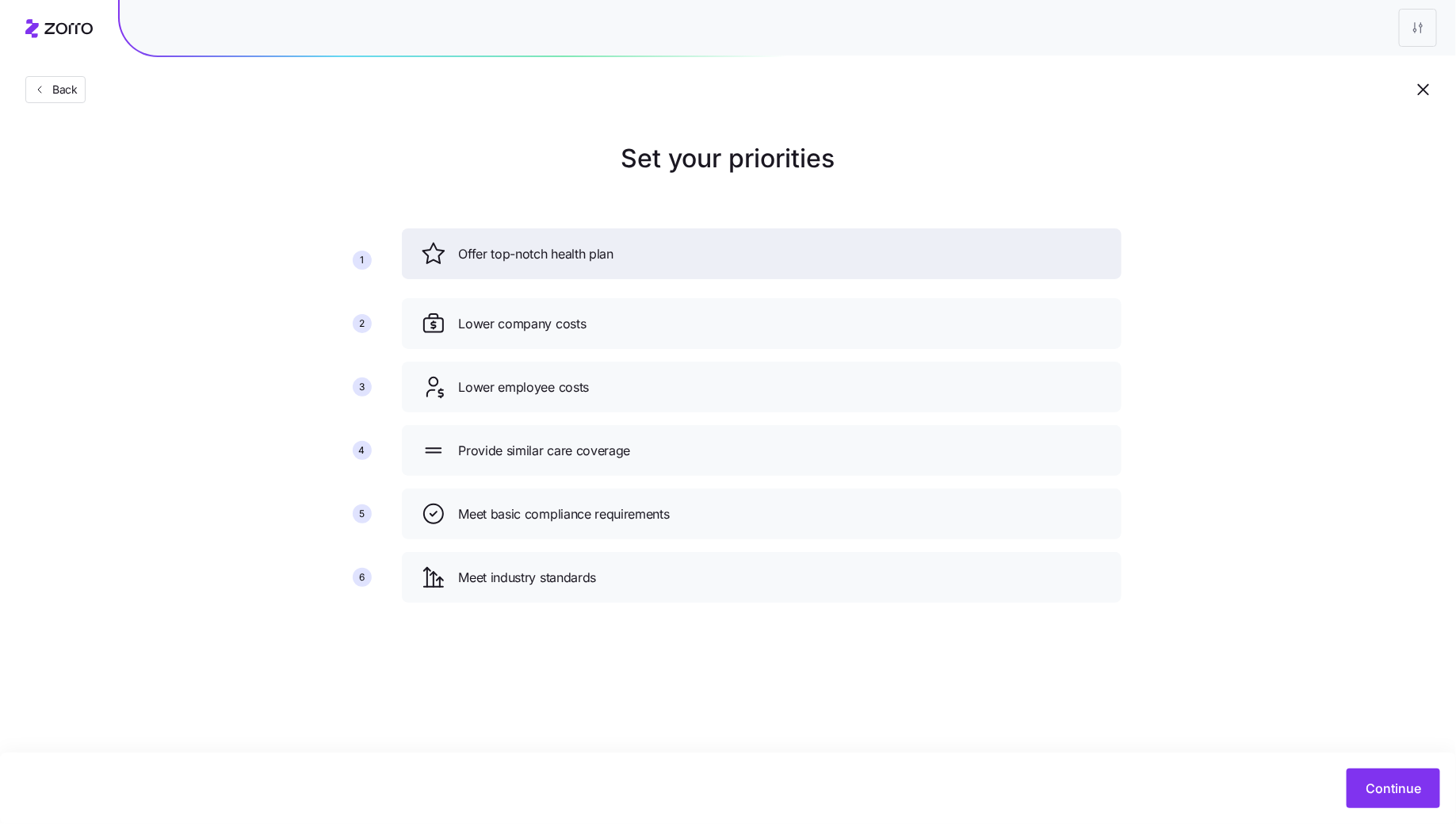
drag, startPoint x: 599, startPoint y: 446, endPoint x: 599, endPoint y: 247, distance: 199.0
click at [599, 247] on span "Offer top-notch health plan" at bounding box center [536, 253] width 155 height 20
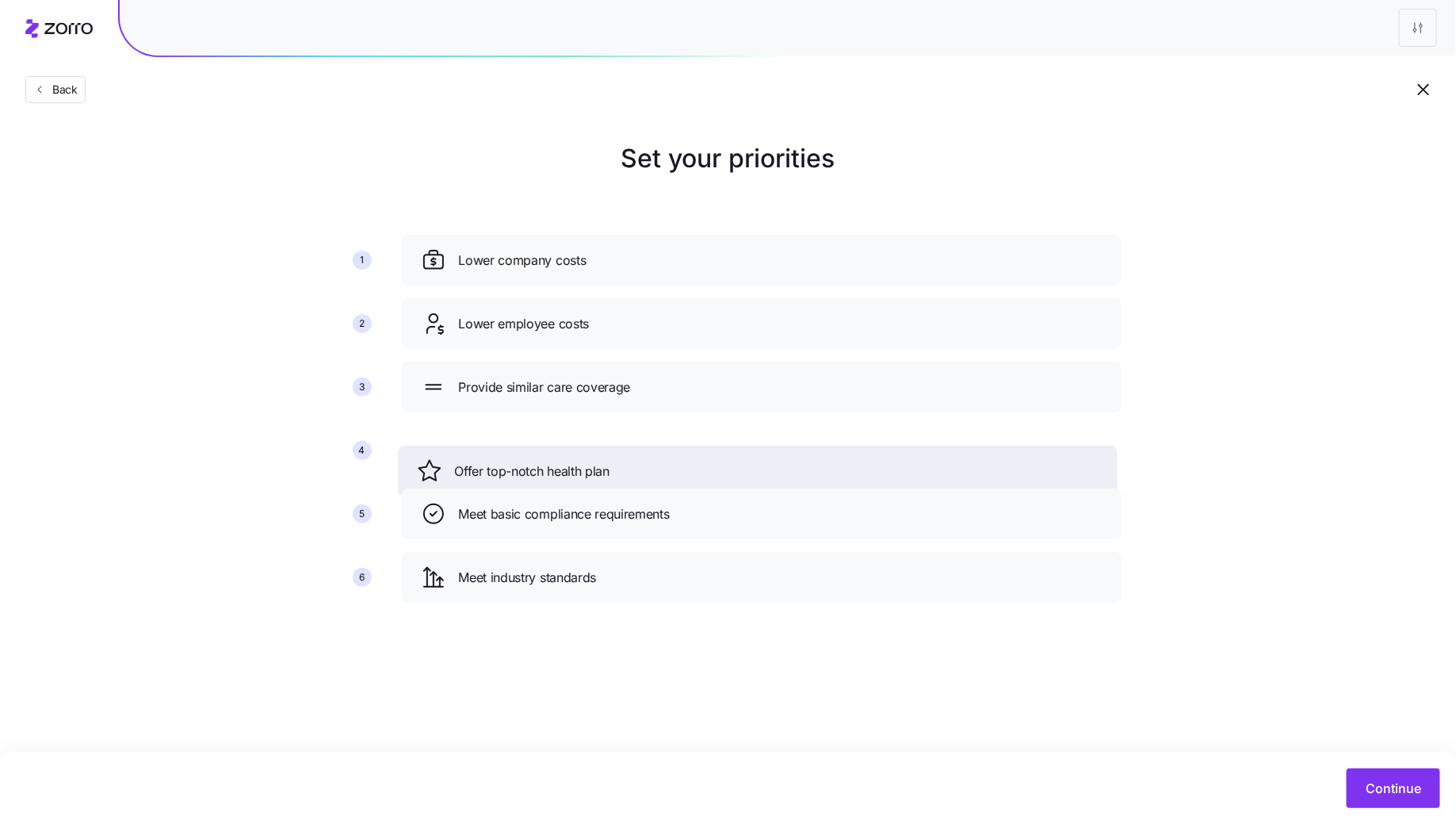
drag, startPoint x: 599, startPoint y: 247, endPoint x: 594, endPoint y: 453, distance: 206.1
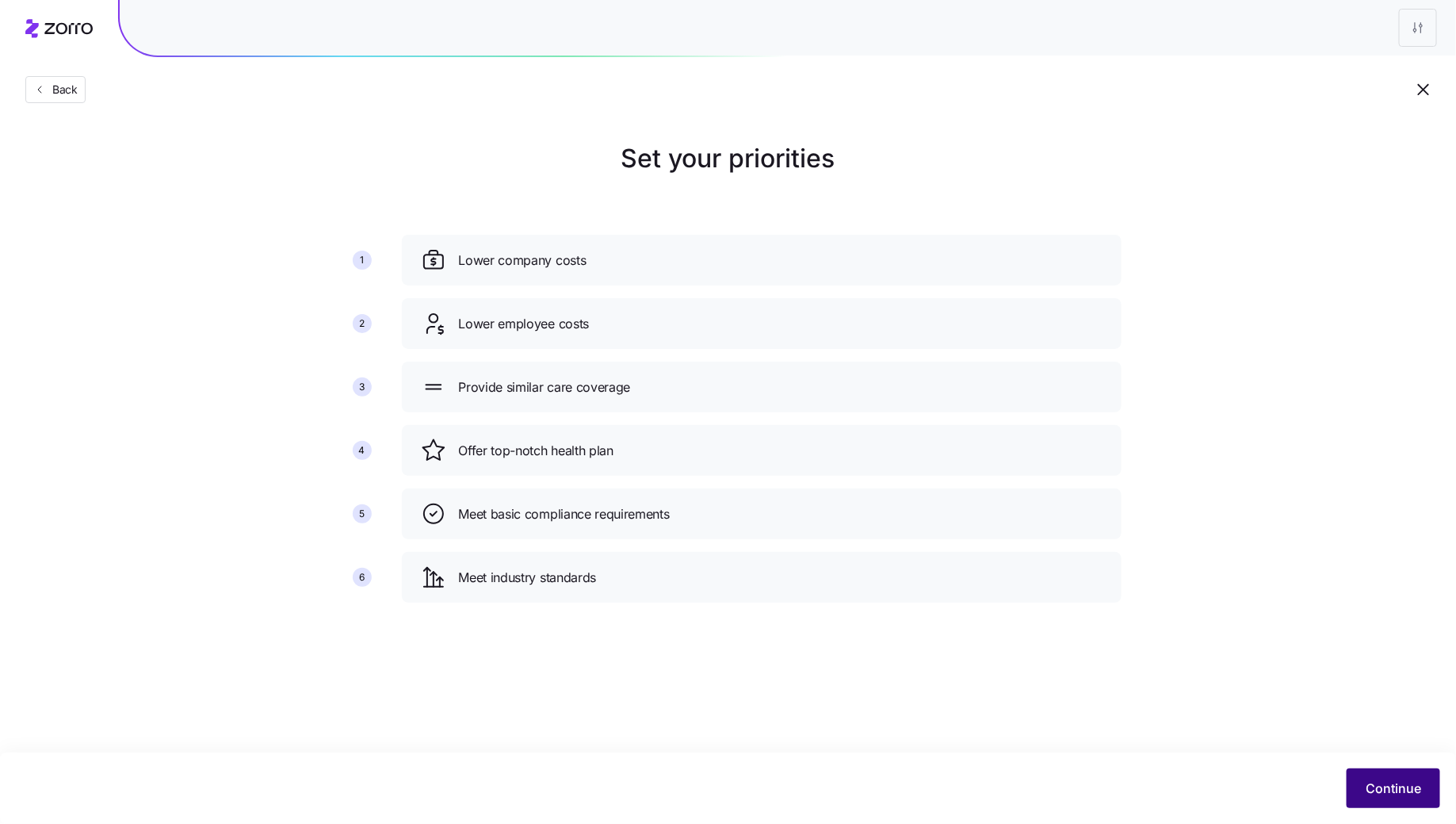
click at [1384, 783] on span "Continue" at bounding box center [1394, 788] width 55 height 19
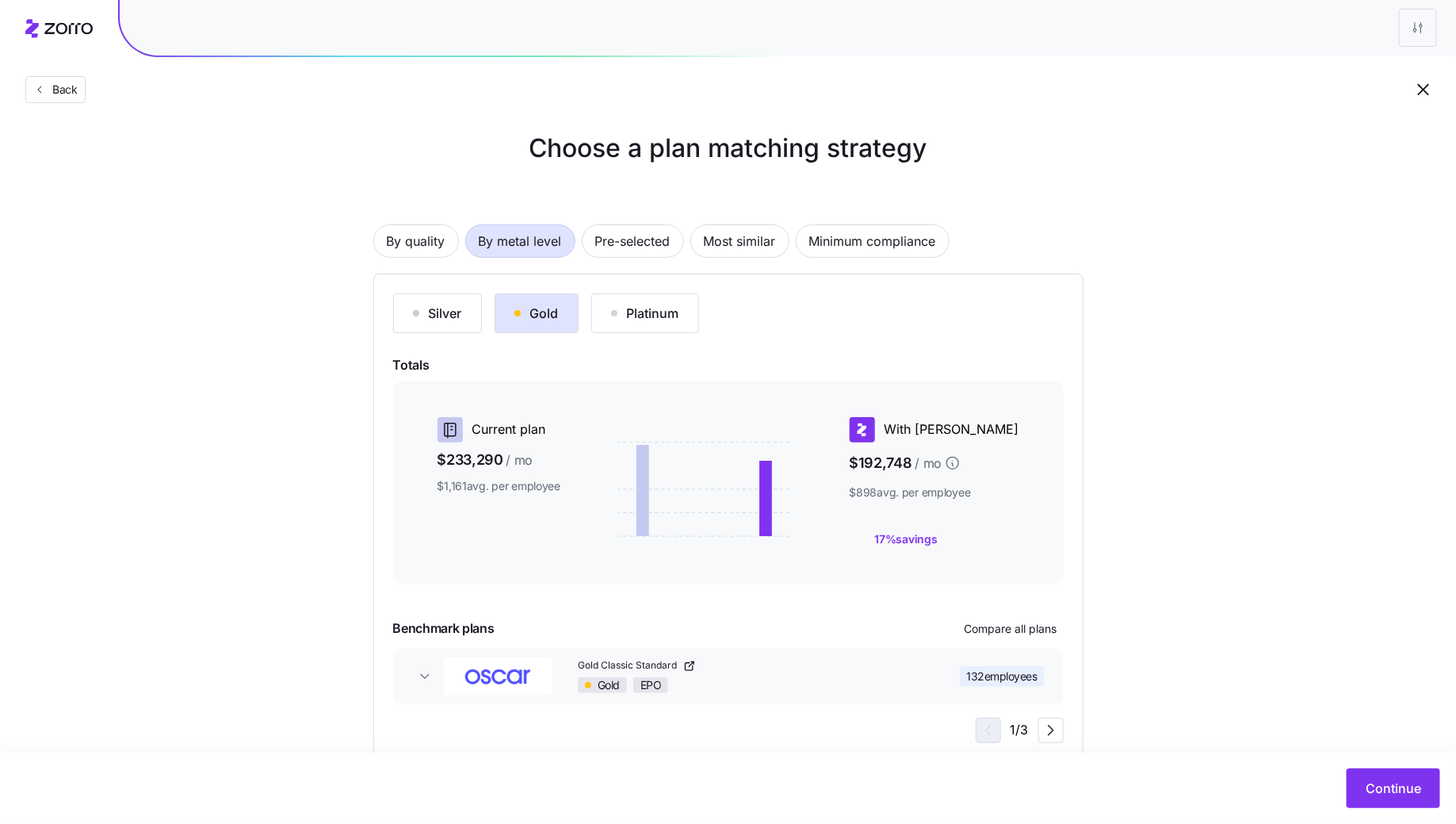
scroll to position [36, 0]
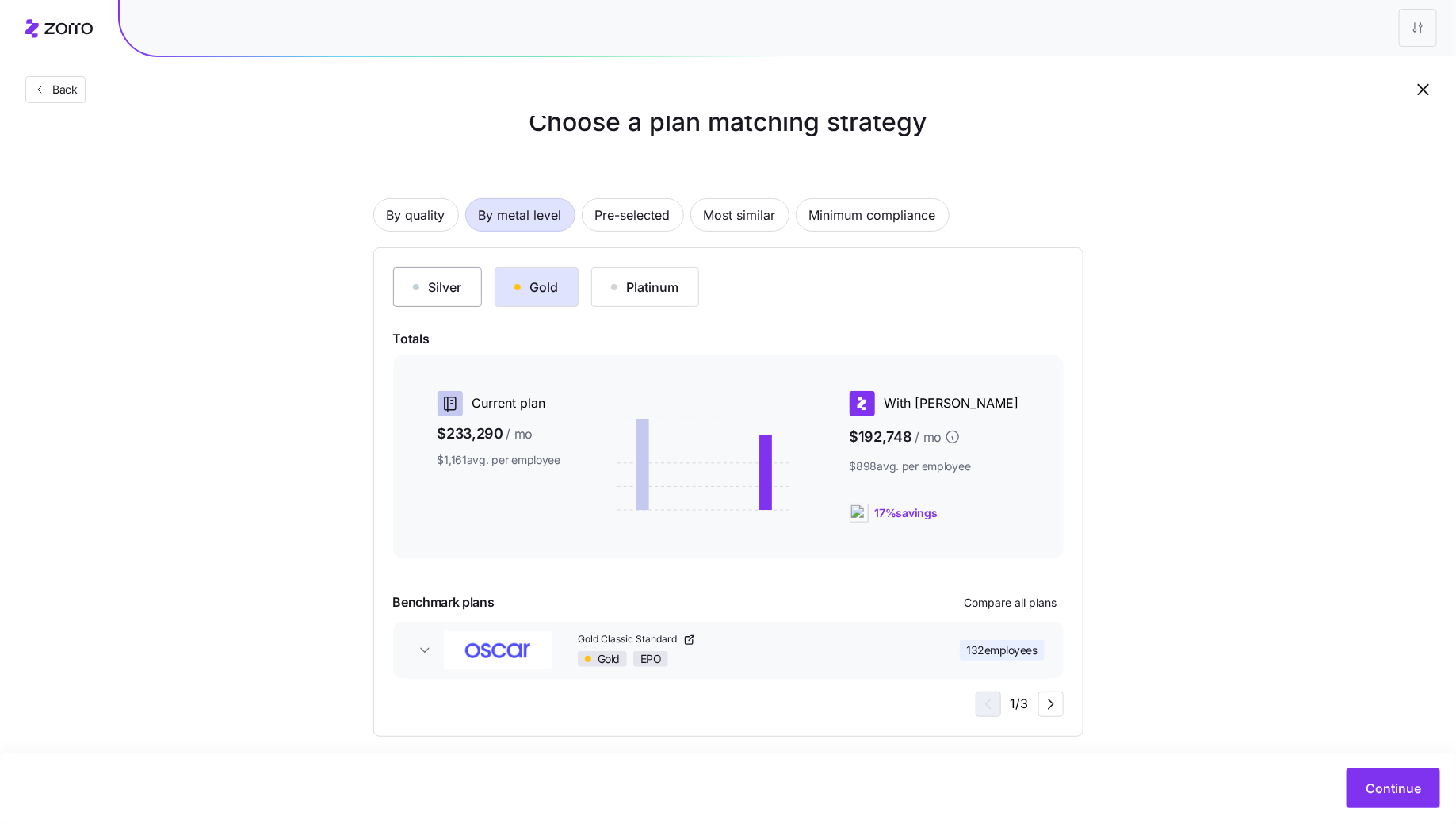
click at [452, 293] on div "Silver" at bounding box center [437, 287] width 49 height 19
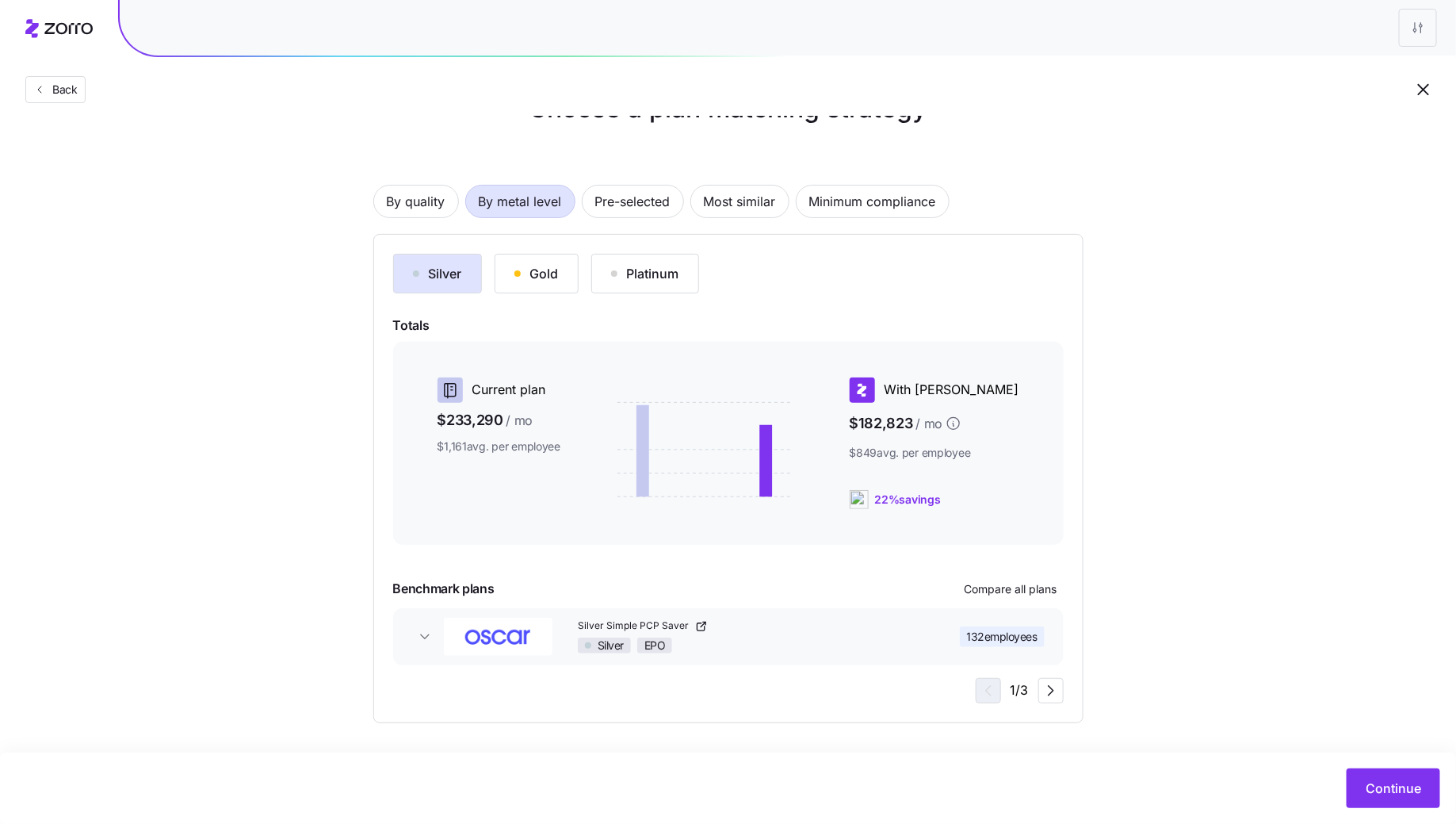
drag, startPoint x: 993, startPoint y: 501, endPoint x: 911, endPoint y: 501, distance: 82.0
click at [911, 501] on div "22% savings" at bounding box center [934, 499] width 169 height 19
click at [932, 529] on div "Current plan $233,290 / mo $1,161 avg. per employee With [PERSON_NAME] $182,823…" at bounding box center [728, 443] width 671 height 203
click at [1011, 584] on span "Compare all plans" at bounding box center [1011, 589] width 93 height 16
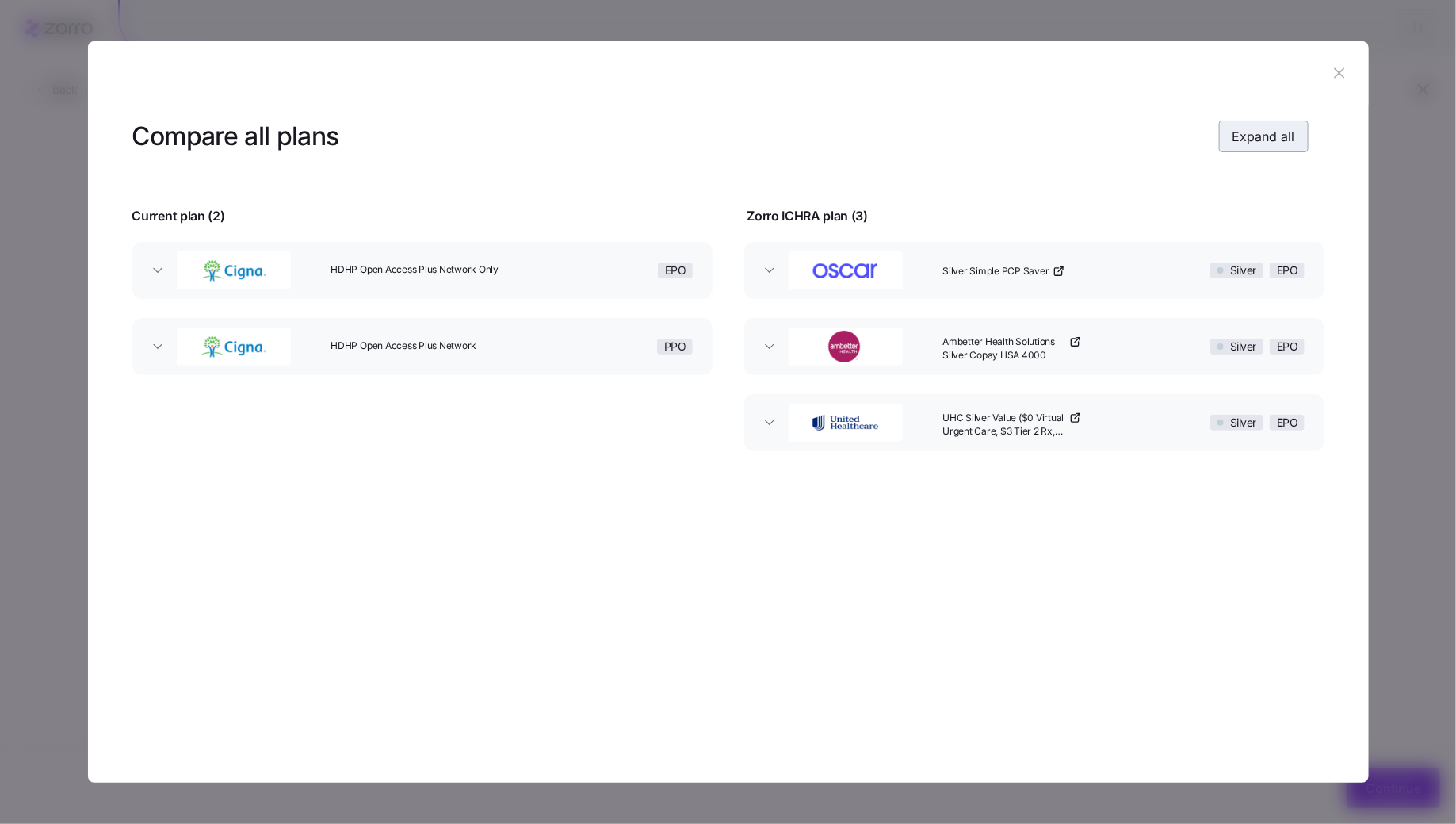
click at [1261, 138] on span "Expand all" at bounding box center [1264, 137] width 63 height 19
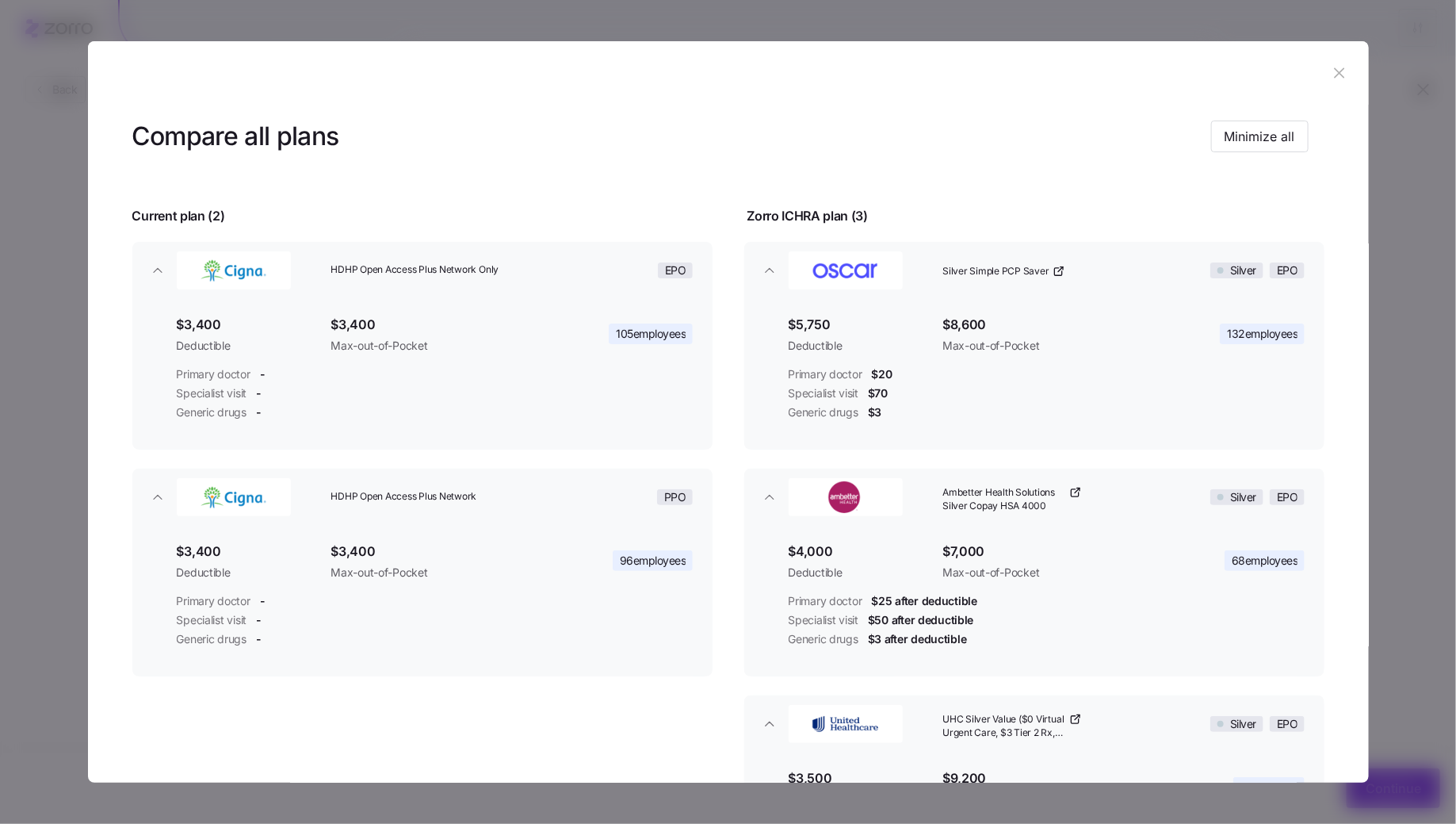
scroll to position [49, 0]
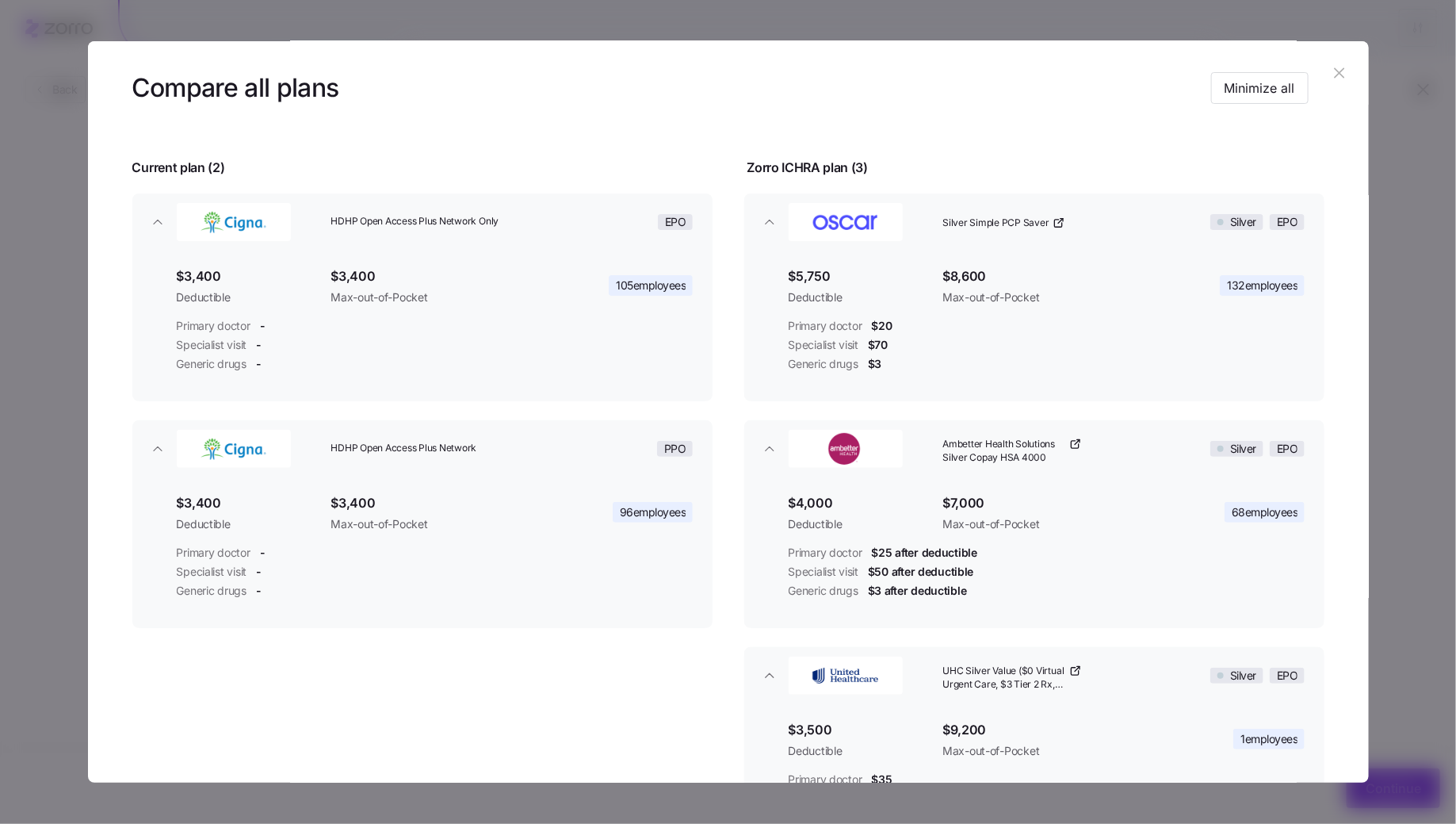
click at [1339, 67] on icon "button" at bounding box center [1339, 73] width 17 height 17
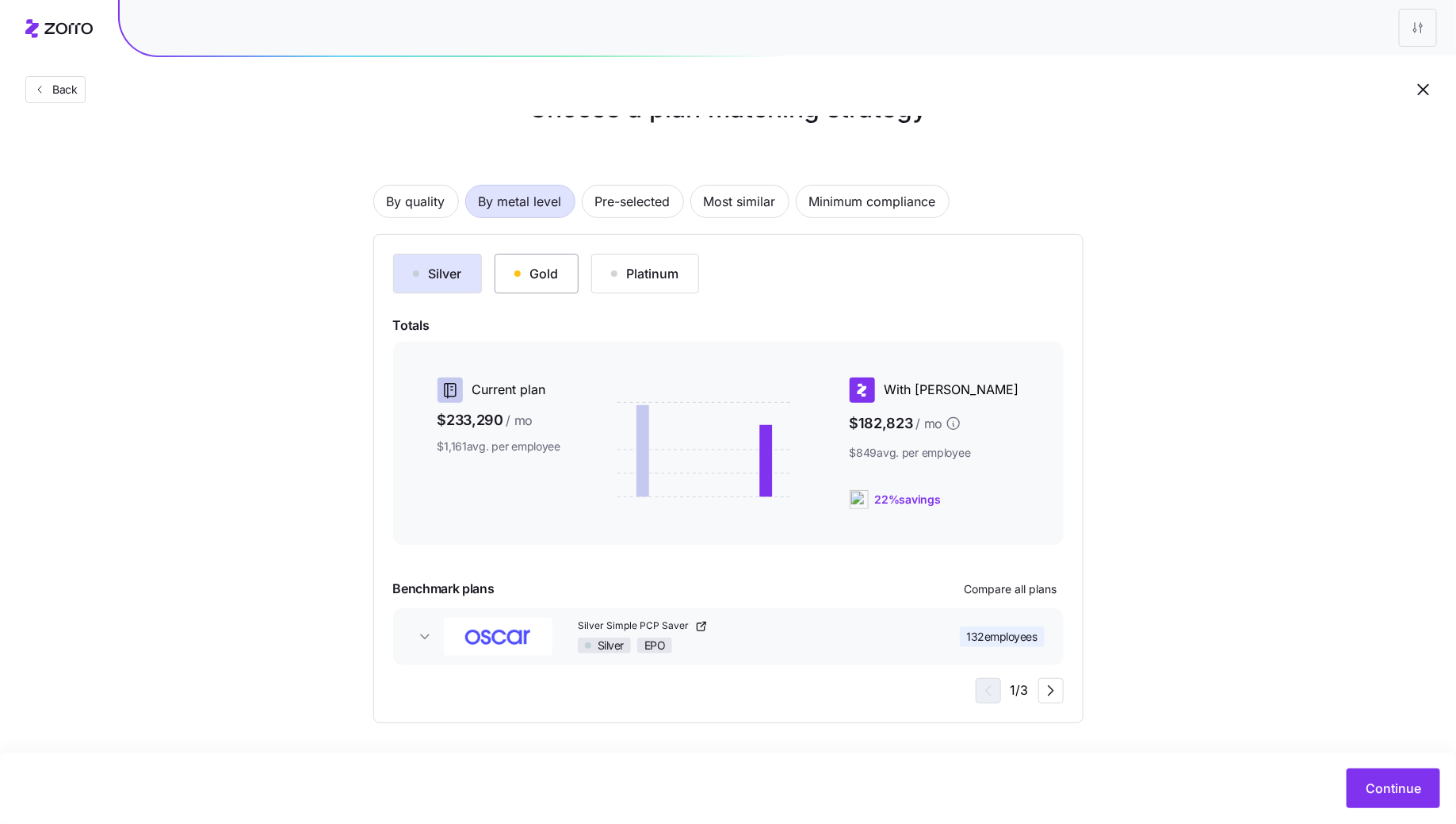
click at [546, 271] on div "Gold" at bounding box center [536, 273] width 44 height 19
click at [1018, 598] on button "Compare all plans" at bounding box center [1011, 589] width 105 height 26
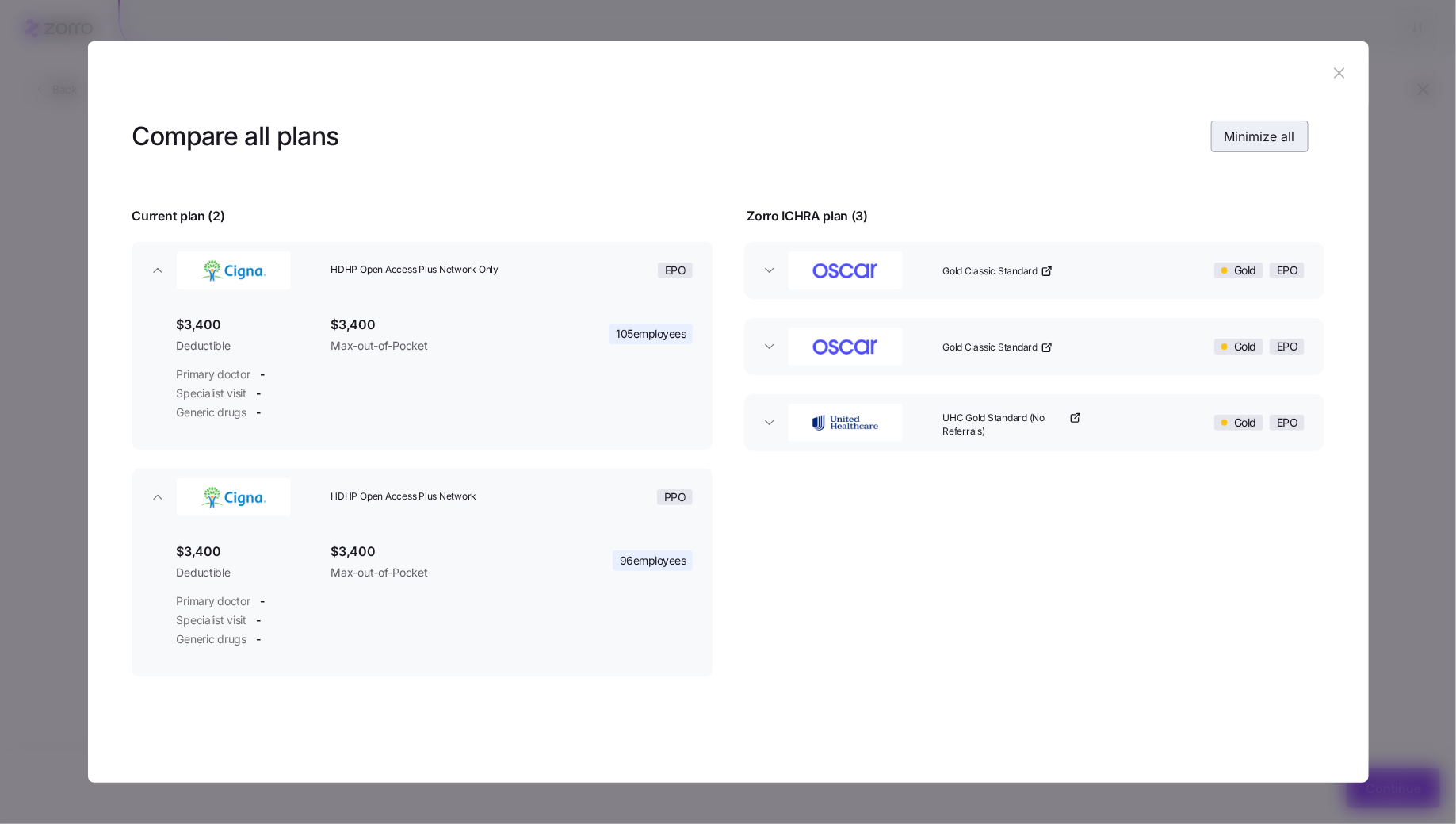
click at [1262, 137] on span "Minimize all" at bounding box center [1260, 137] width 71 height 19
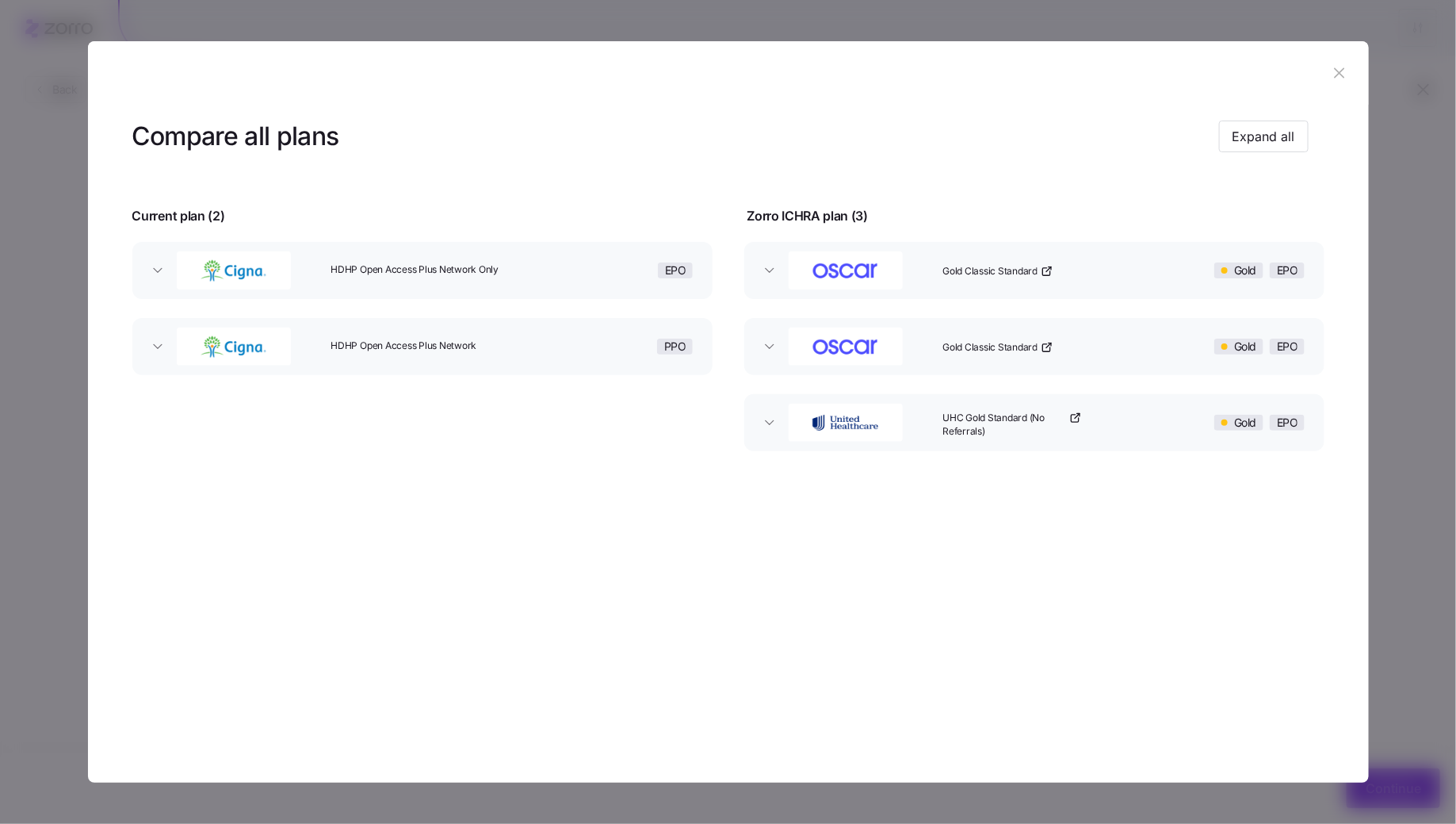
click at [1255, 160] on header "Compare all plans Expand all" at bounding box center [728, 136] width 1192 height 63
click at [1263, 125] on button "Expand all" at bounding box center [1264, 136] width 90 height 32
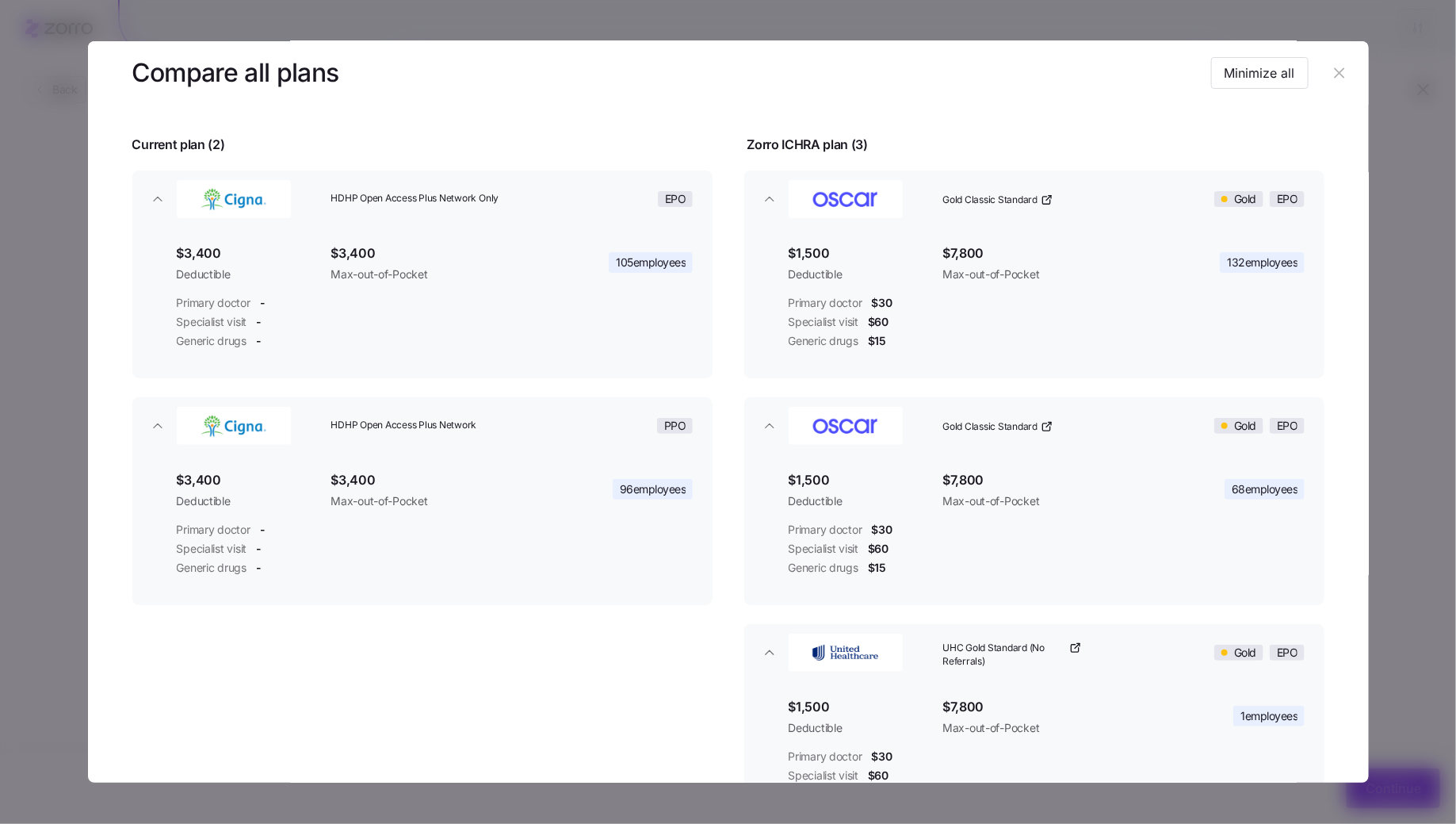
scroll to position [217, 0]
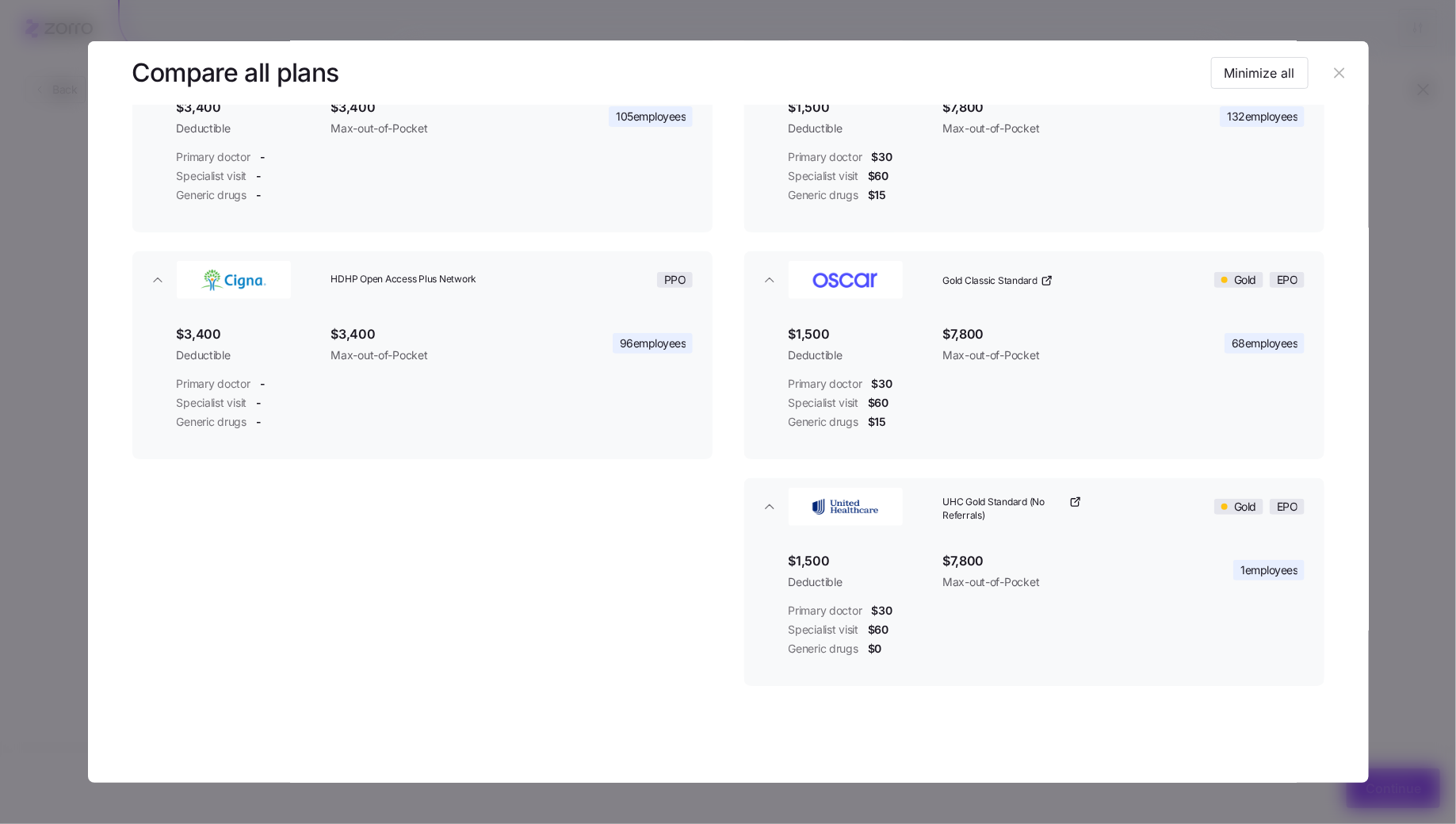
click at [1332, 76] on icon "button" at bounding box center [1339, 73] width 17 height 17
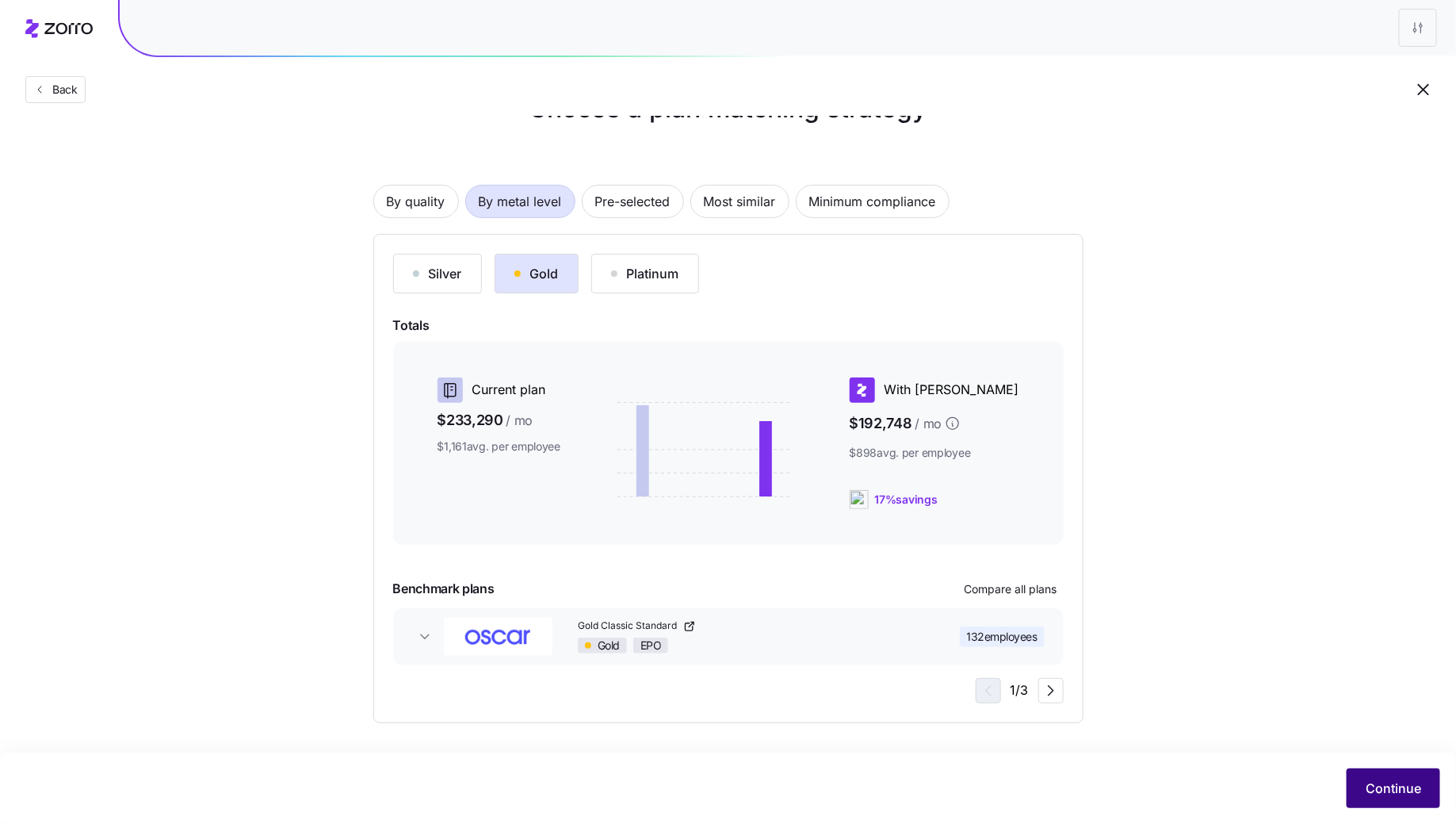
click at [1387, 794] on span "Continue" at bounding box center [1394, 788] width 55 height 19
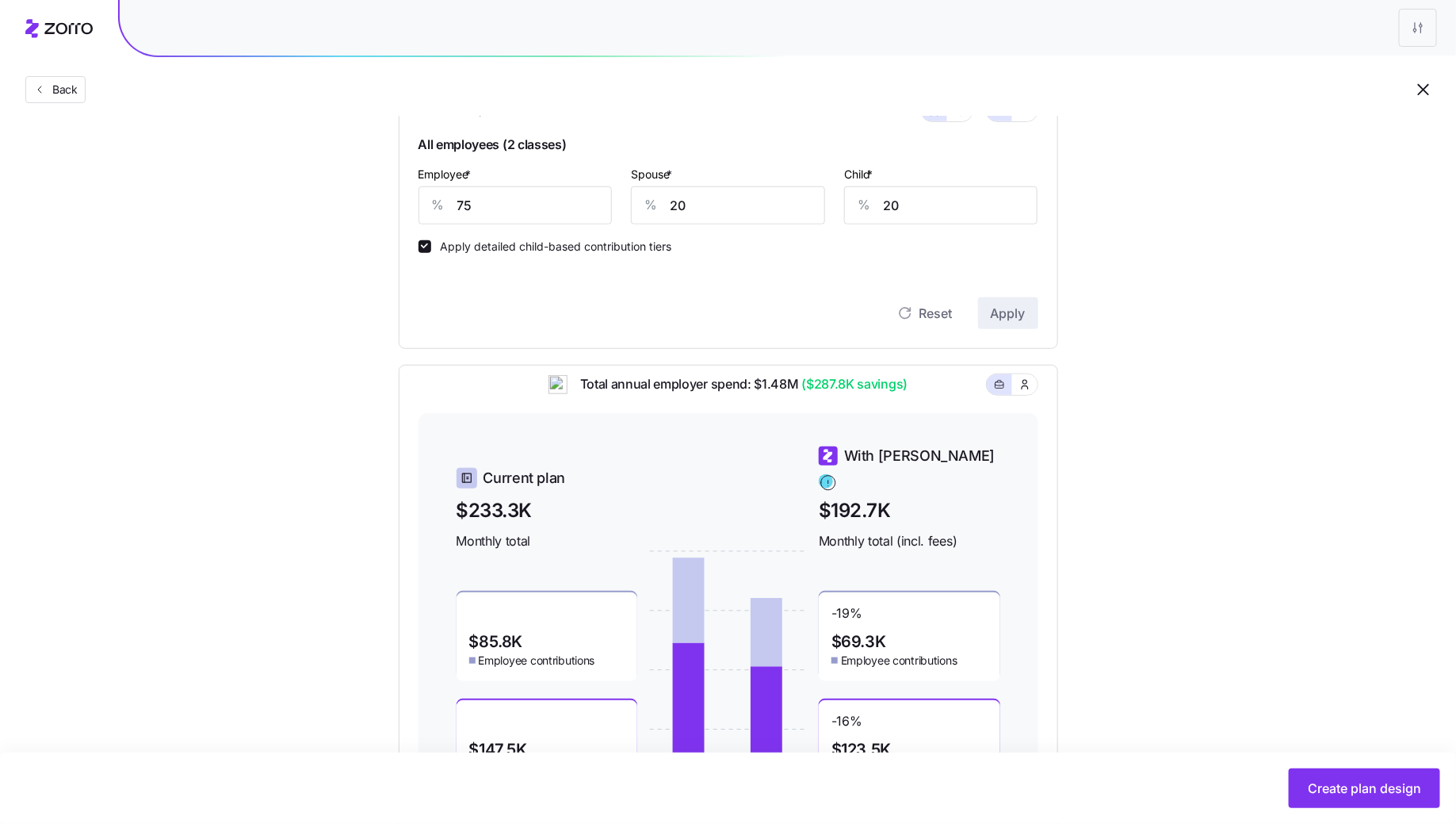
scroll to position [452, 0]
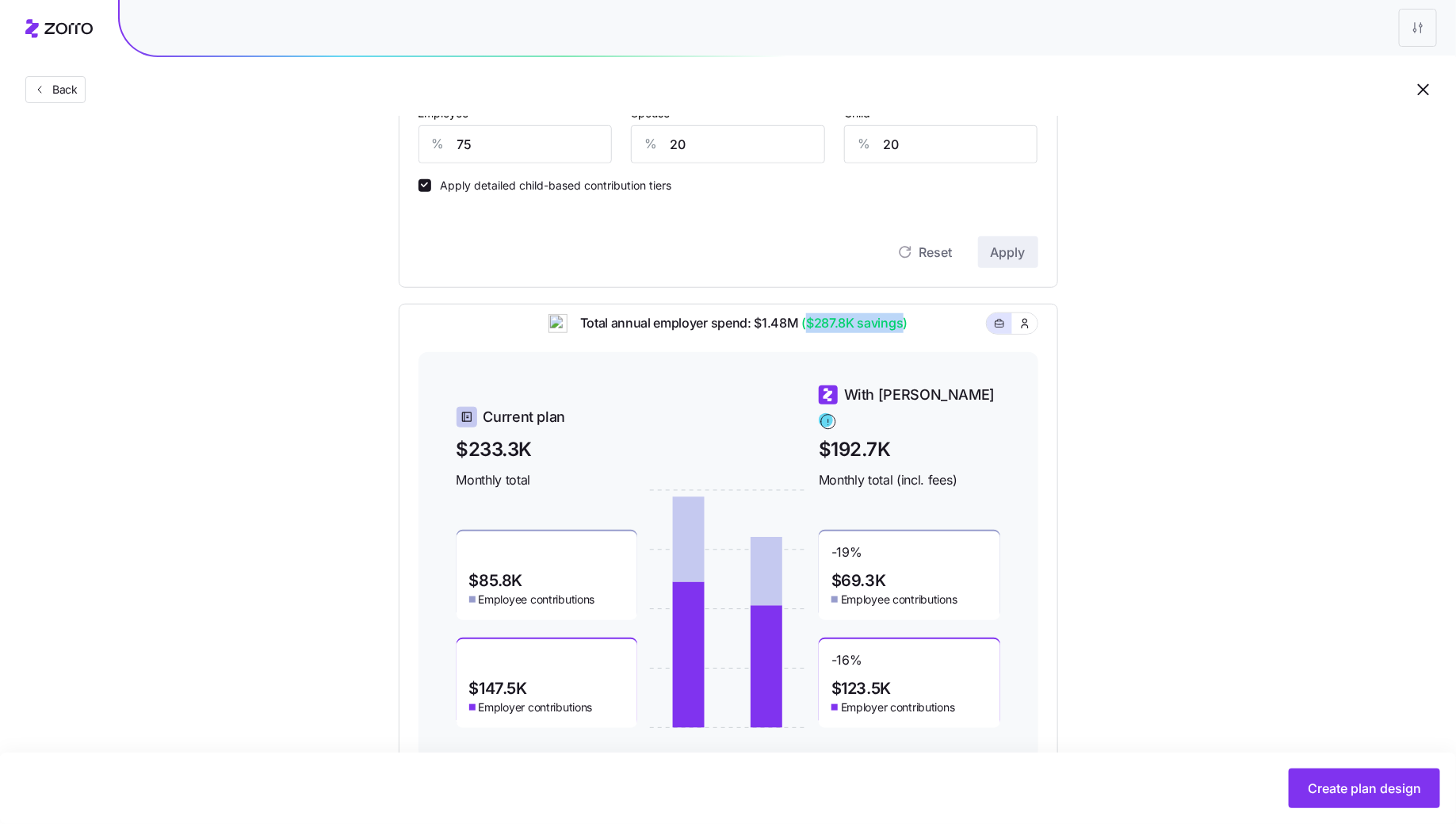
drag, startPoint x: 809, startPoint y: 336, endPoint x: 902, endPoint y: 332, distance: 93.1
click at [902, 332] on span "($287.8K savings)" at bounding box center [854, 323] width 109 height 20
click at [931, 352] on div "Total annual employer spend: $1.48M ($287.8K savings)" at bounding box center [728, 333] width 619 height 39
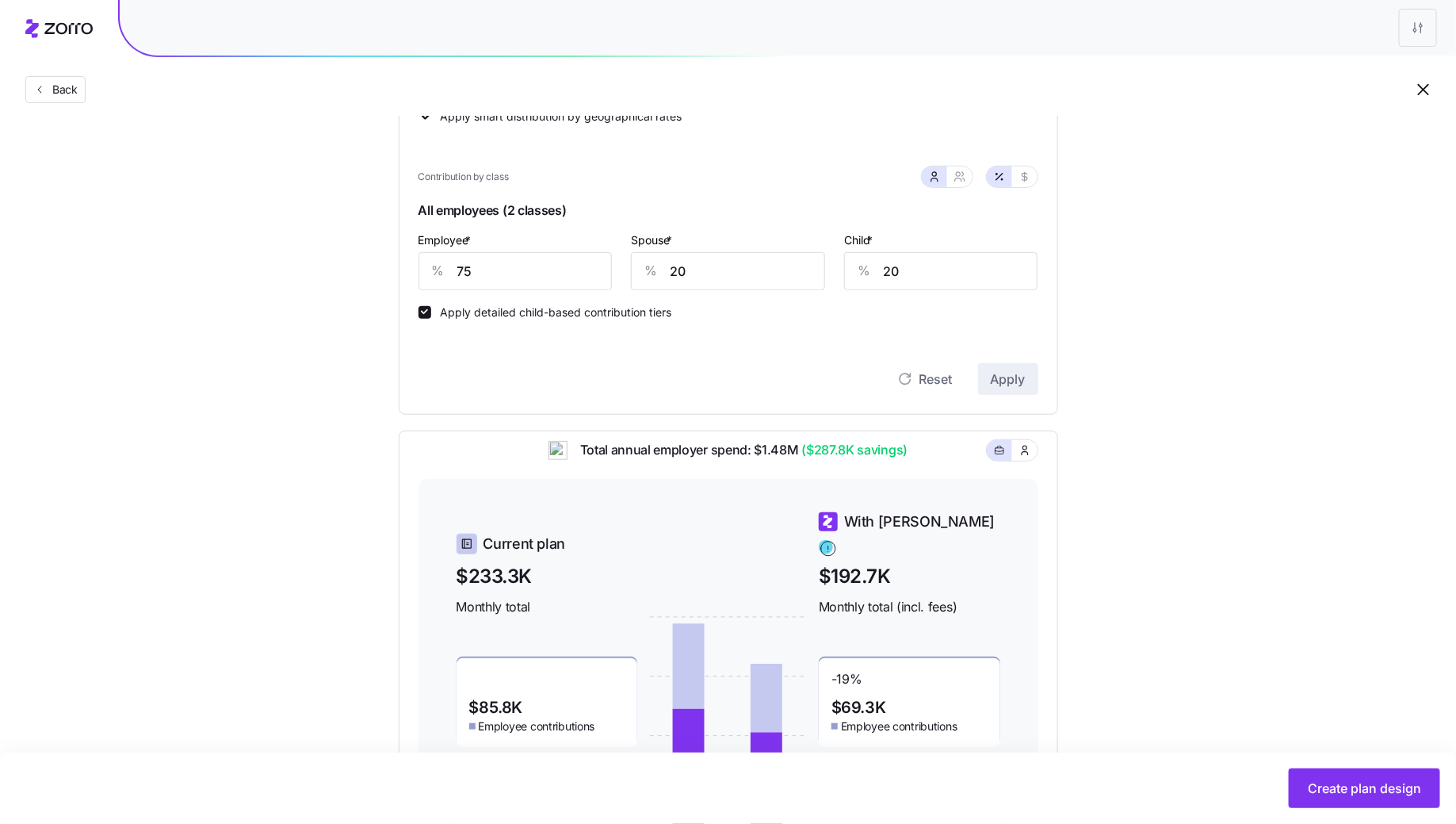
scroll to position [323, 0]
click at [965, 181] on icon "button" at bounding box center [965, 181] width 2 height 3
type input "48"
type input "52"
click at [669, 272] on input "48" at bounding box center [649, 272] width 141 height 38
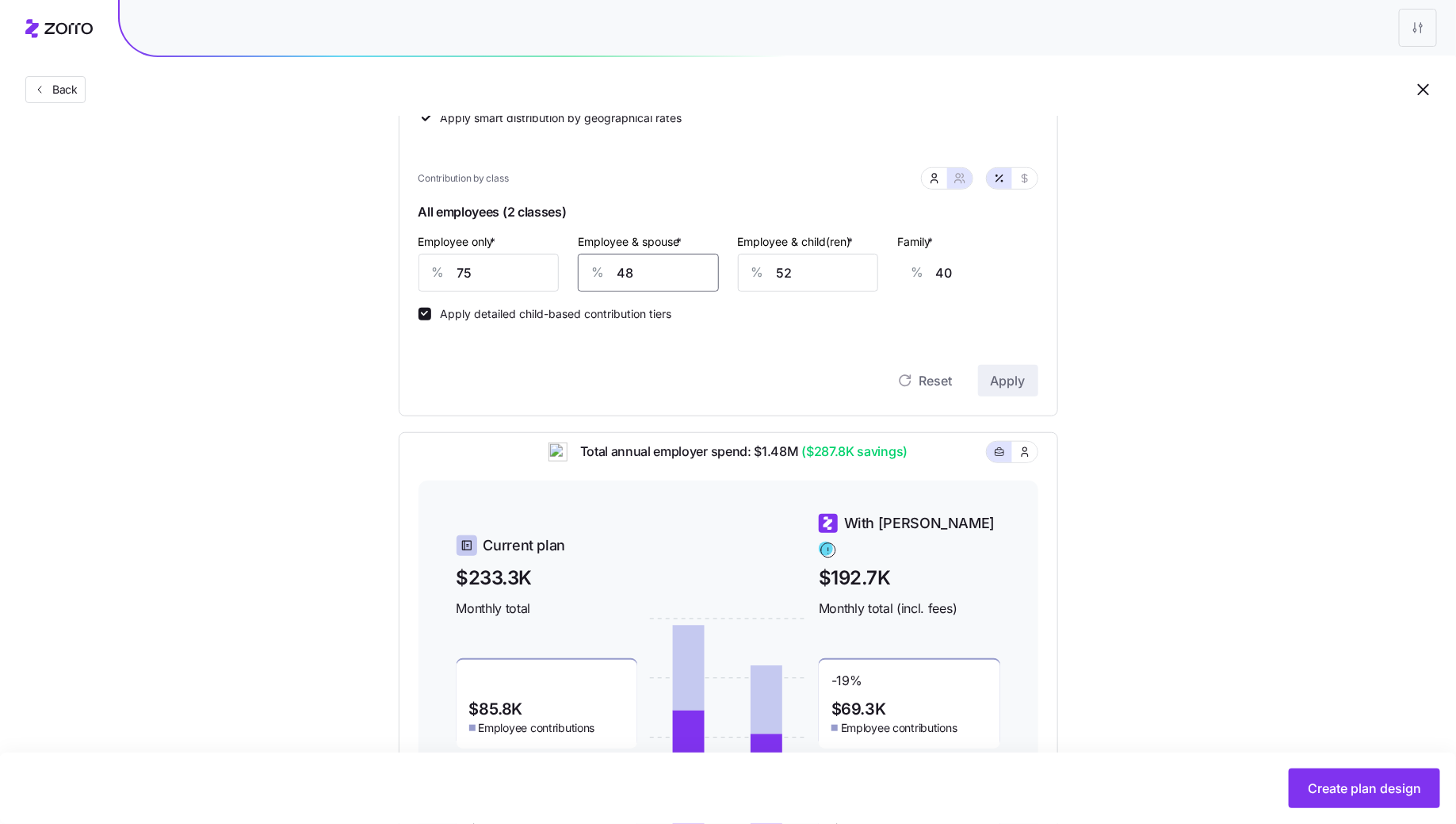
type input "4"
type input "8"
type input "0"
type input "5"
type input "50"
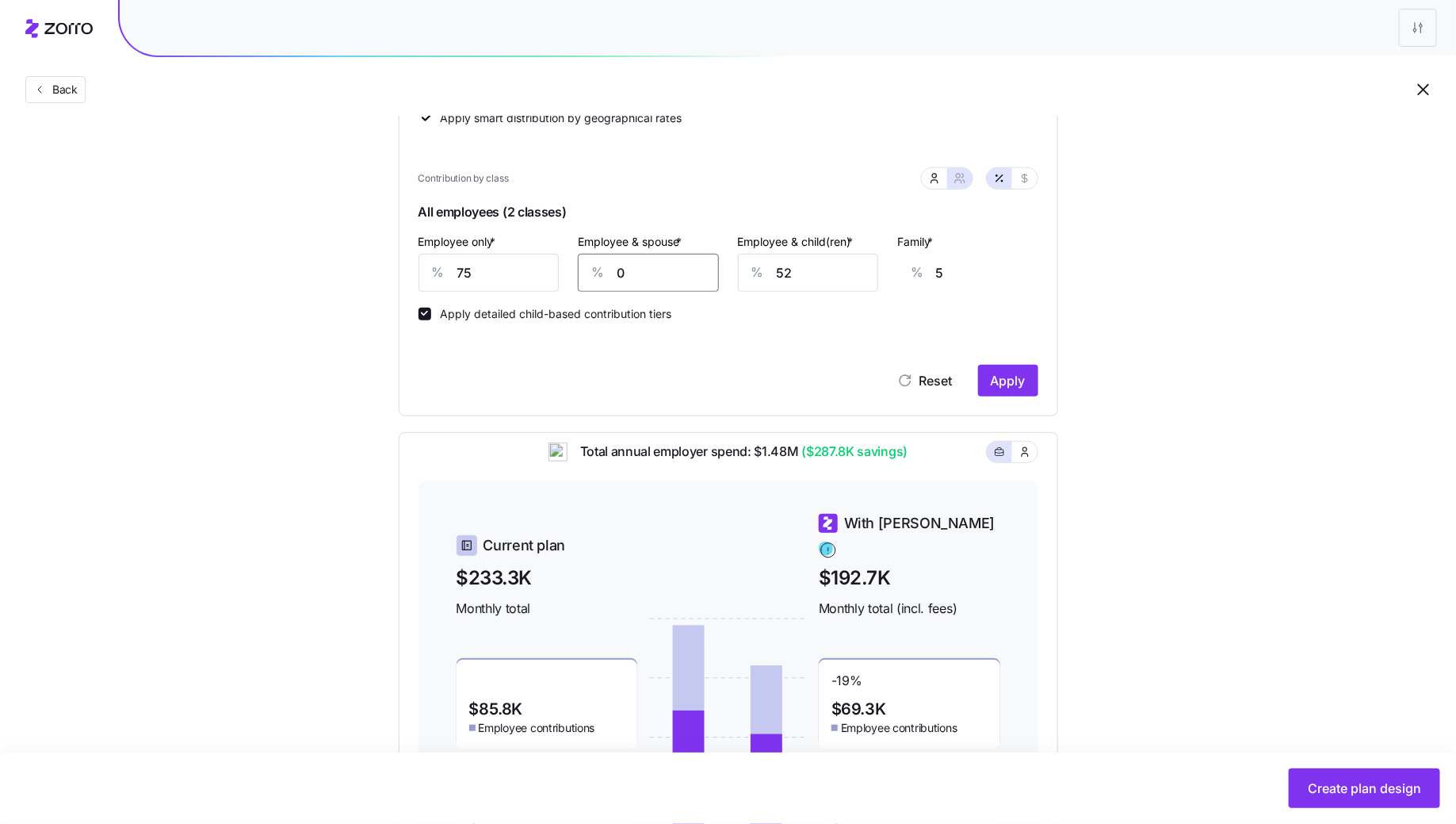
type input "42"
type input "500"
type input "373"
type input "50"
type input "42"
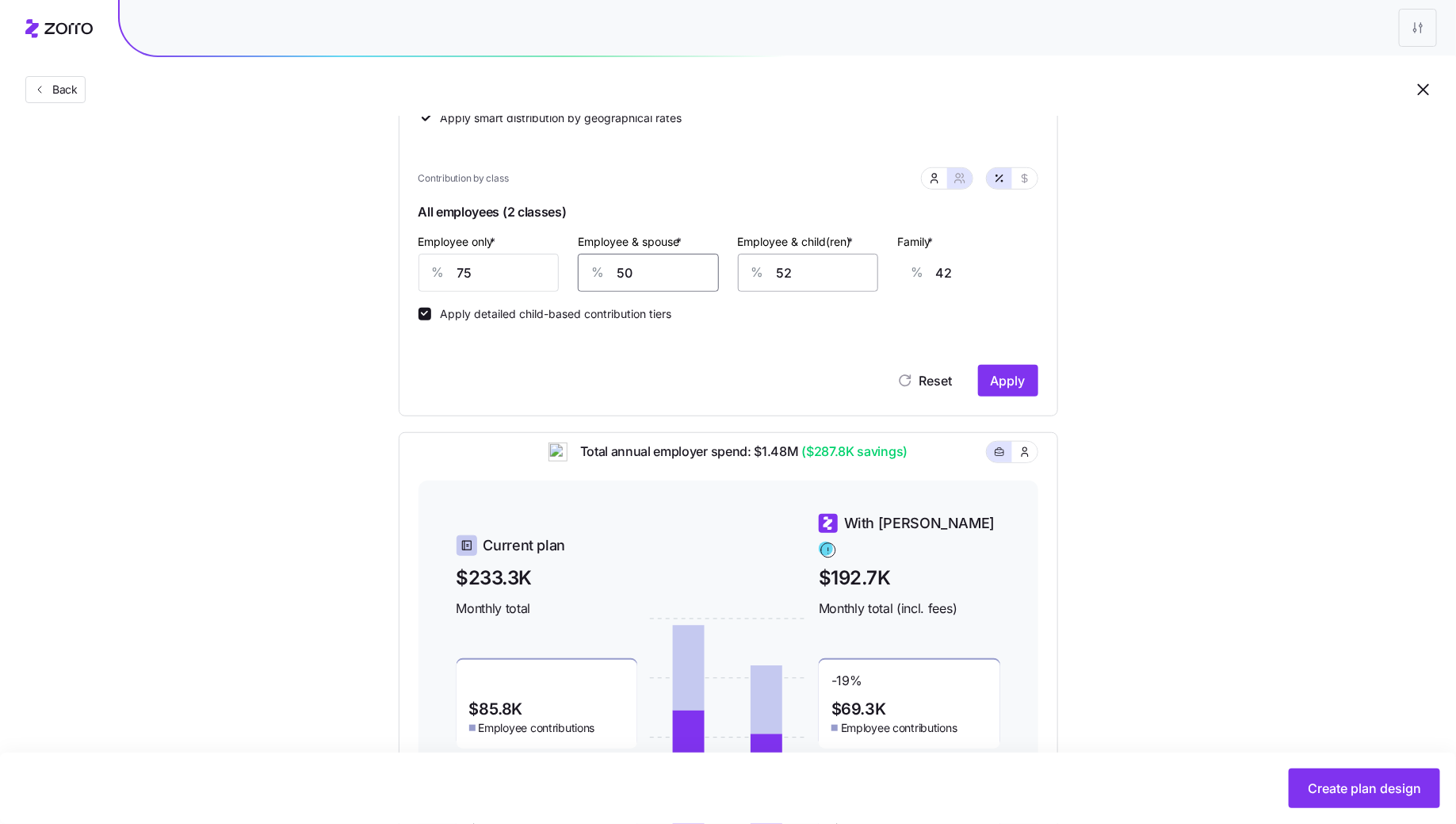
type input "50"
click at [801, 269] on input "52" at bounding box center [809, 272] width 141 height 38
type input "5"
type input "12"
type input "50"
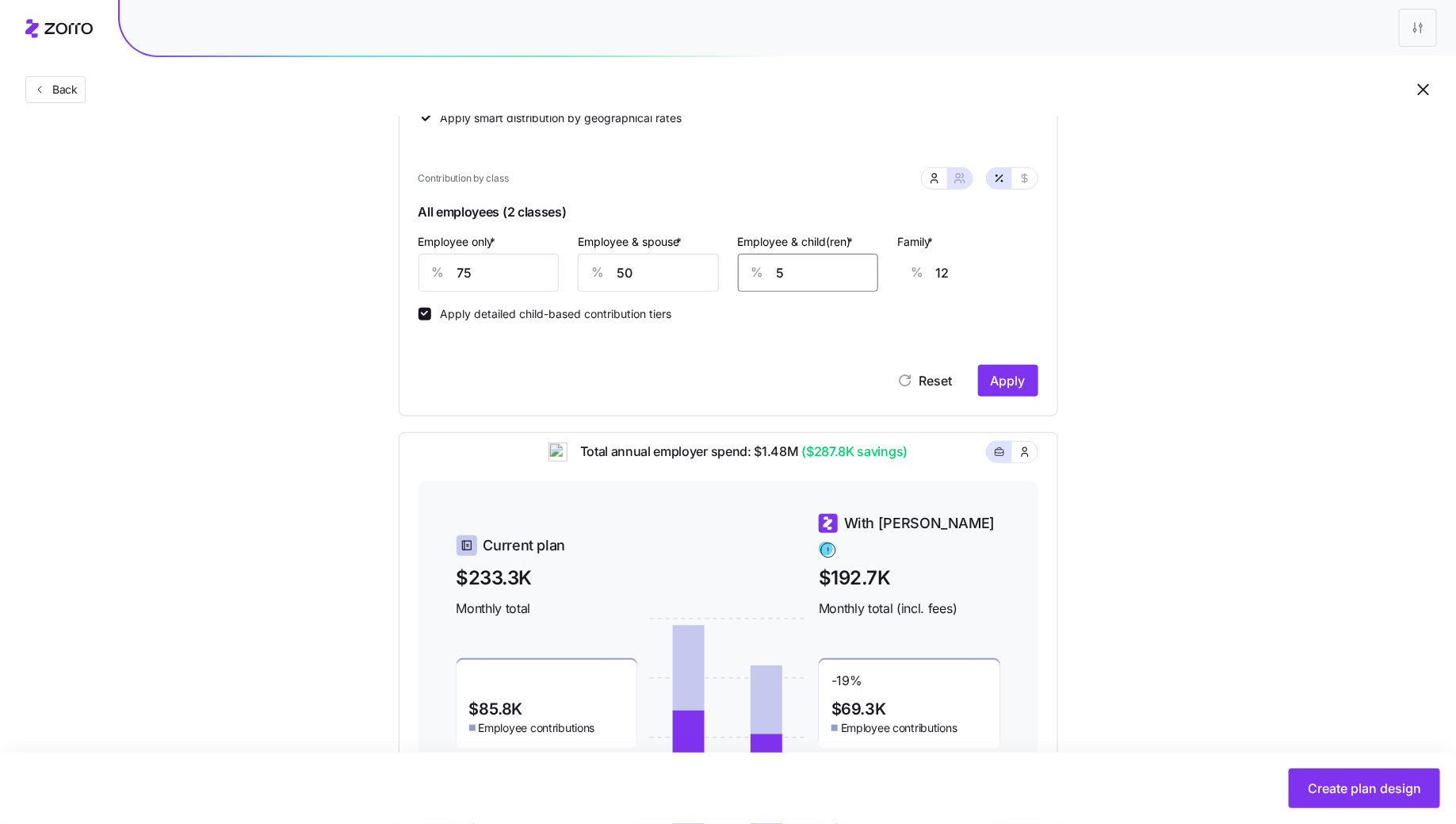
type input "41"
type input "50"
click at [1019, 380] on span "Apply" at bounding box center [1009, 380] width 34 height 19
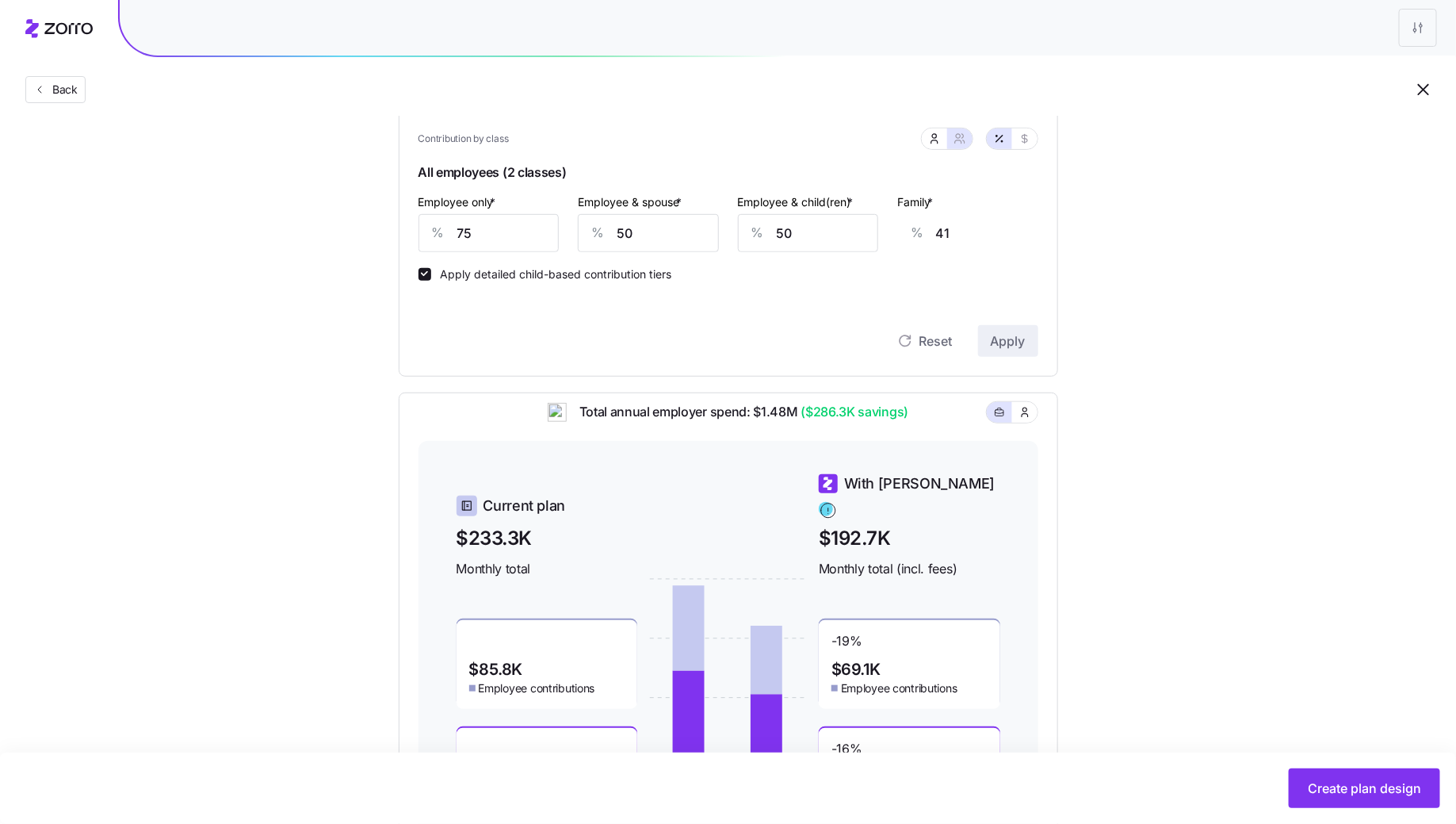
scroll to position [361, 0]
click at [1356, 776] on button "Create plan design" at bounding box center [1364, 788] width 151 height 39
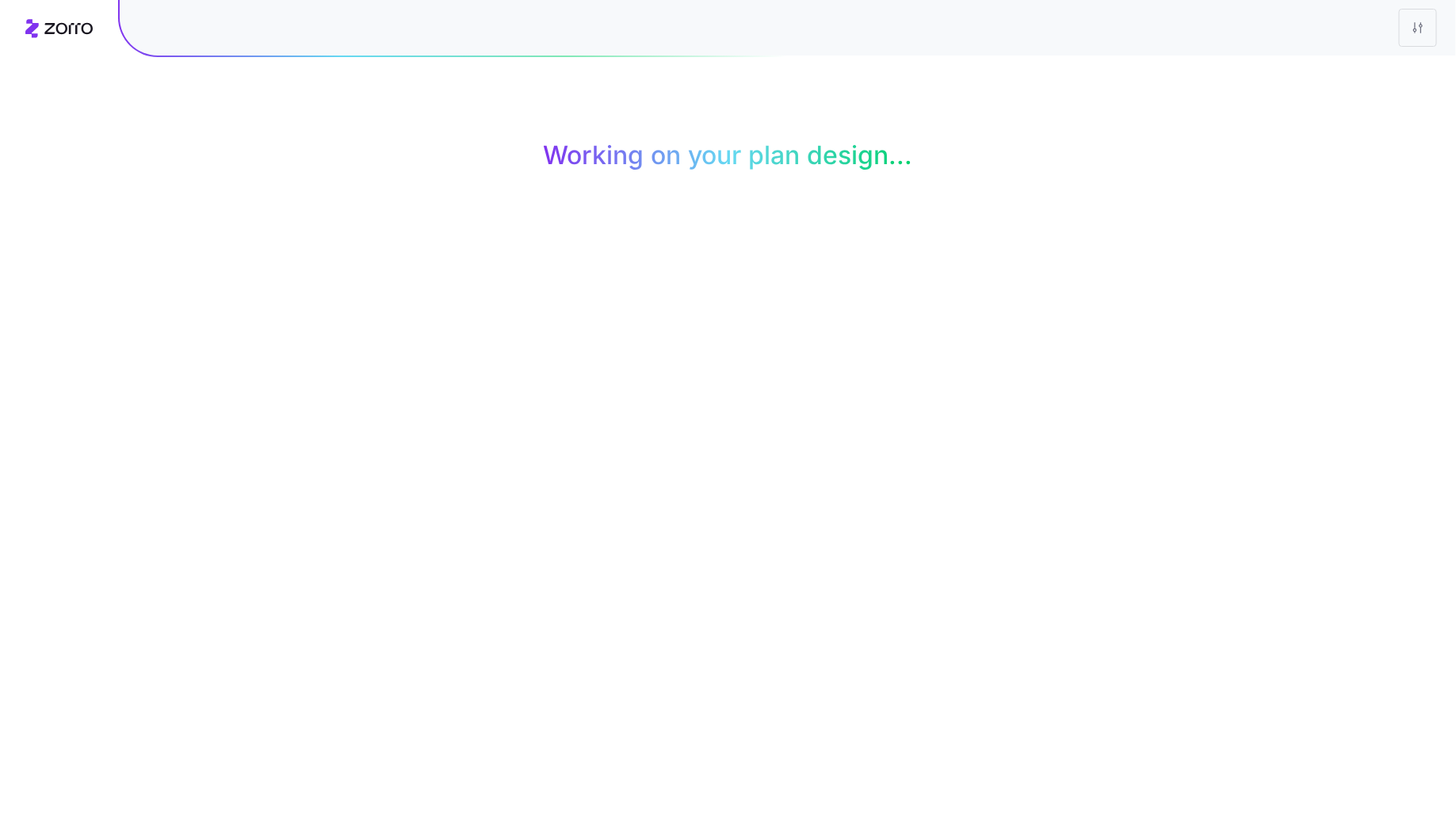
scroll to position [0, 0]
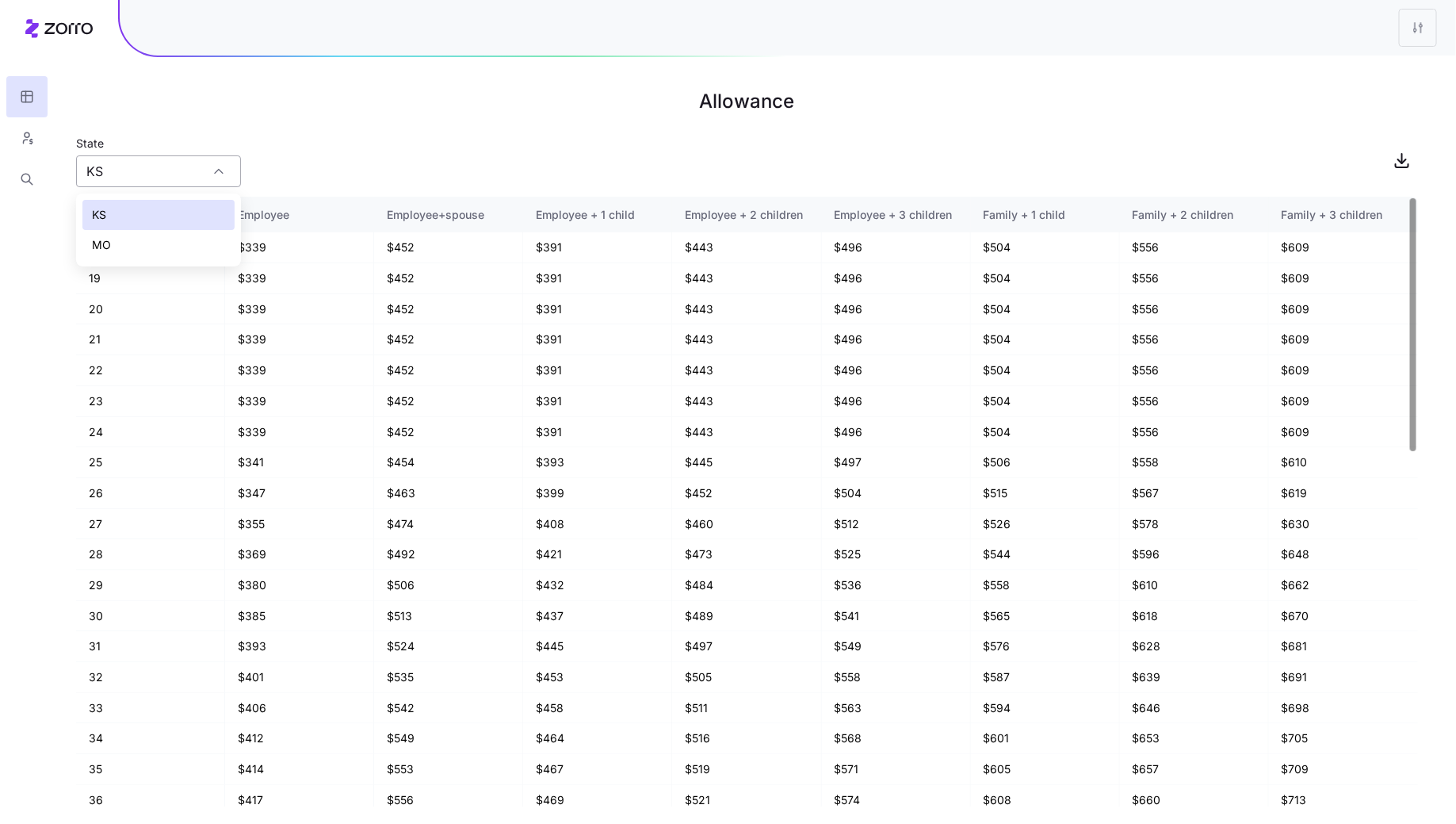
click at [187, 174] on input "KS" at bounding box center [159, 171] width 164 height 32
click at [136, 241] on div "MO" at bounding box center [158, 245] width 152 height 31
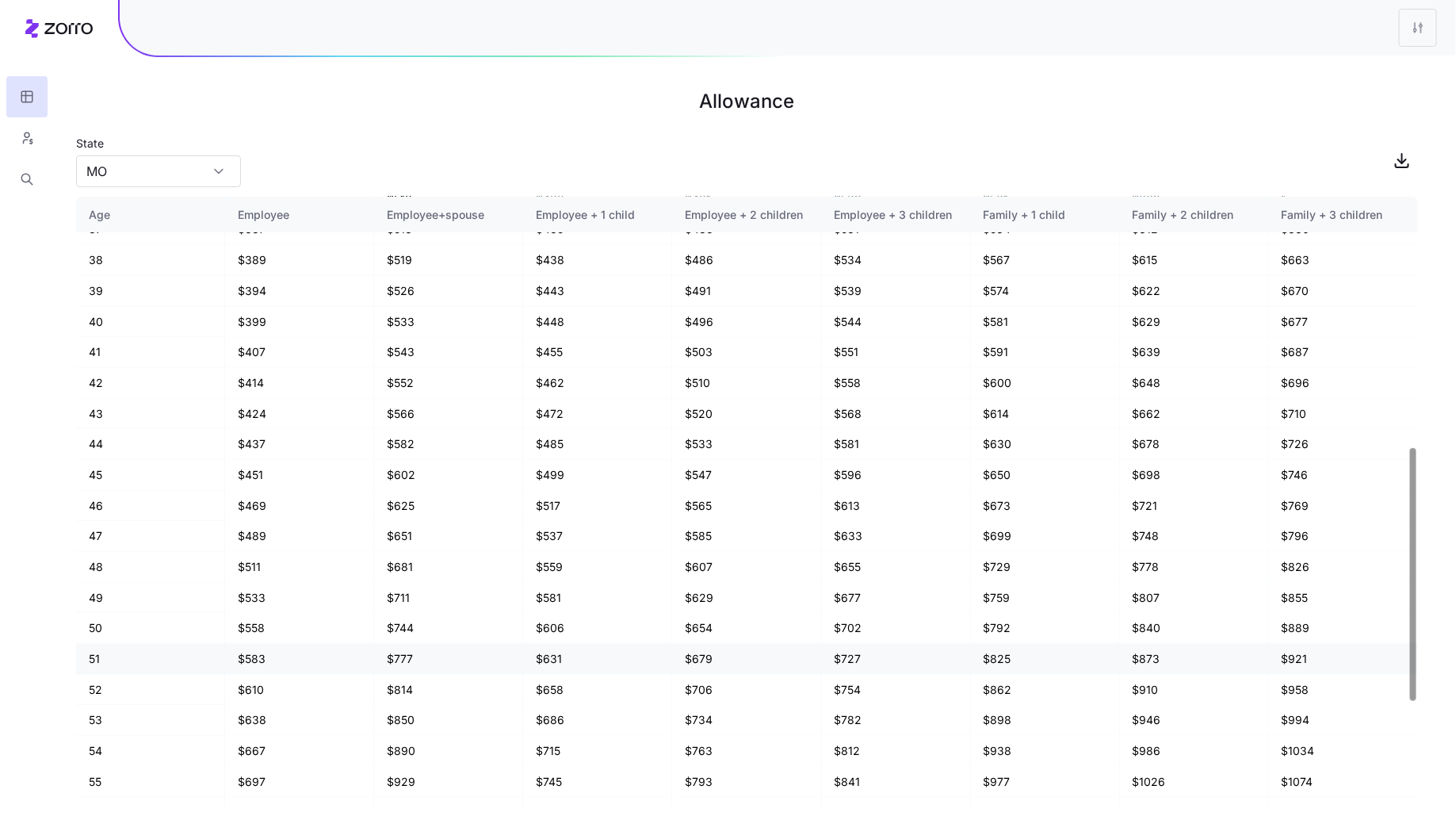
scroll to position [854, 0]
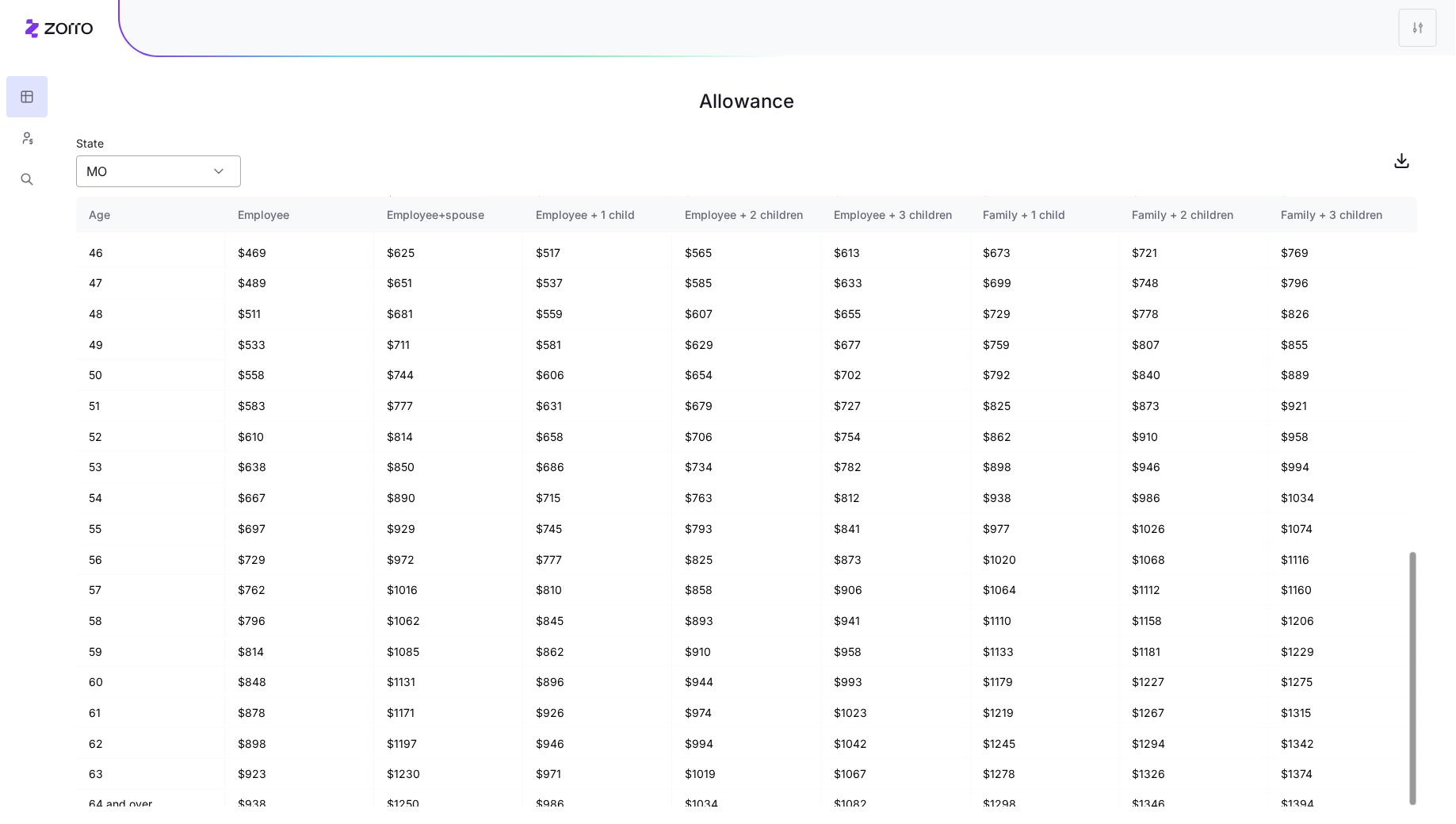
click at [184, 179] on input "MO" at bounding box center [159, 171] width 164 height 32
click at [136, 212] on div "KS" at bounding box center [158, 215] width 152 height 31
click at [163, 184] on input "KS" at bounding box center [159, 171] width 164 height 32
click at [140, 247] on div "MO" at bounding box center [158, 245] width 152 height 31
type input "MO"
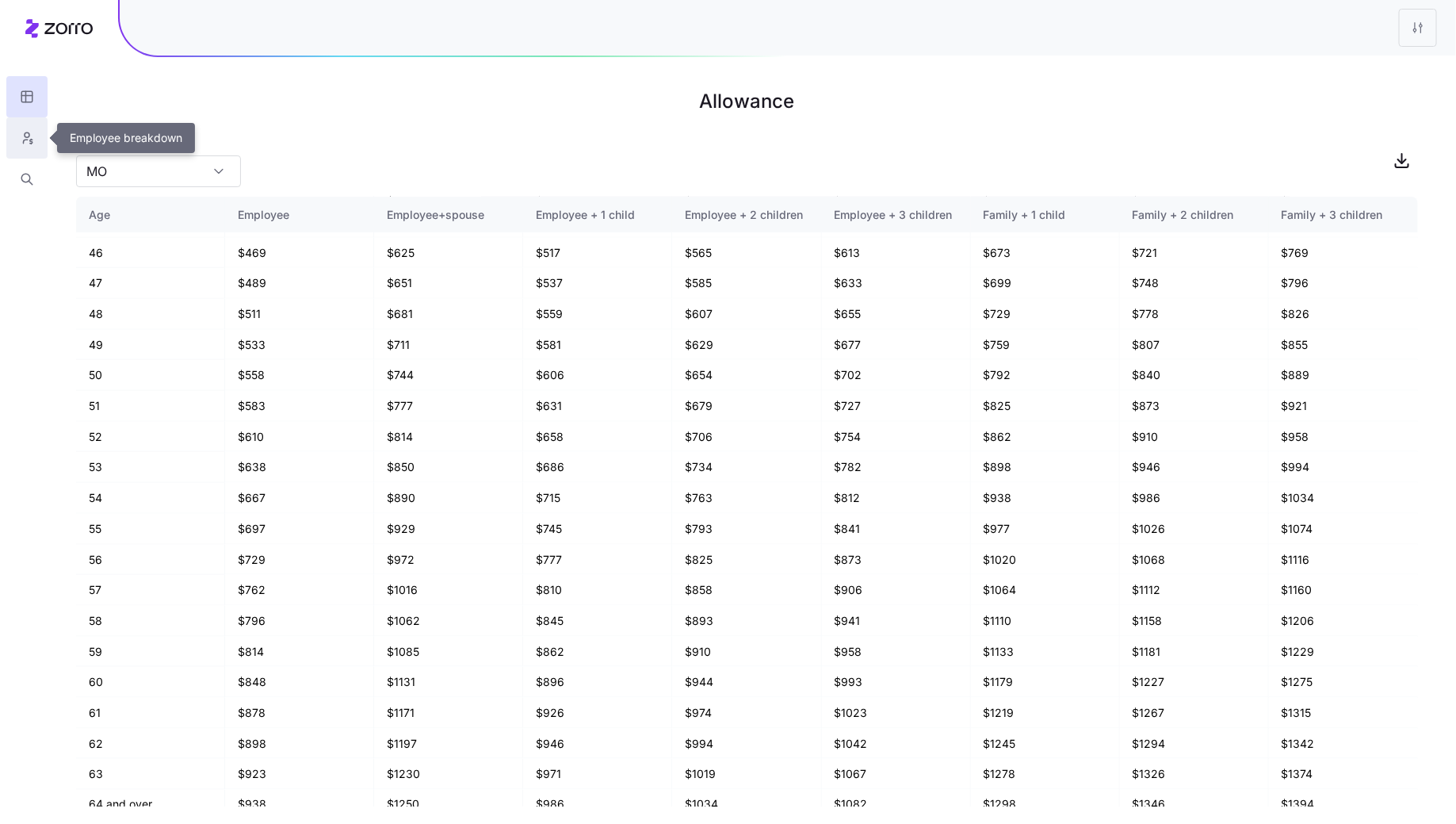
click at [21, 137] on icon "button" at bounding box center [27, 138] width 14 height 16
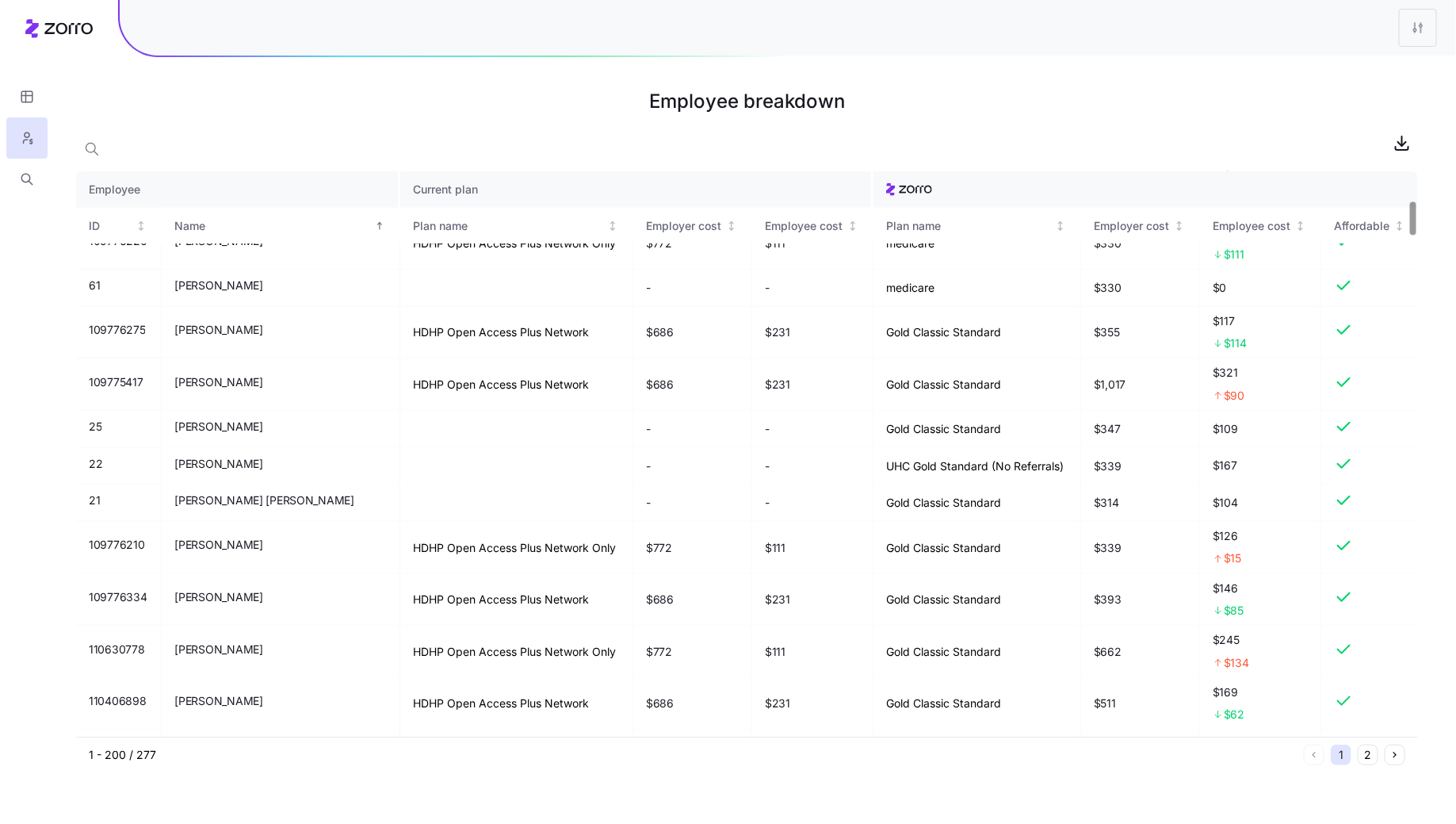
scroll to position [498, 0]
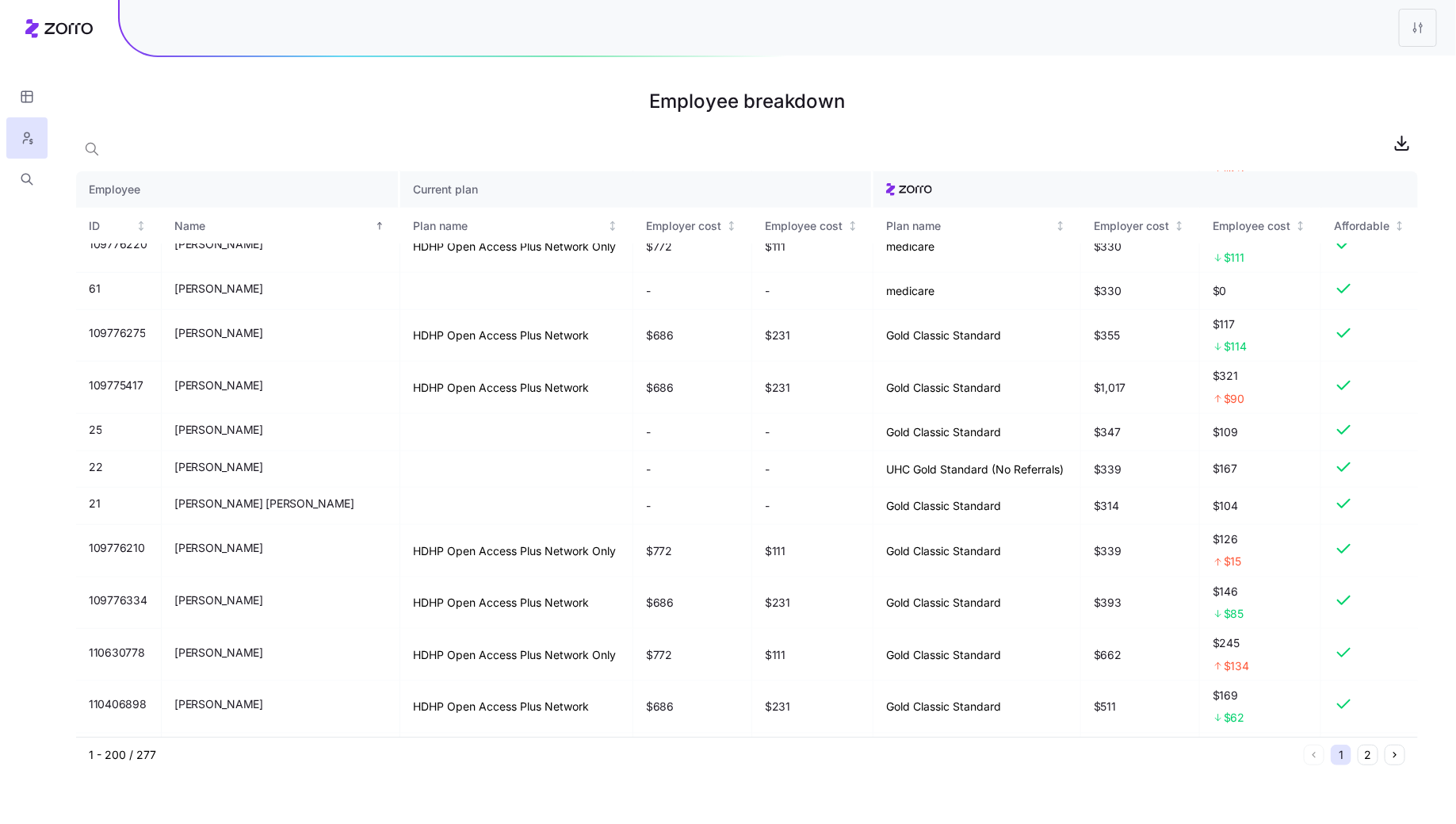
click at [944, 119] on h1 "Employee breakdown" at bounding box center [748, 101] width 1342 height 38
